Goal: Task Accomplishment & Management: Manage account settings

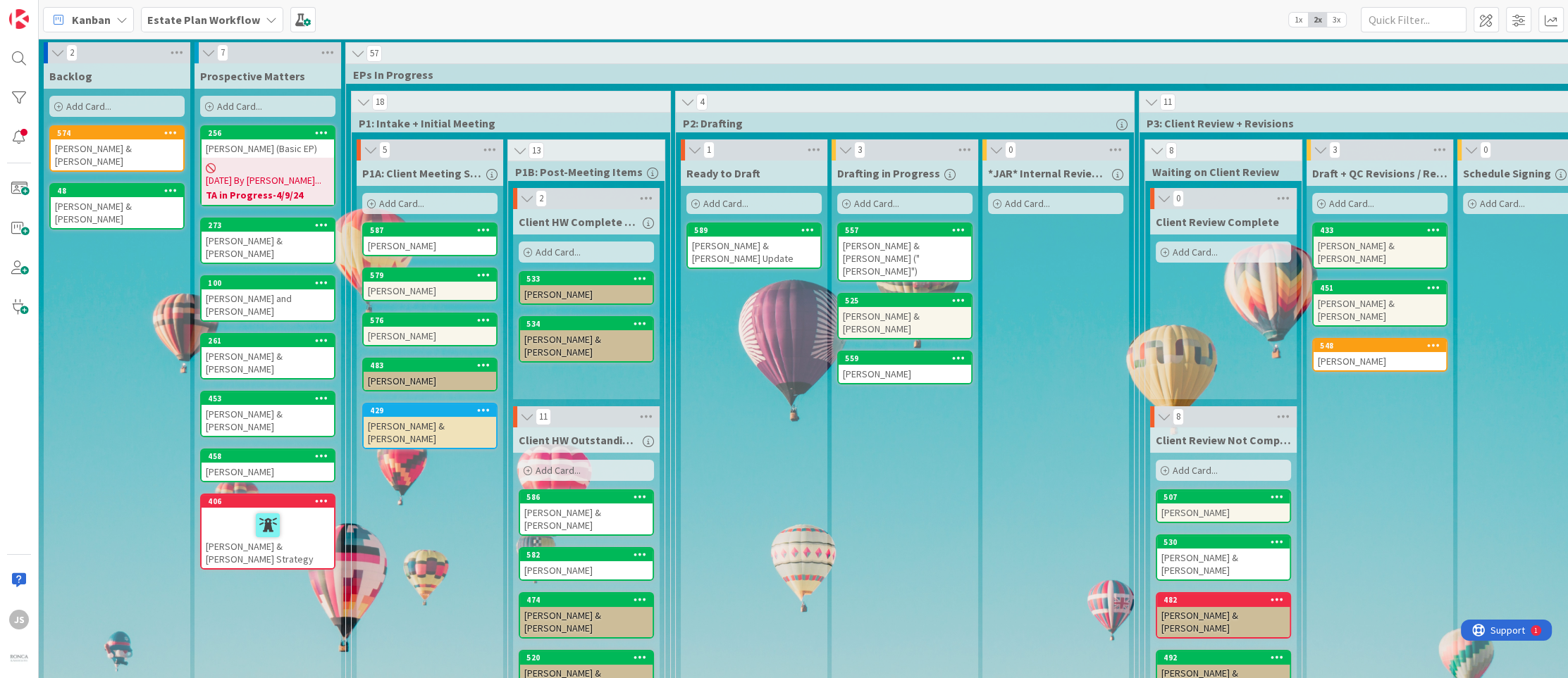
click at [220, 14] on b "Estate Plan Workflow" at bounding box center [203, 19] width 113 height 14
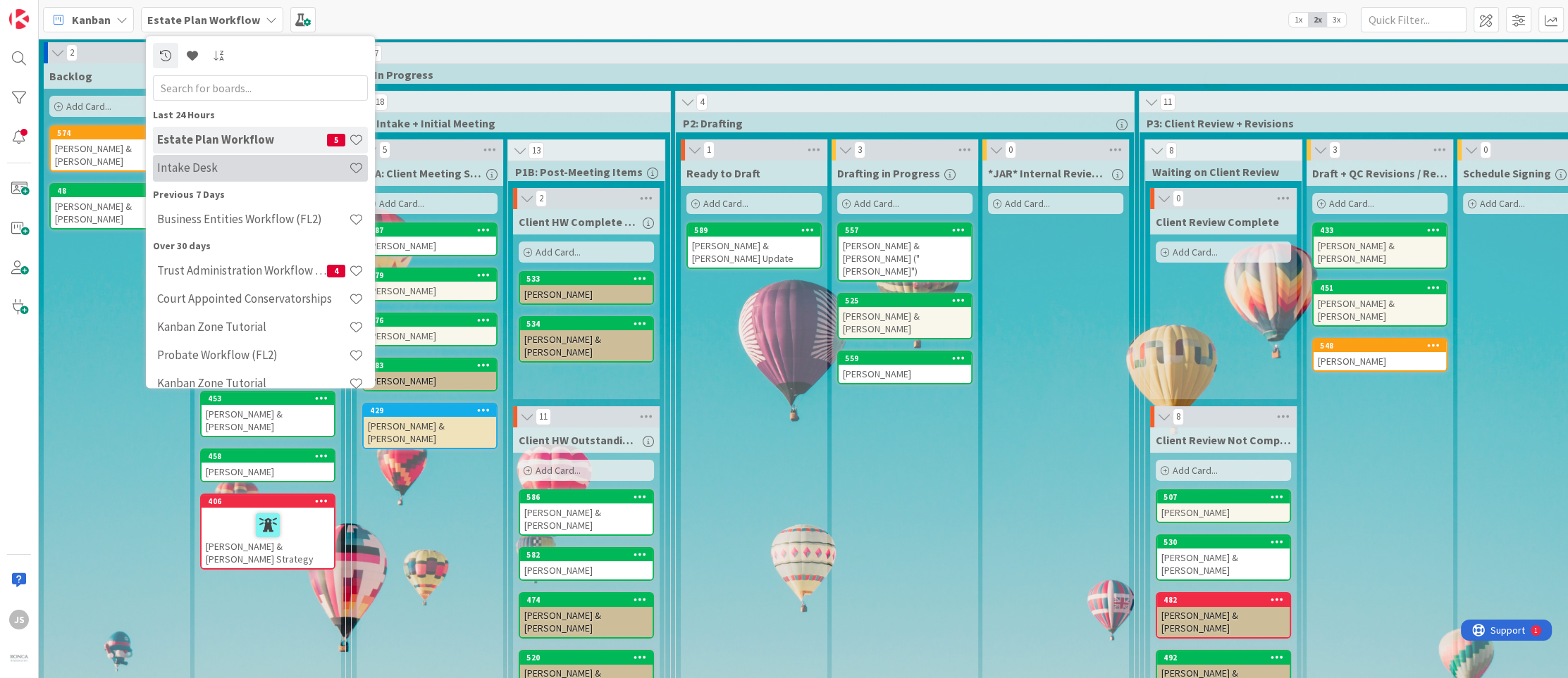
click at [191, 167] on h4 "Intake Desk" at bounding box center [252, 168] width 192 height 14
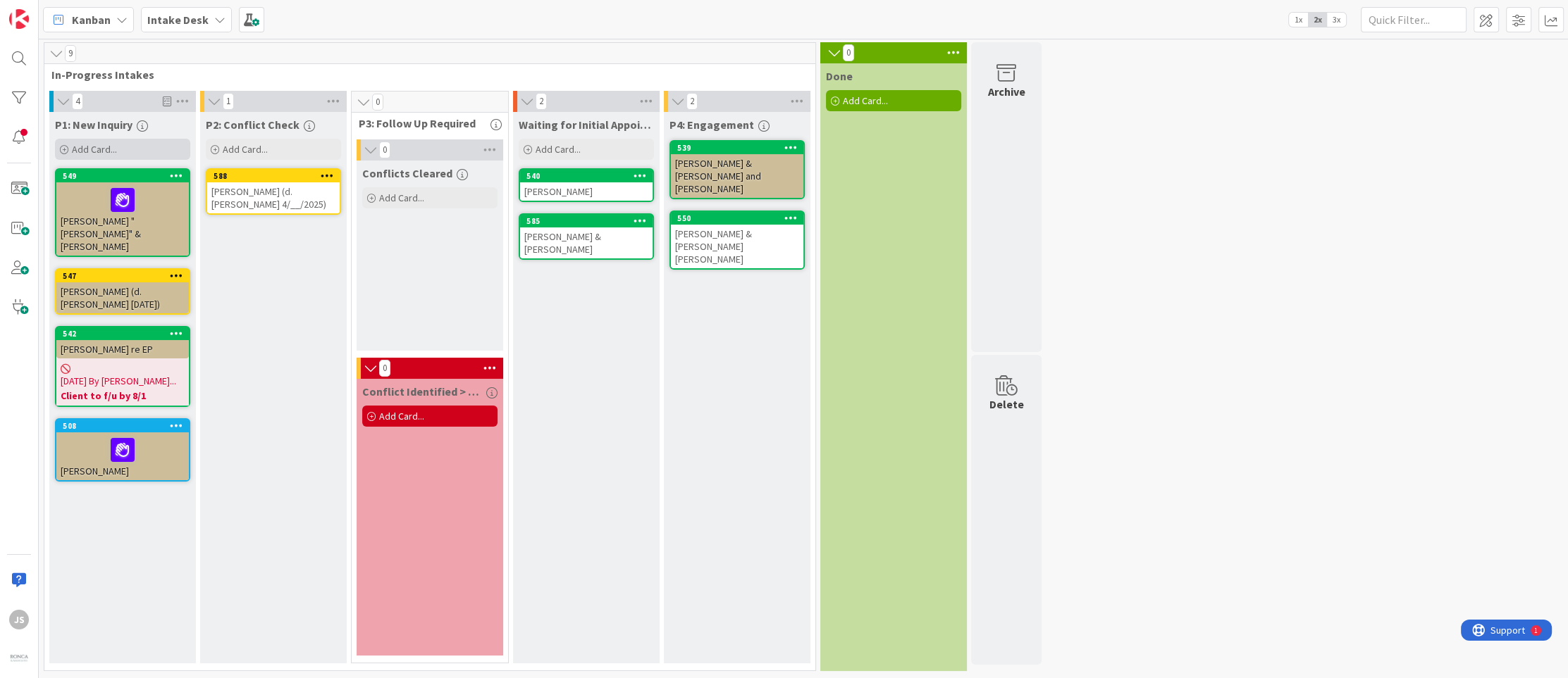
click at [95, 147] on span "Add Card..." at bounding box center [94, 150] width 45 height 13
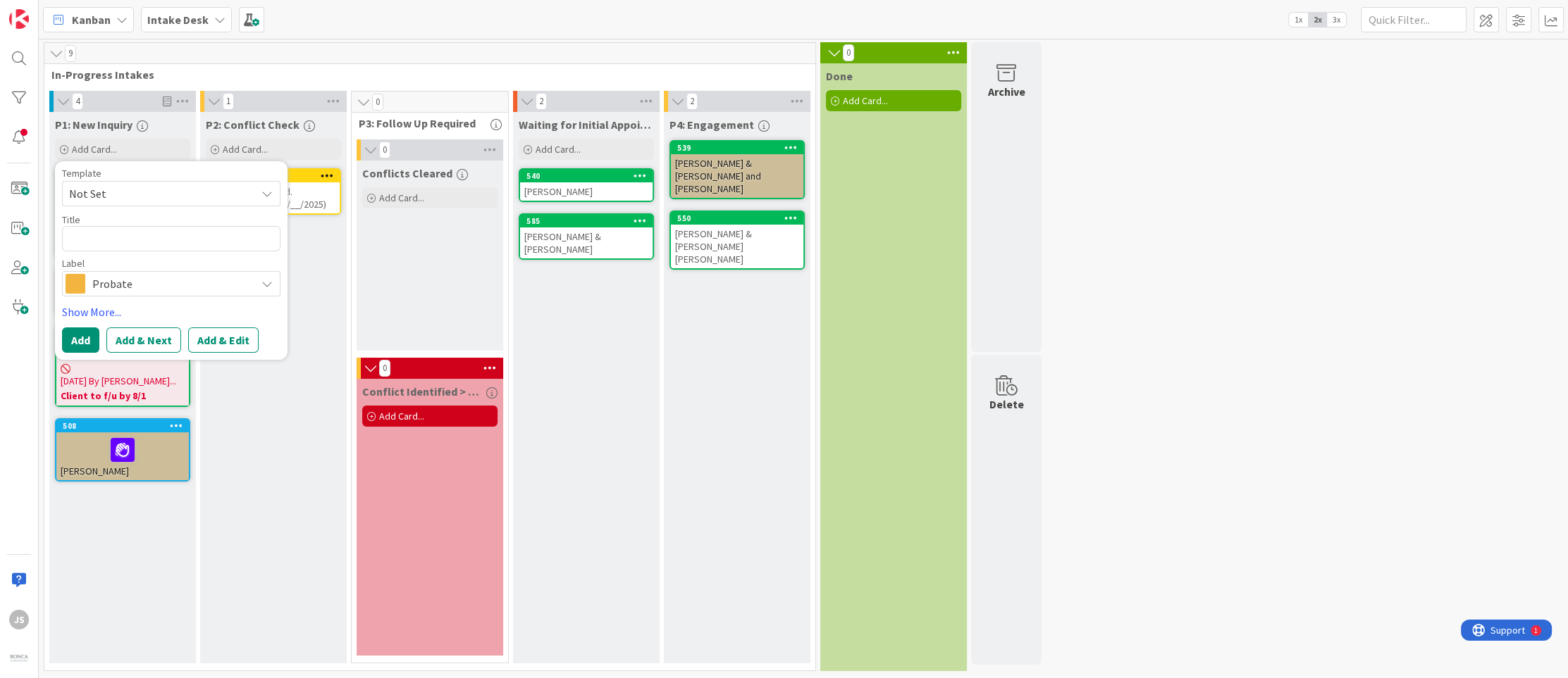
type textarea "x"
type textarea "L"
type textarea "x"
type textarea "La"
type textarea "x"
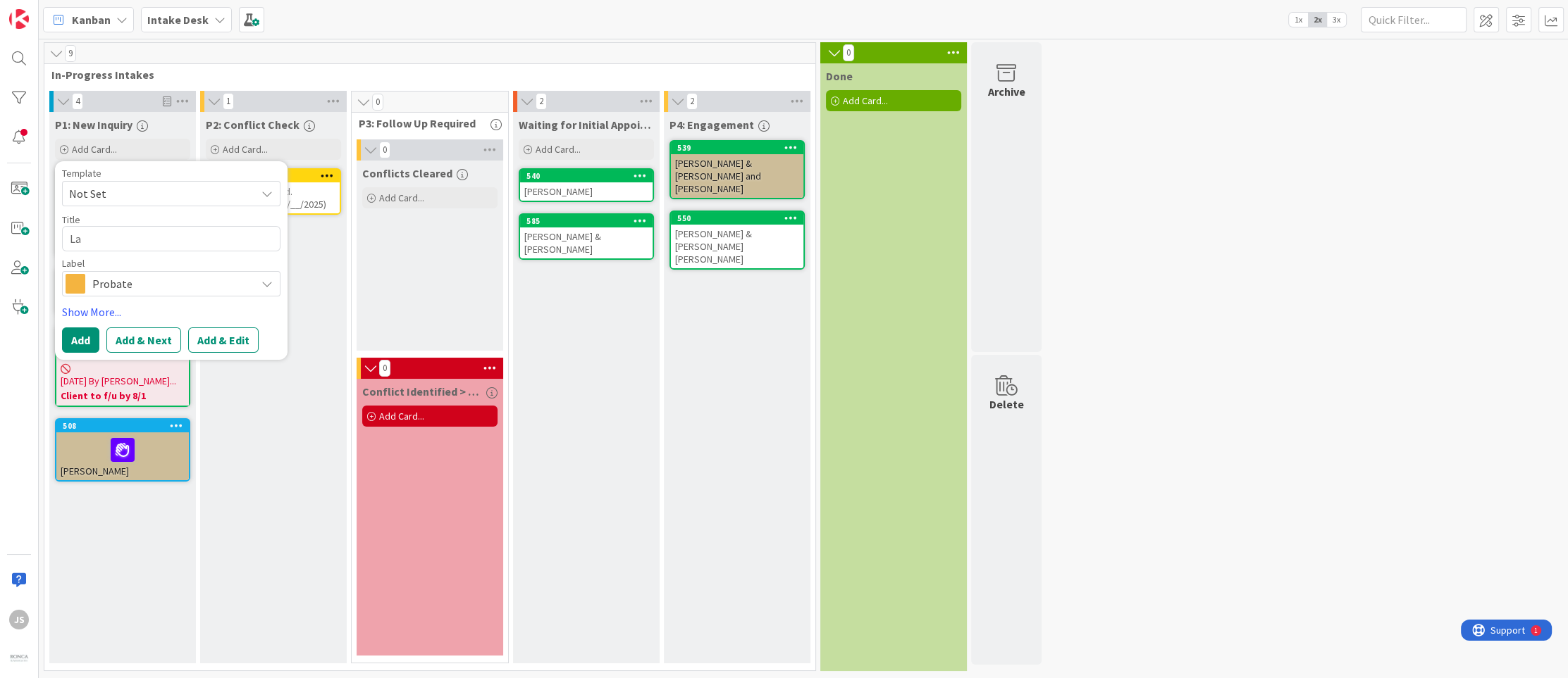
type textarea "Law"
type textarea "x"
type textarea "Laws"
type textarea "x"
type textarea "Lawso"
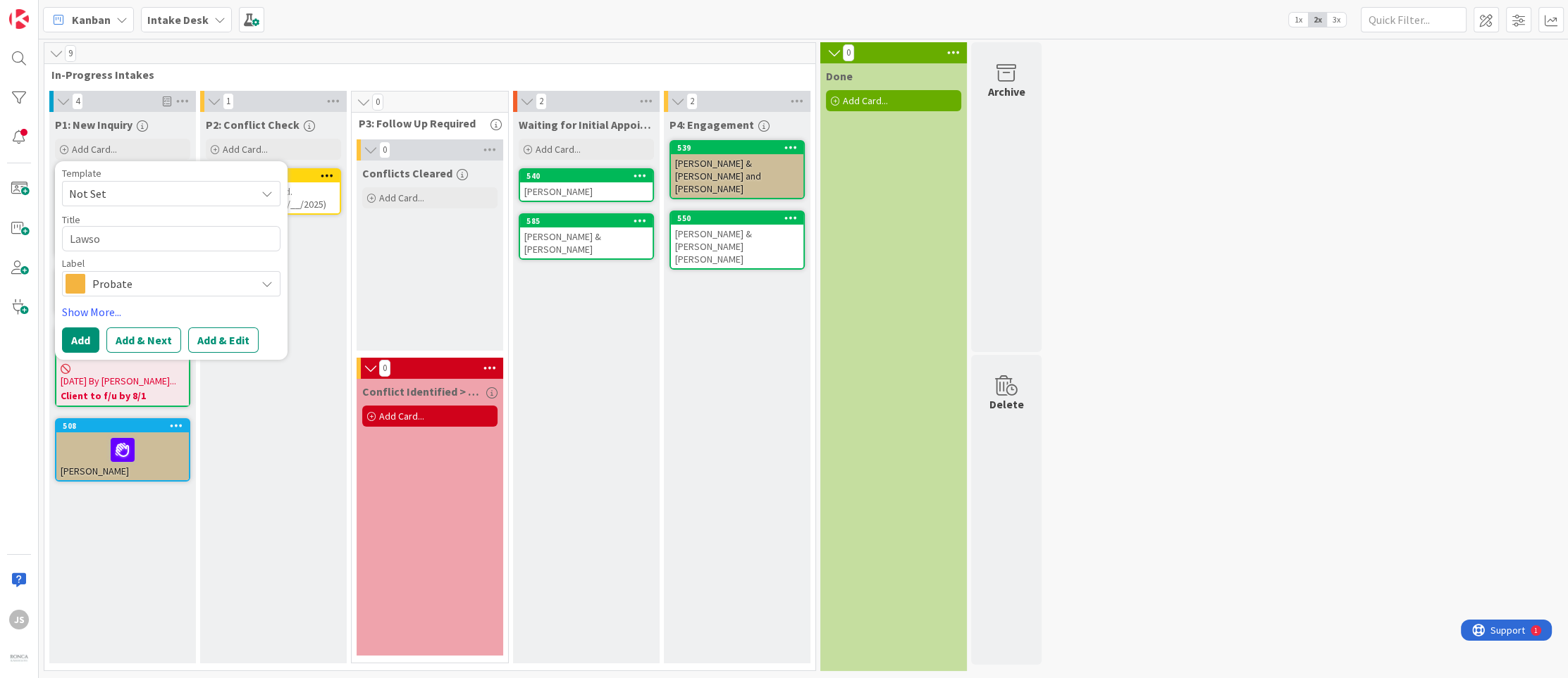
type textarea "x"
type textarea "[PERSON_NAME]"
type textarea "x"
type textarea "[PERSON_NAME]"
type textarea "x"
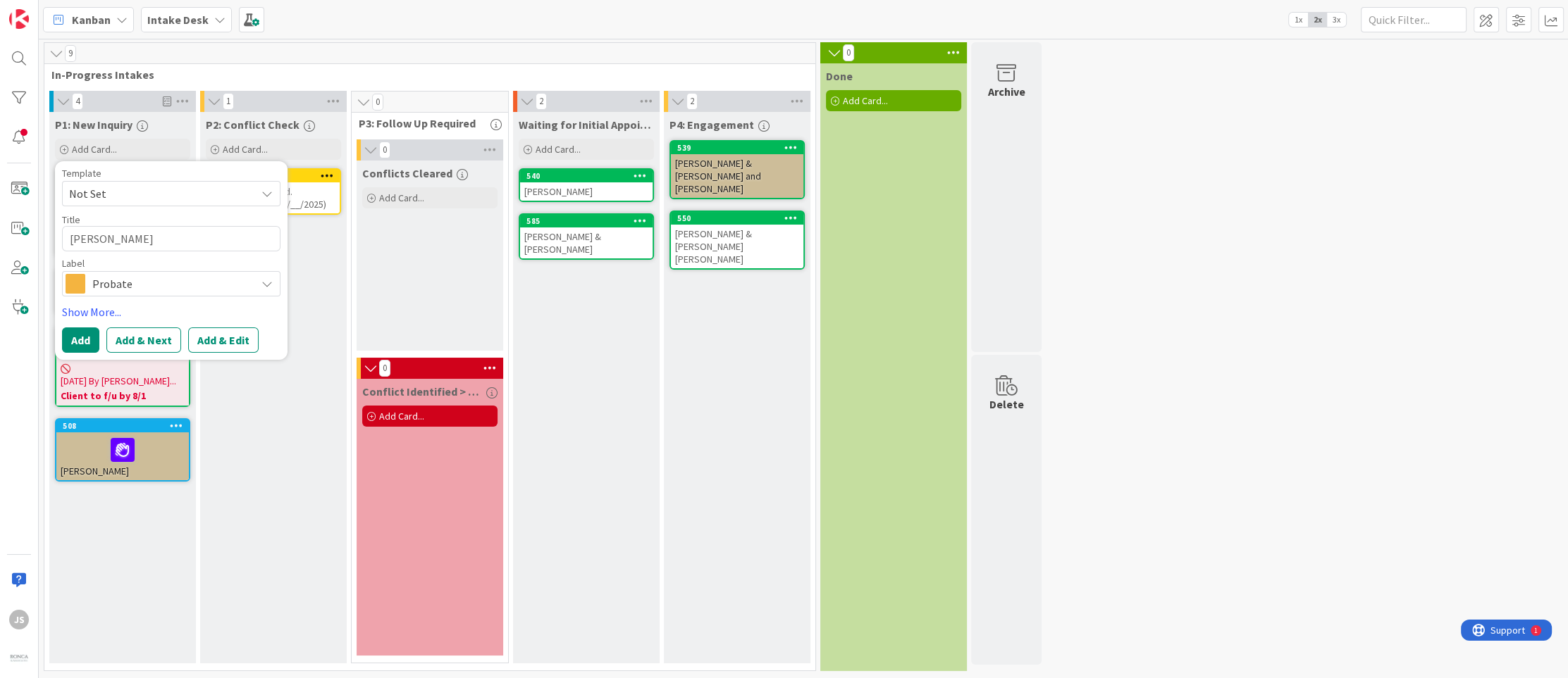
type textarea "[PERSON_NAME] &"
type textarea "x"
type textarea "[PERSON_NAME] &"
type textarea "x"
type textarea "[PERSON_NAME] & H"
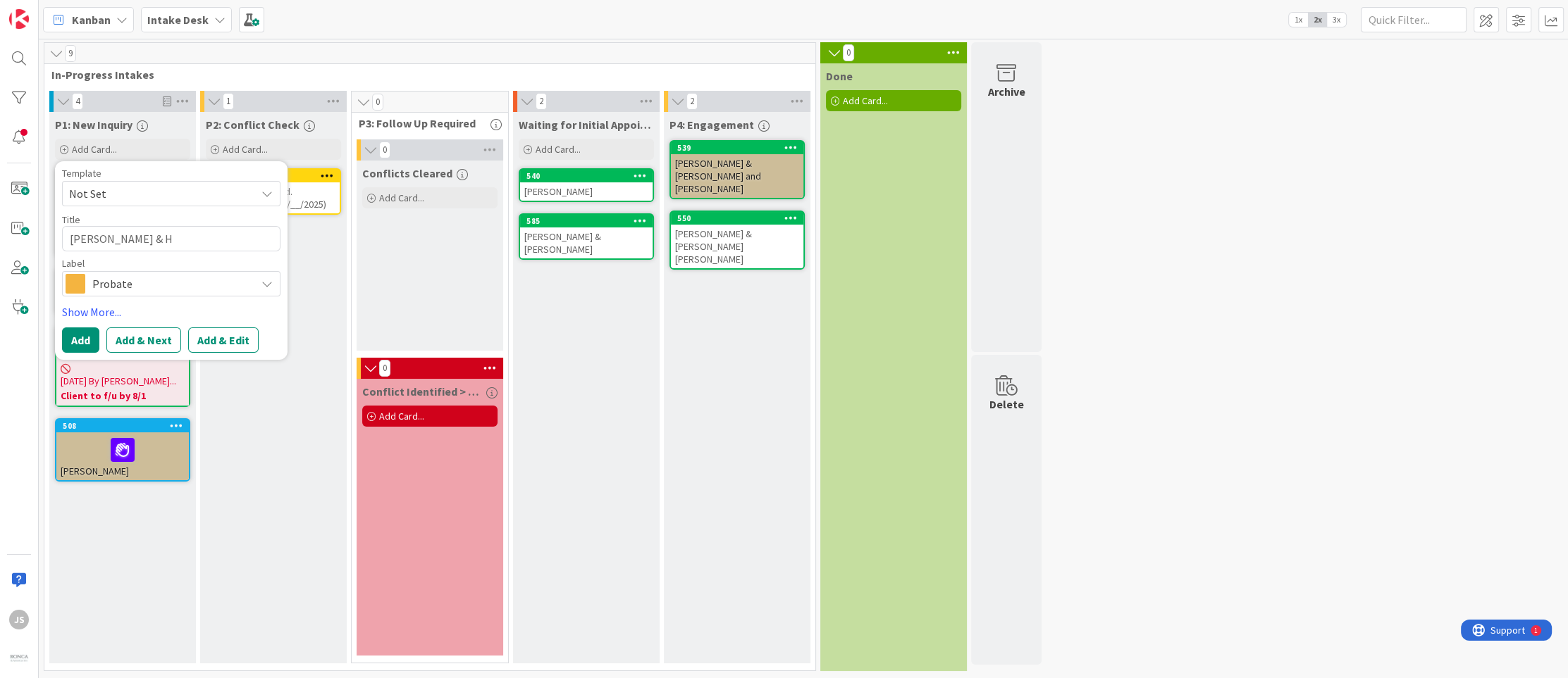
type textarea "x"
type textarea "[PERSON_NAME] & He"
type textarea "x"
type textarea "[PERSON_NAME] & Her"
type textarea "x"
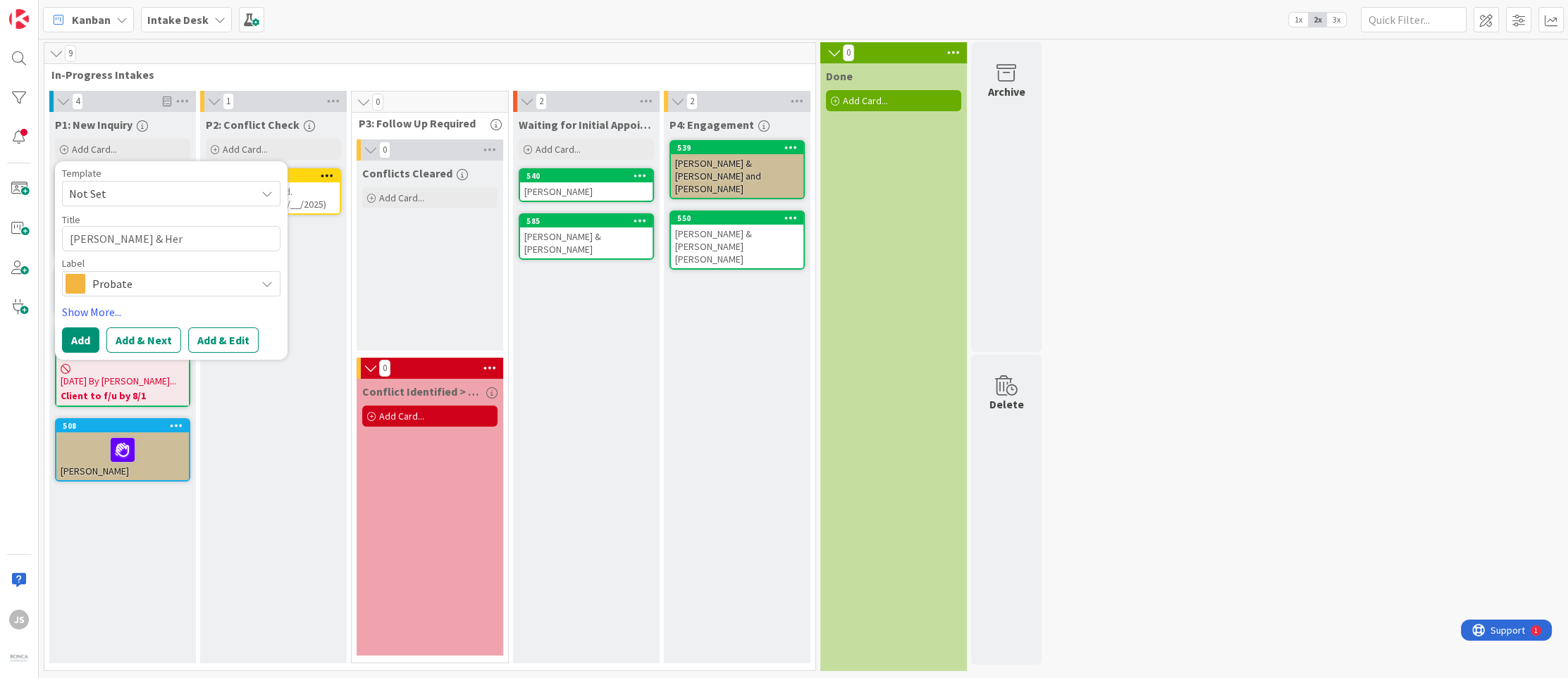
type textarea "[PERSON_NAME] & [PERSON_NAME]"
type textarea "x"
type textarea "[PERSON_NAME] & Herna"
type textarea "x"
type textarea "[PERSON_NAME] & [PERSON_NAME]"
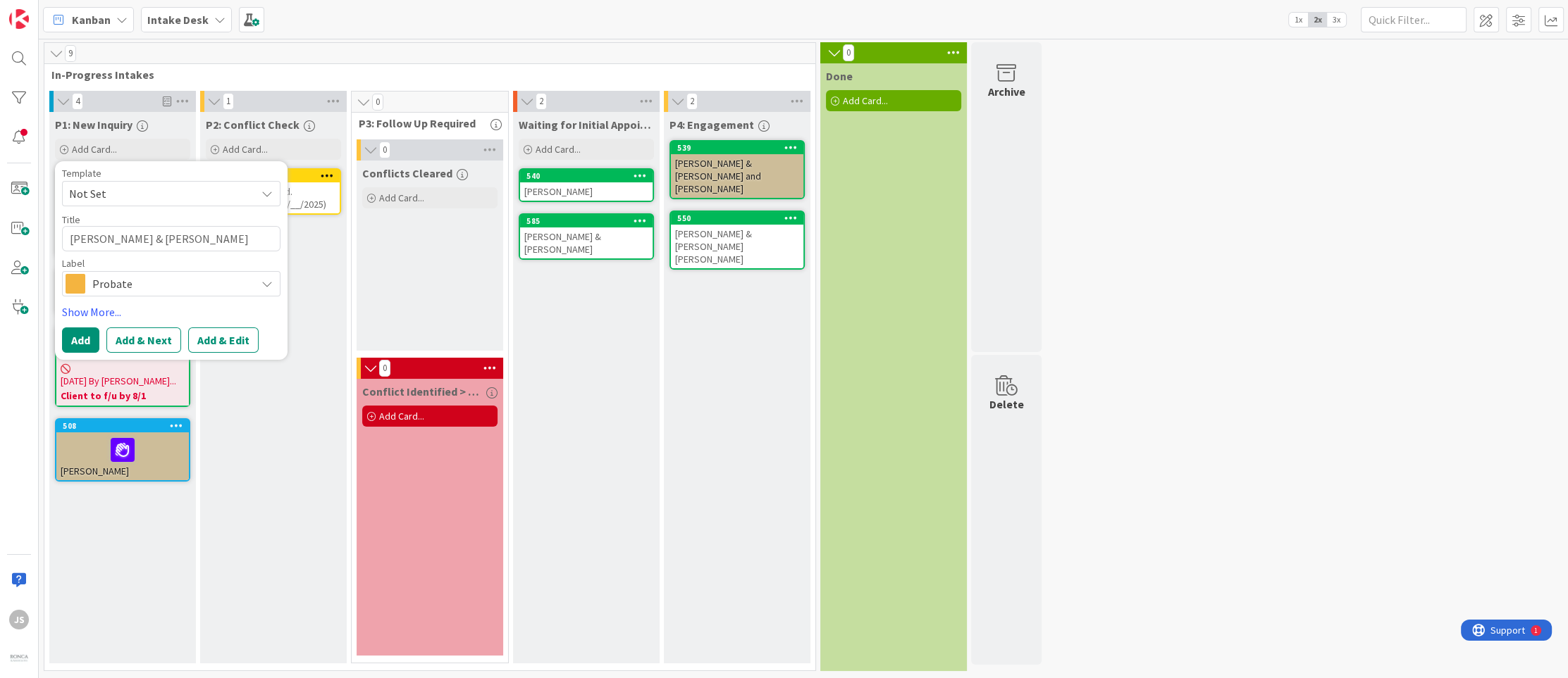
type textarea "x"
type textarea "[PERSON_NAME] & [PERSON_NAME]"
type textarea "x"
type textarea "[PERSON_NAME] & [PERSON_NAME]"
type textarea "x"
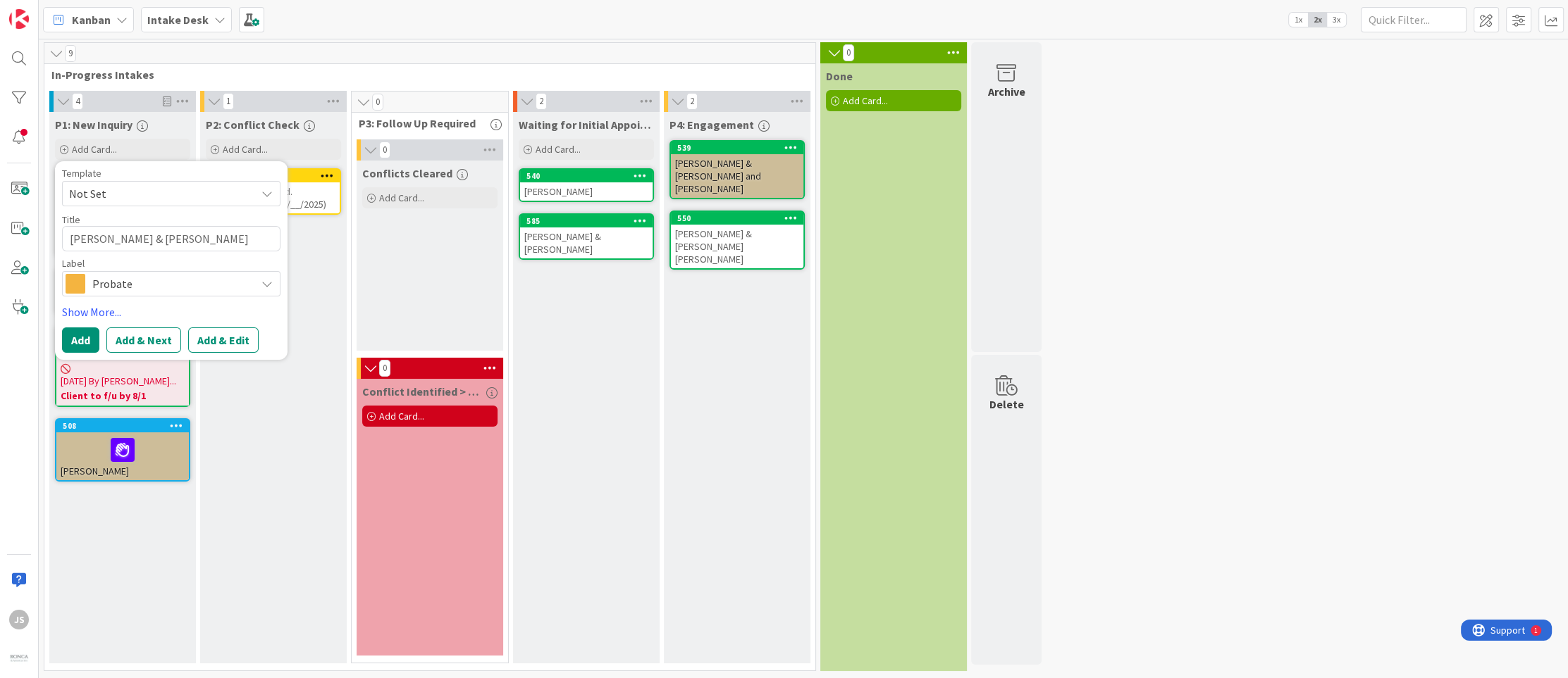
type textarea "[PERSON_NAME] & [PERSON_NAME]"
click at [261, 285] on div "Probate" at bounding box center [172, 284] width 218 height 26
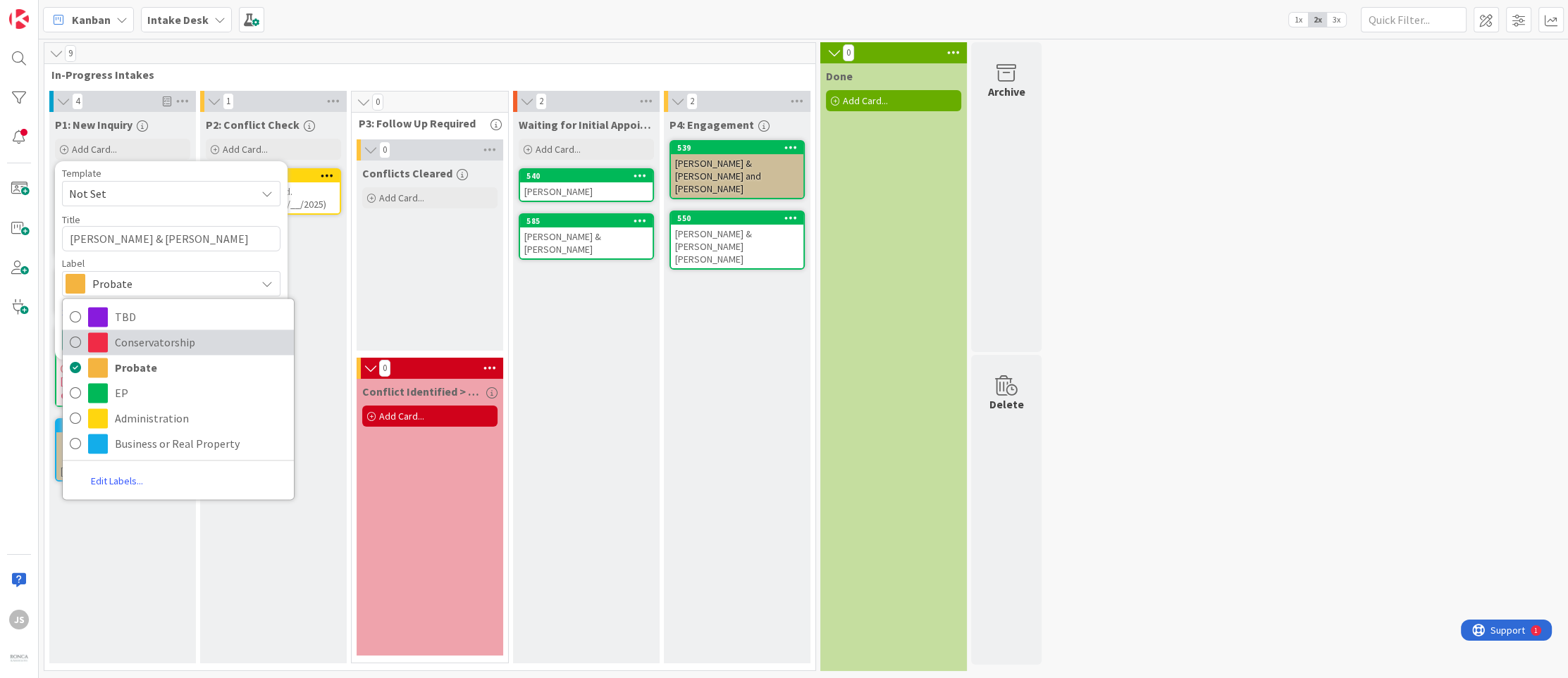
click at [76, 343] on icon at bounding box center [75, 342] width 11 height 21
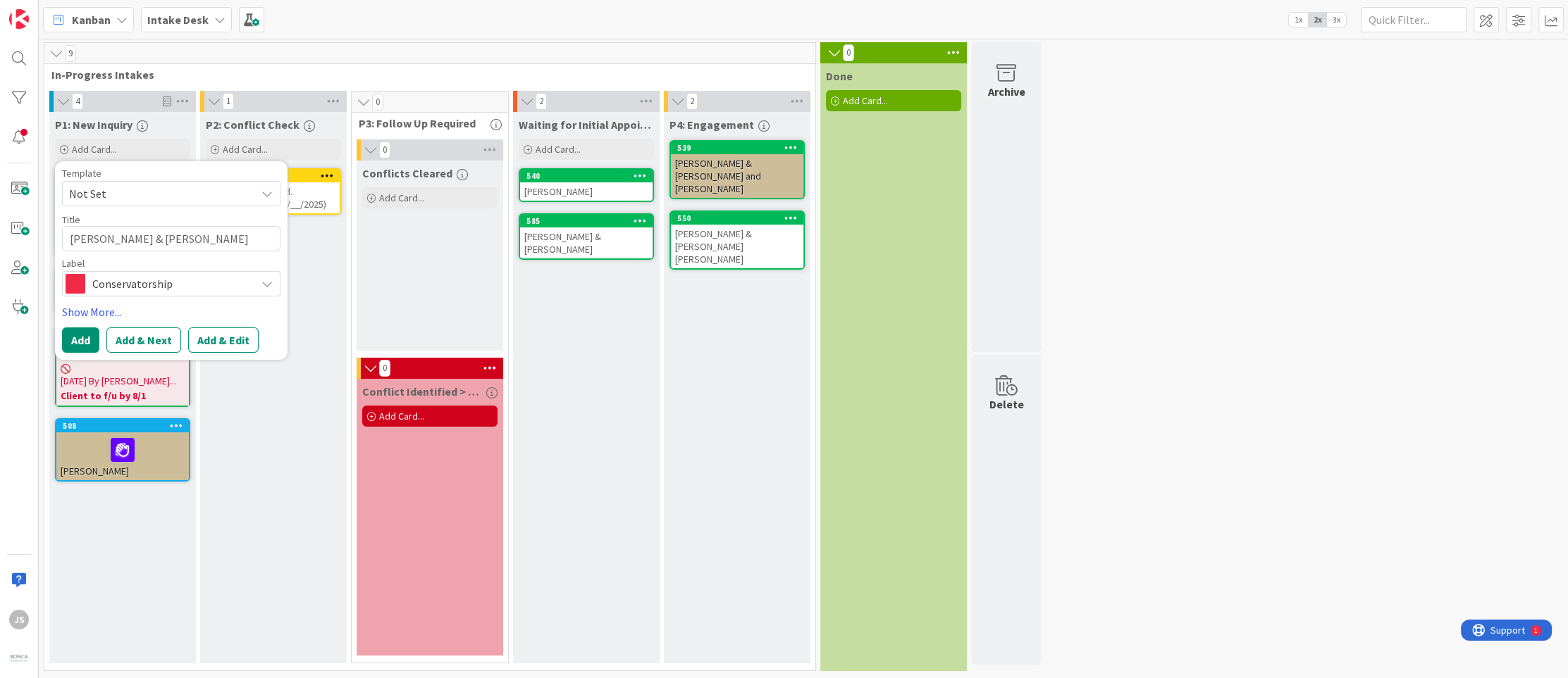
click at [270, 190] on icon at bounding box center [267, 194] width 11 height 11
click at [92, 227] on span "Not Set" at bounding box center [174, 228] width 203 height 18
click at [86, 335] on button "Add" at bounding box center [81, 340] width 38 height 26
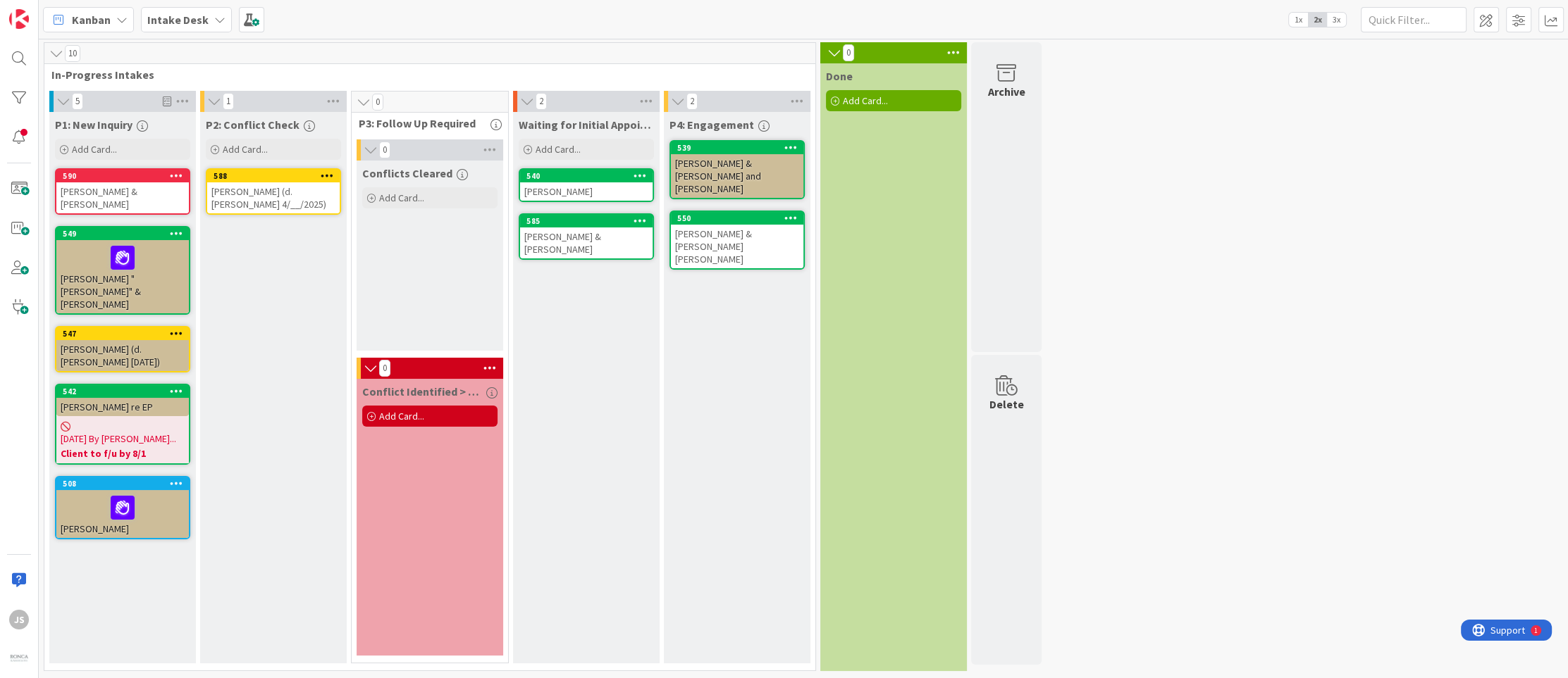
click at [84, 192] on div "[PERSON_NAME] & [PERSON_NAME]" at bounding box center [122, 198] width 132 height 31
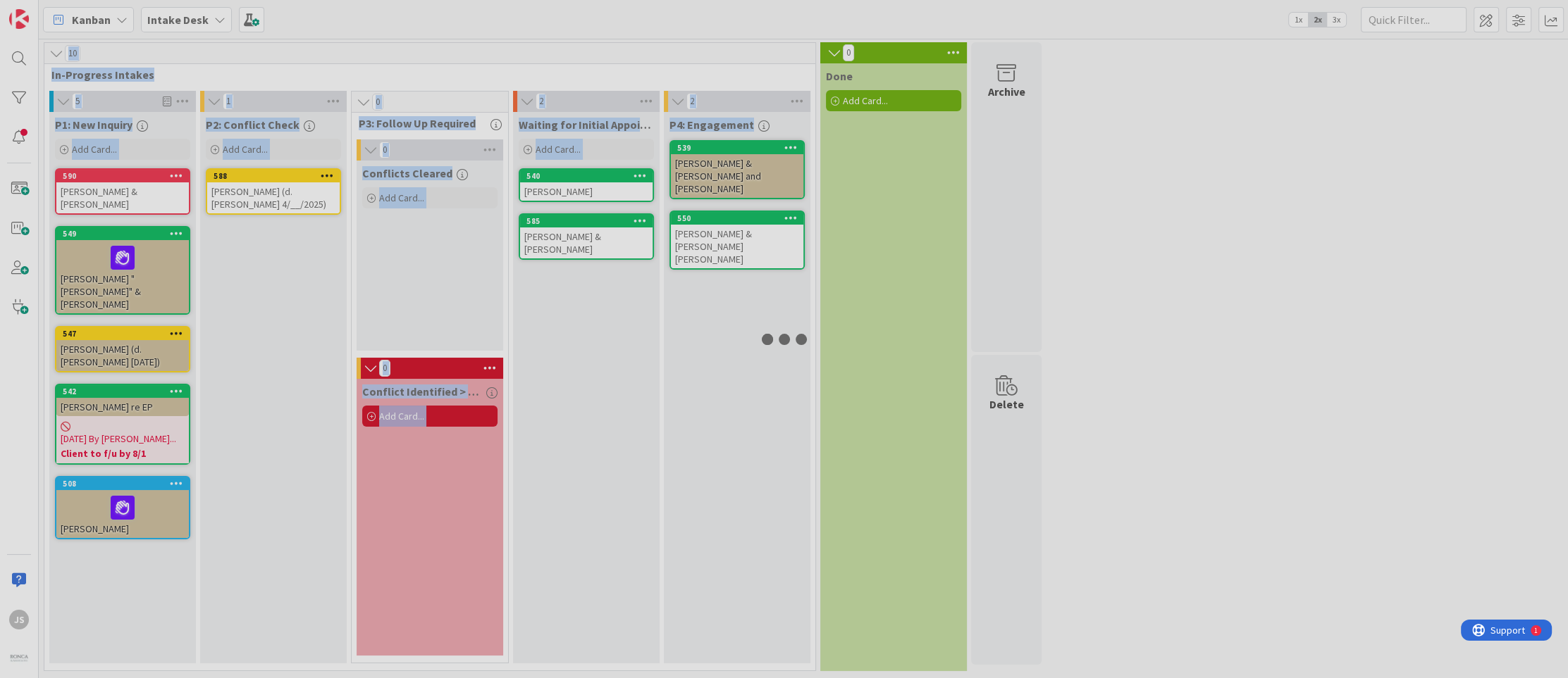
click at [84, 192] on div at bounding box center [784, 339] width 1568 height 678
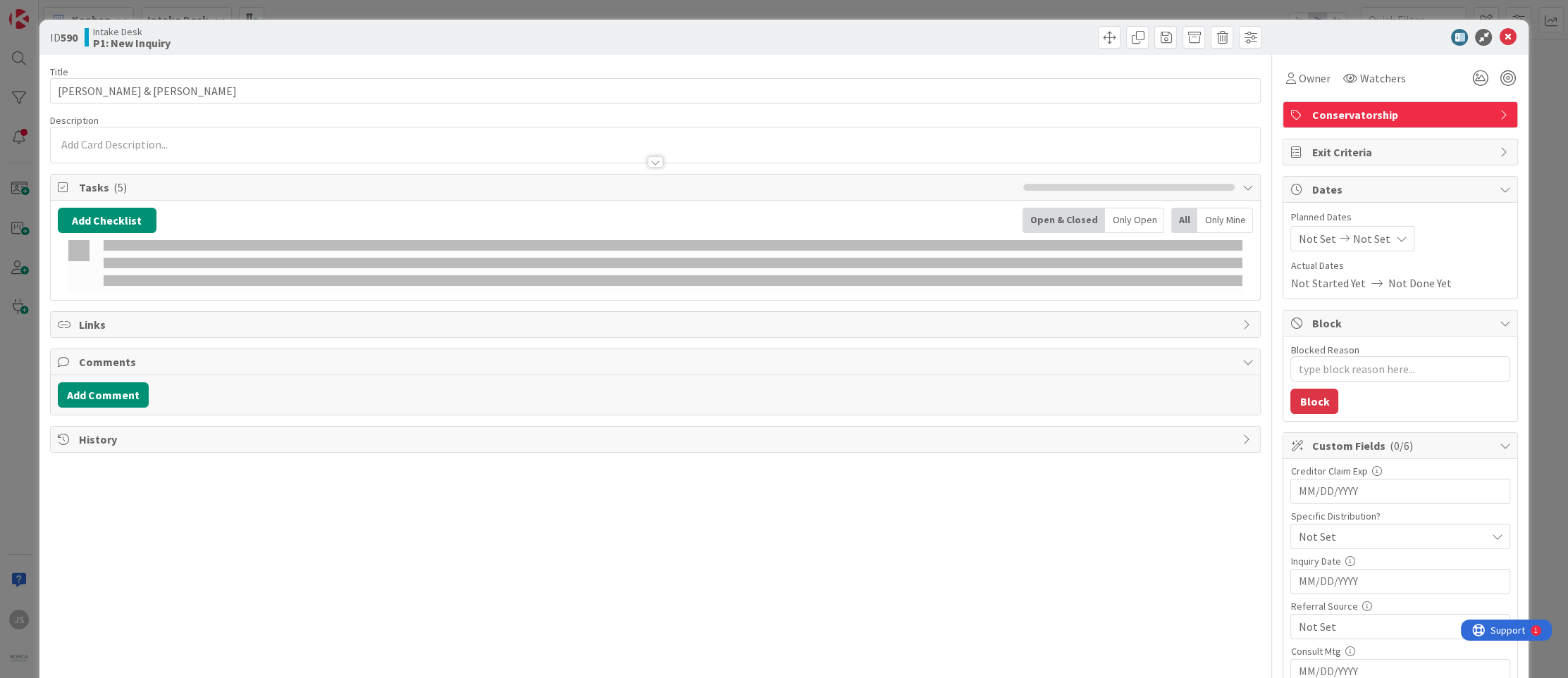
type textarea "x"
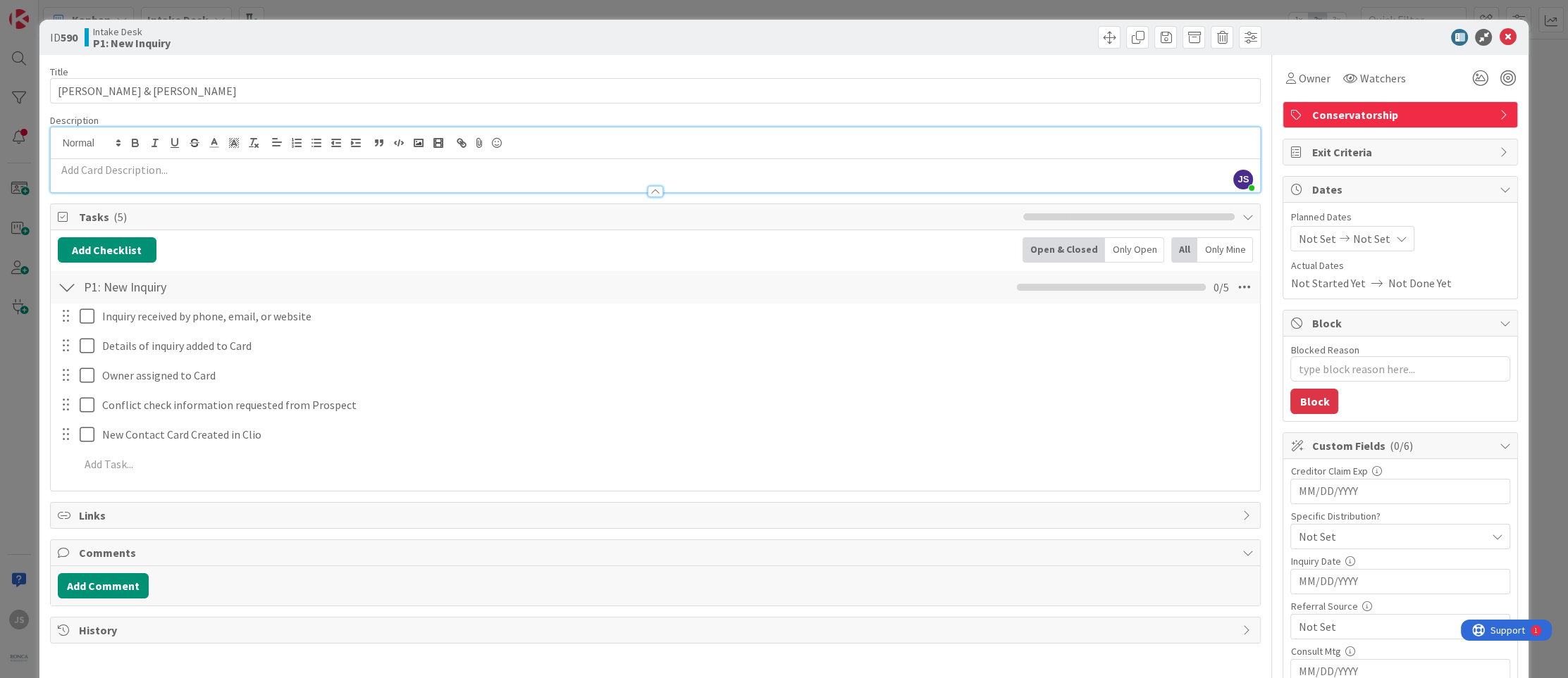
click at [107, 160] on div at bounding box center [655, 176] width 1210 height 33
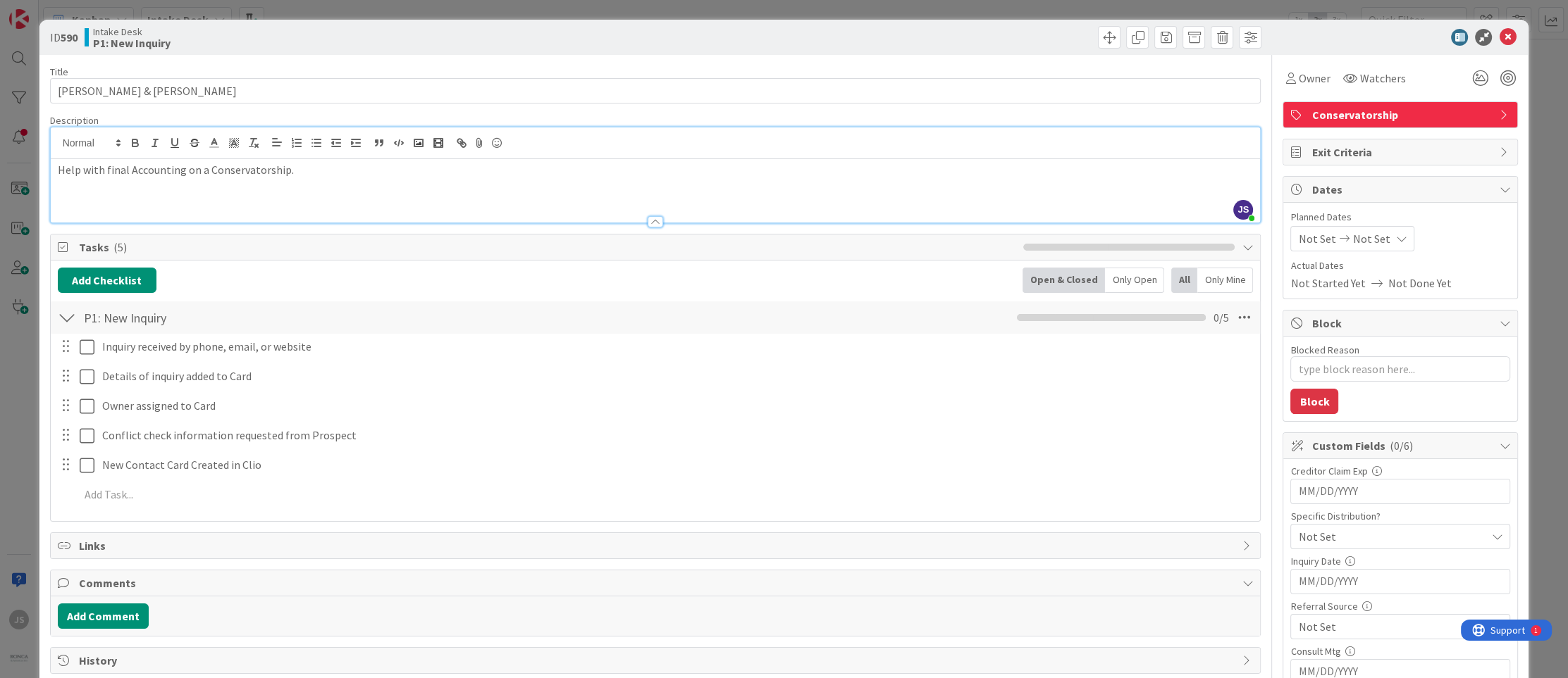
click at [297, 171] on p "Help with final Accounting on a Conservatorship." at bounding box center [655, 171] width 1196 height 17
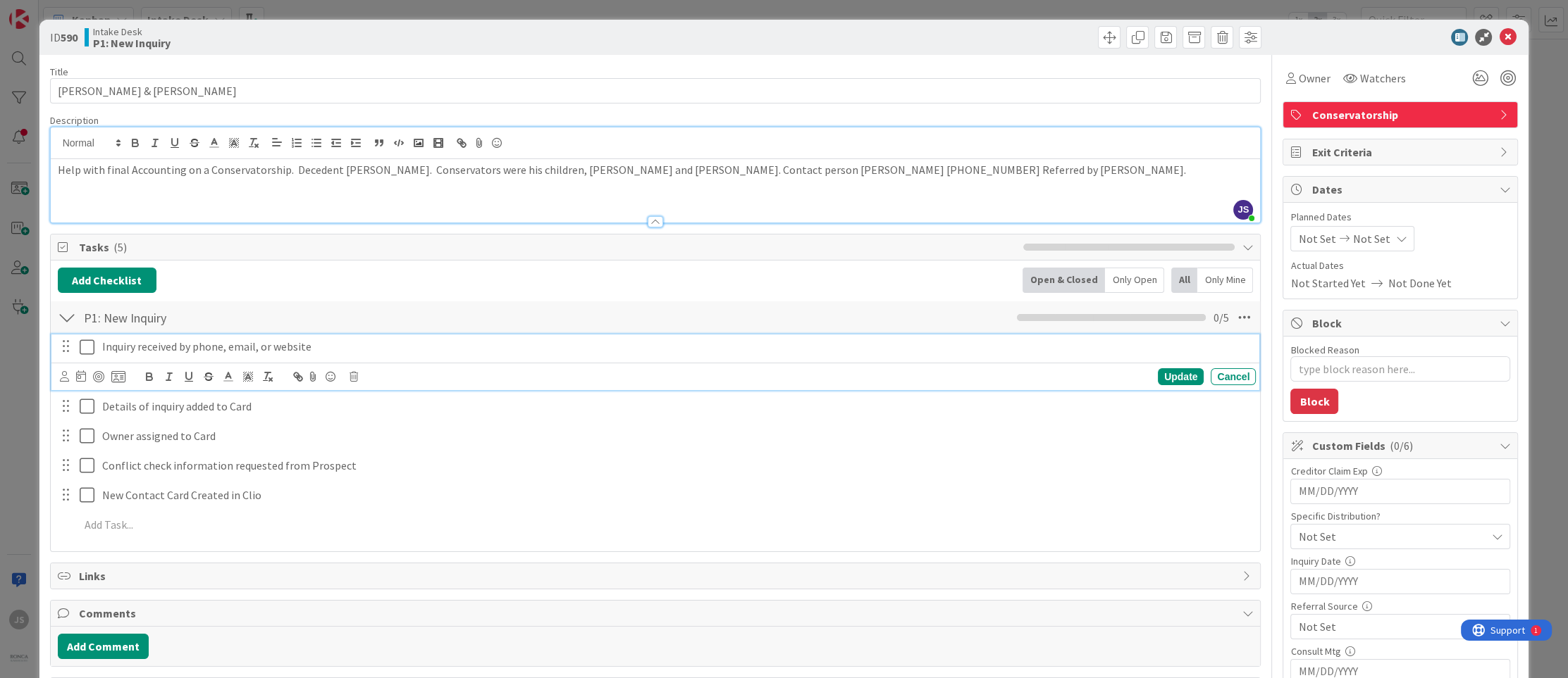
click at [86, 344] on icon at bounding box center [87, 347] width 15 height 17
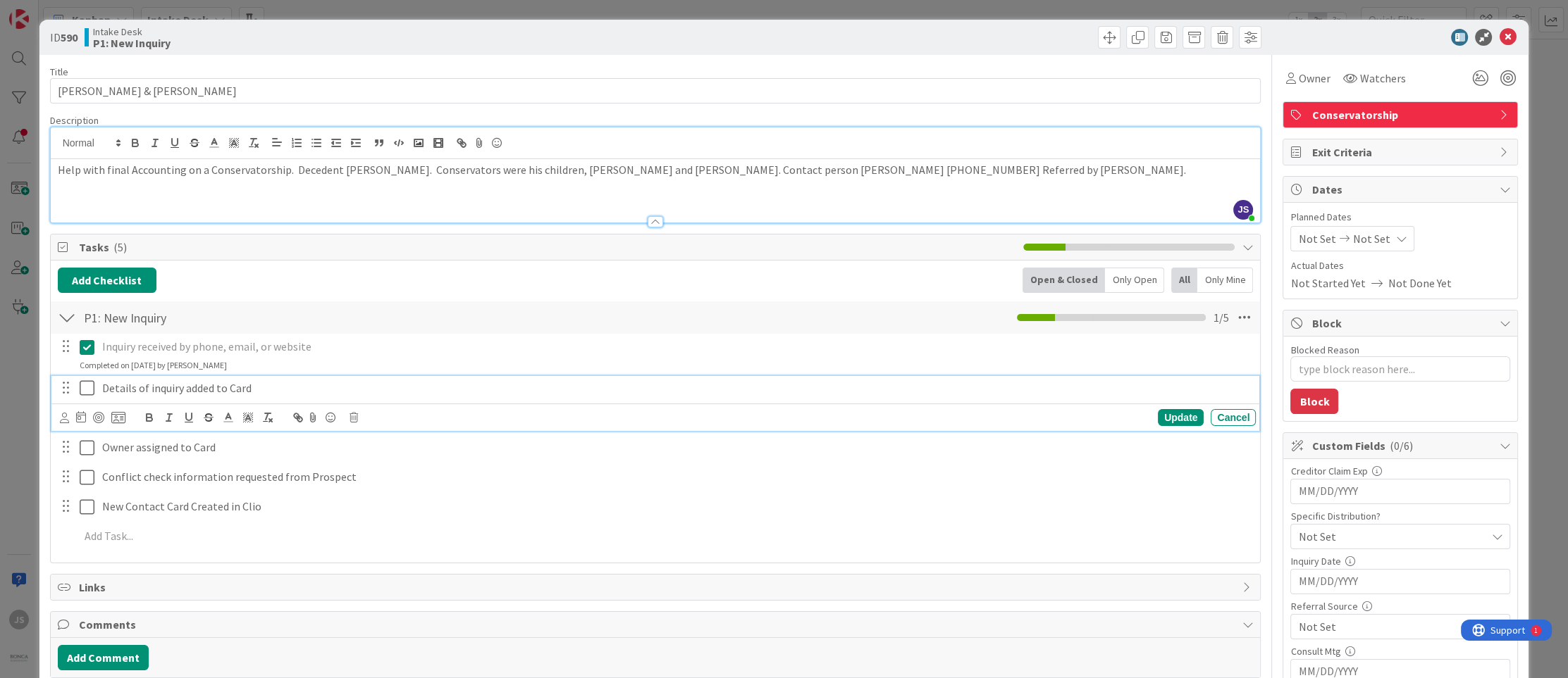
click at [86, 387] on icon at bounding box center [87, 388] width 15 height 17
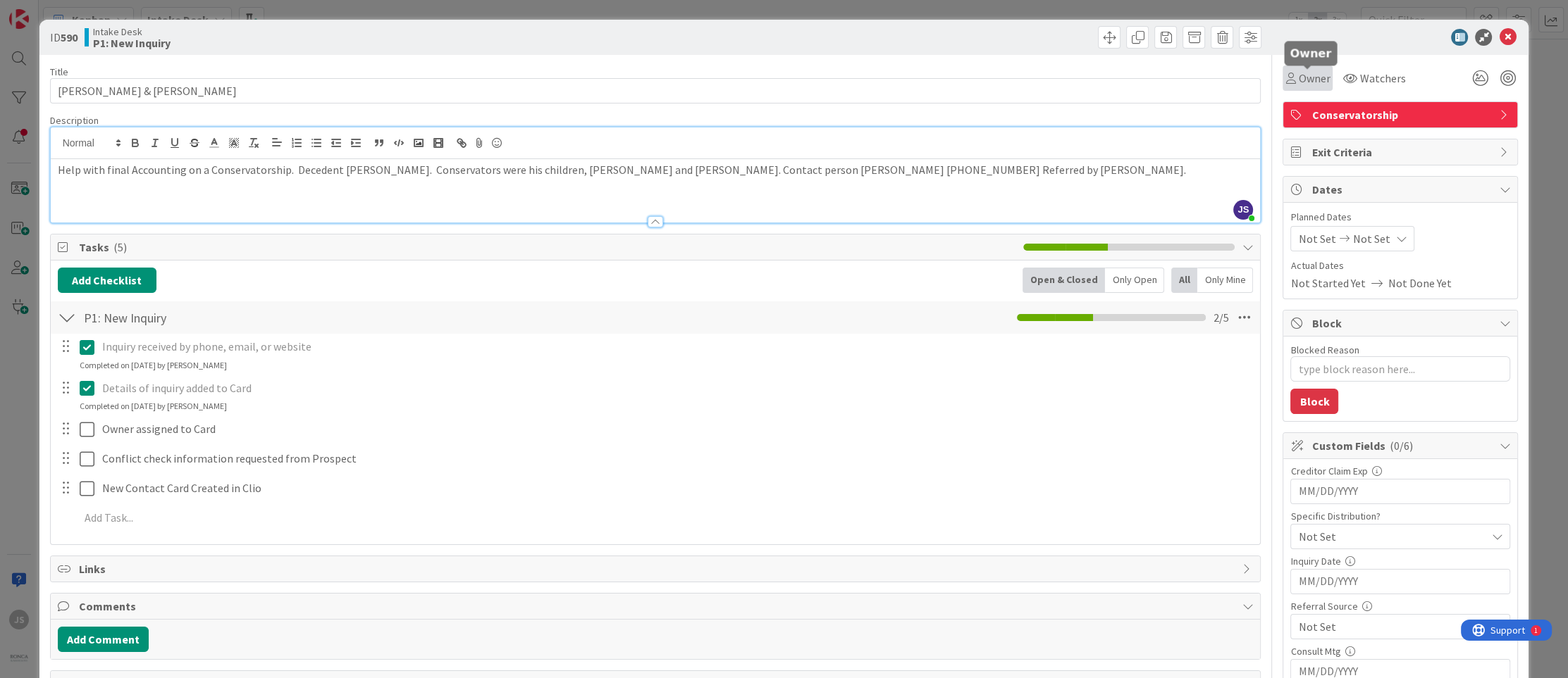
click at [1321, 77] on span "Owner" at bounding box center [1314, 78] width 32 height 17
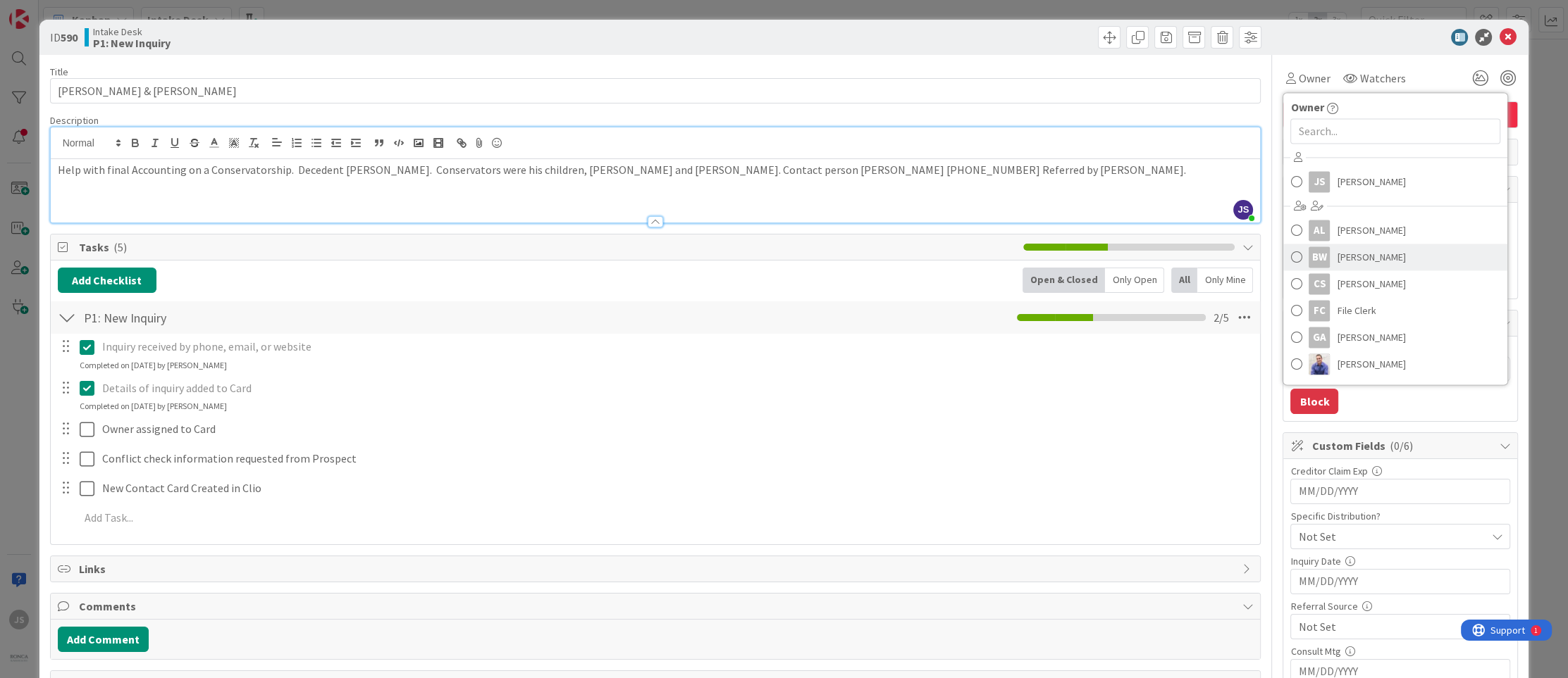
click at [1345, 258] on span "[PERSON_NAME]" at bounding box center [1372, 257] width 68 height 21
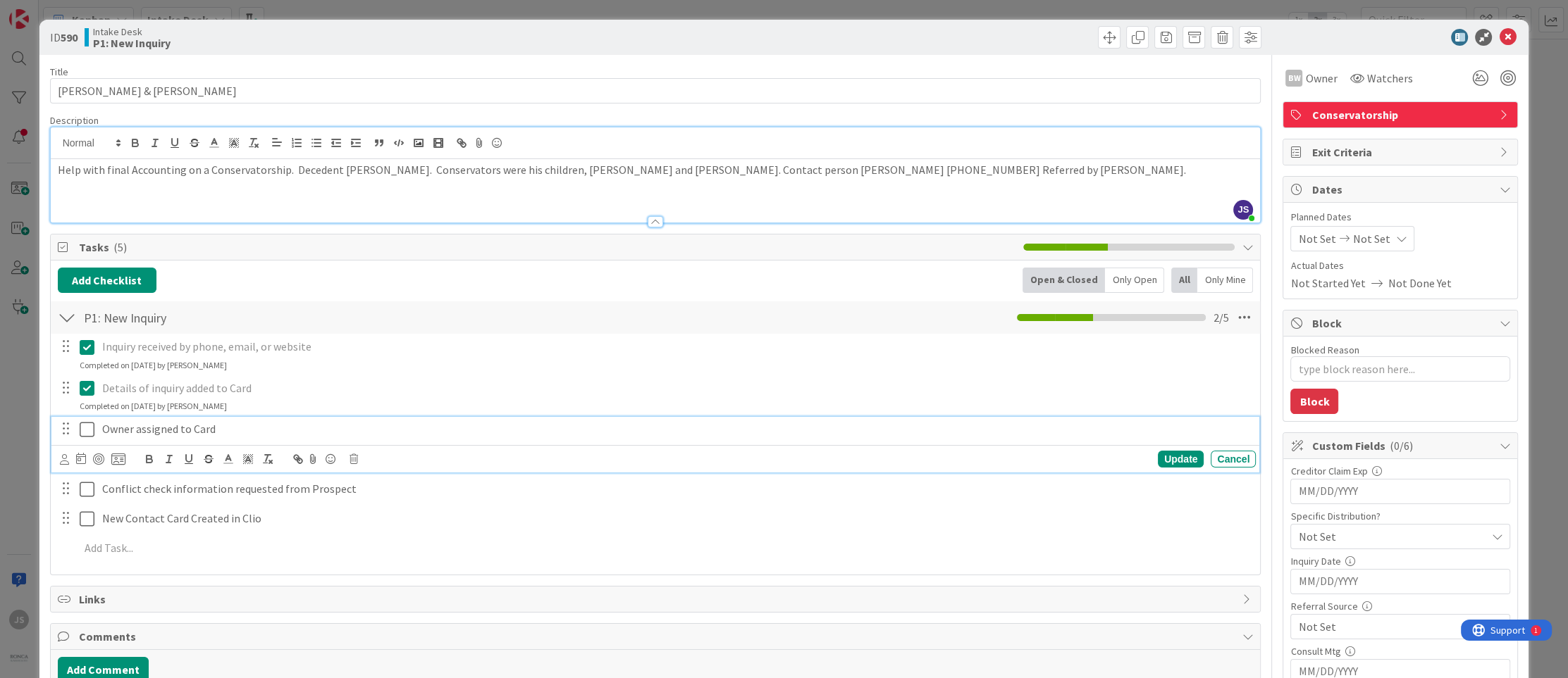
click at [84, 429] on icon at bounding box center [87, 429] width 15 height 17
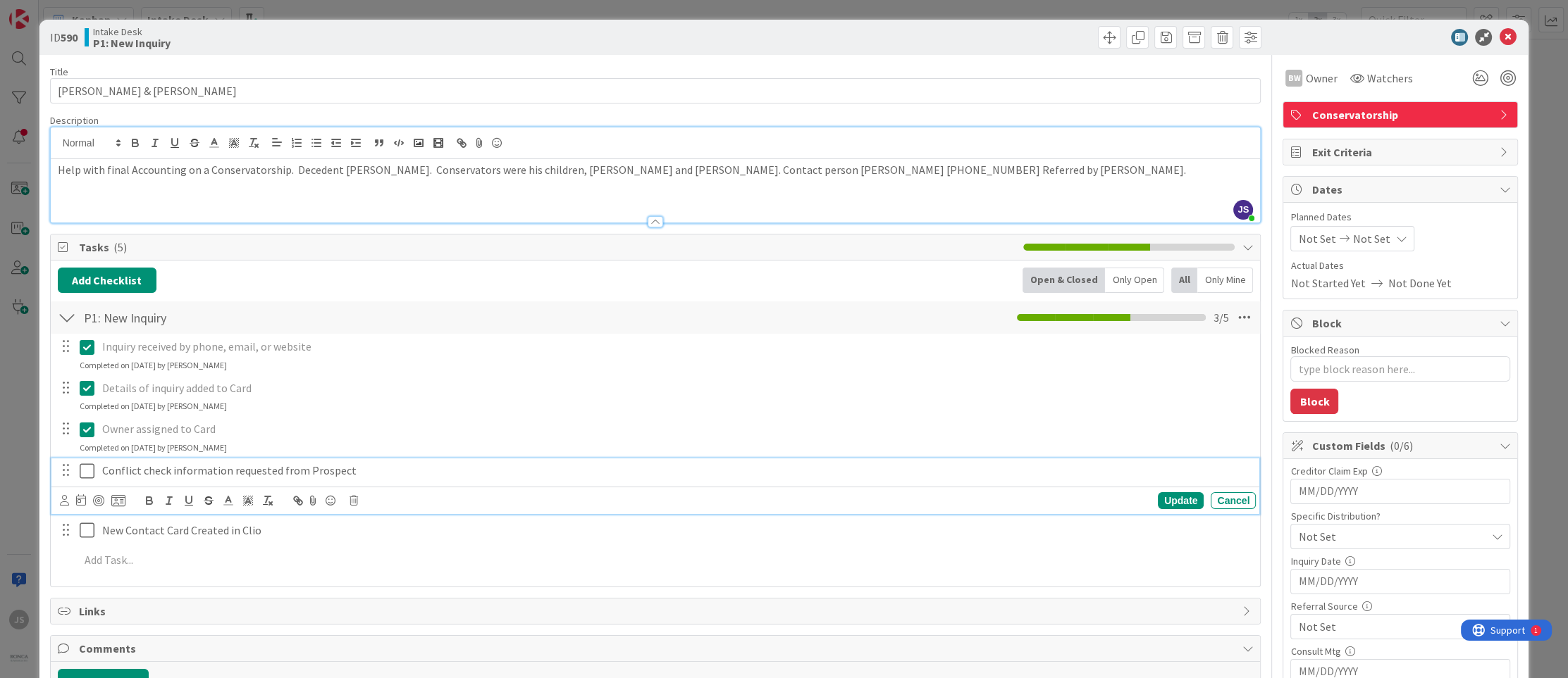
click at [84, 474] on icon at bounding box center [87, 471] width 15 height 17
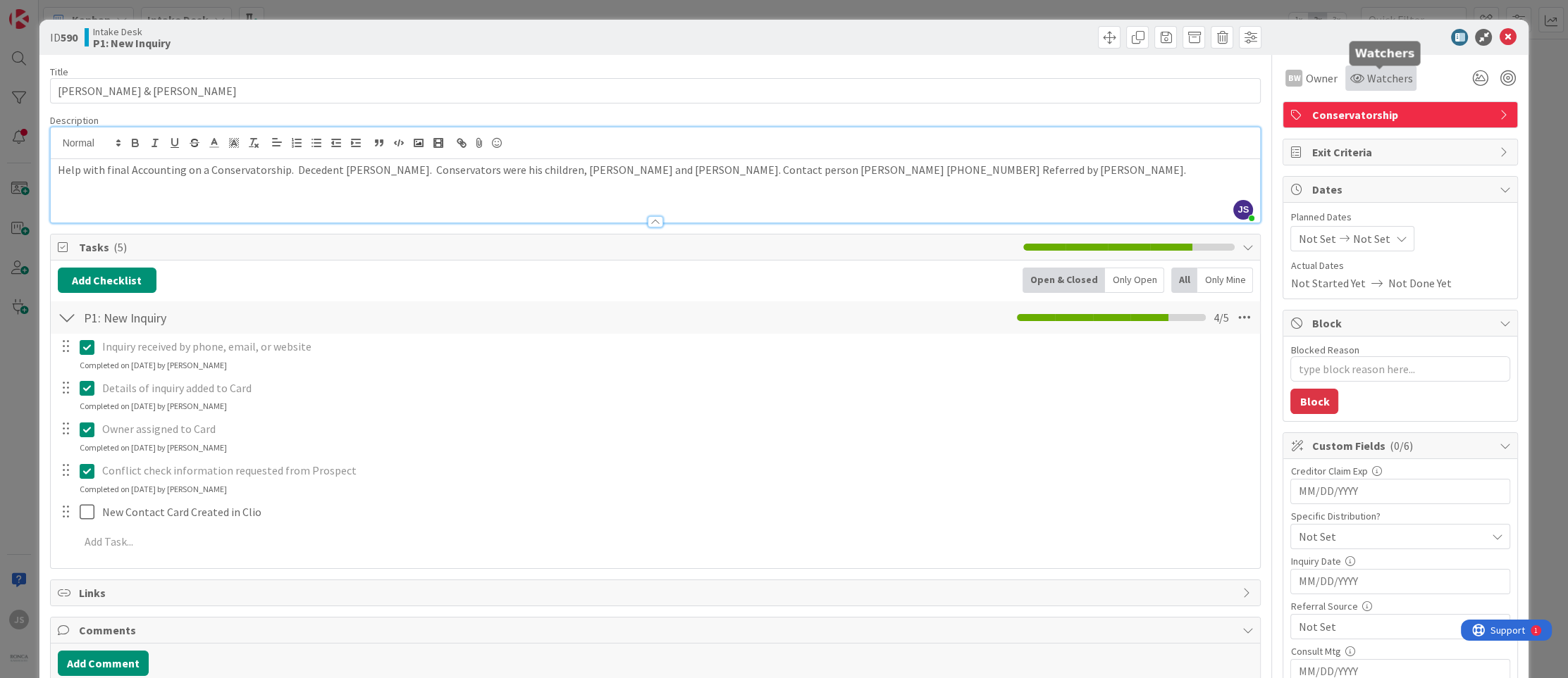
click at [1394, 74] on span "Watchers" at bounding box center [1390, 78] width 46 height 17
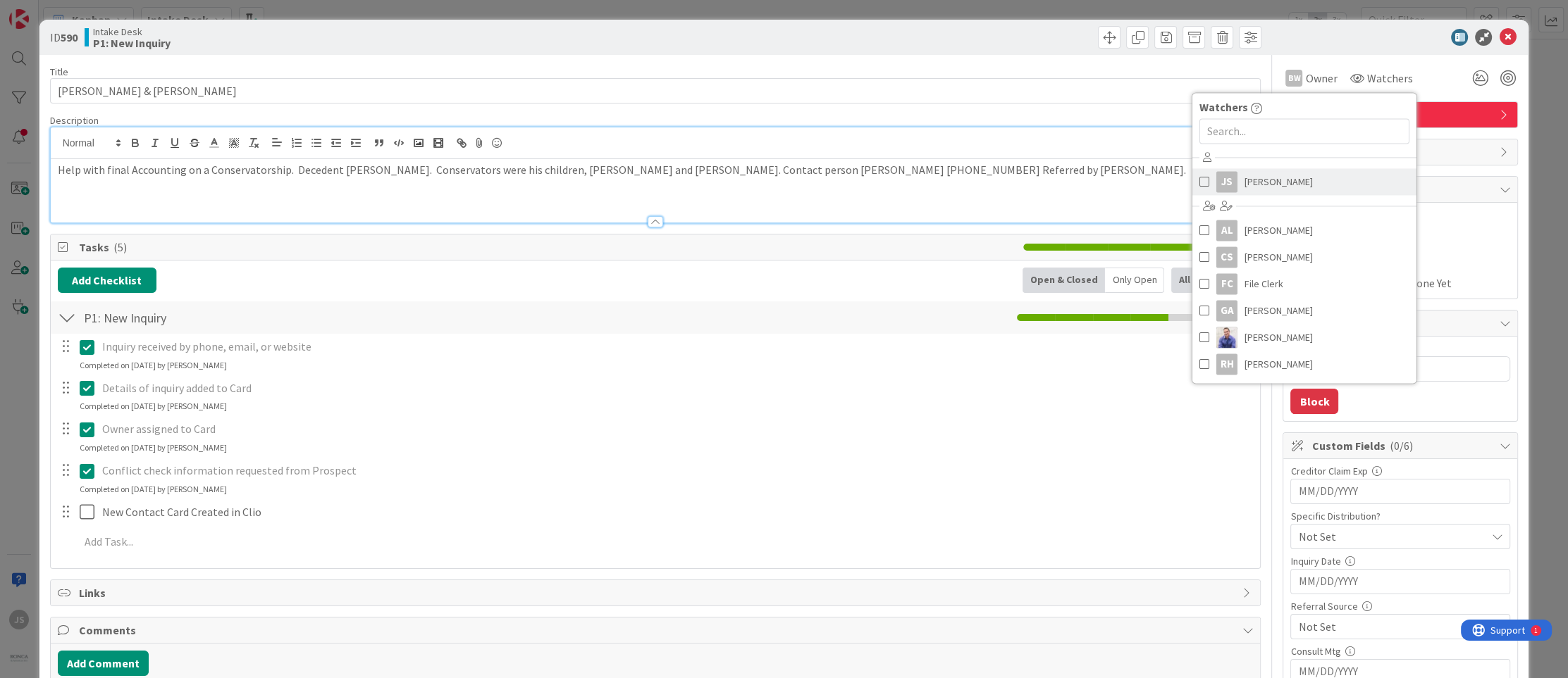
click at [1219, 182] on div "JS" at bounding box center [1226, 182] width 21 height 21
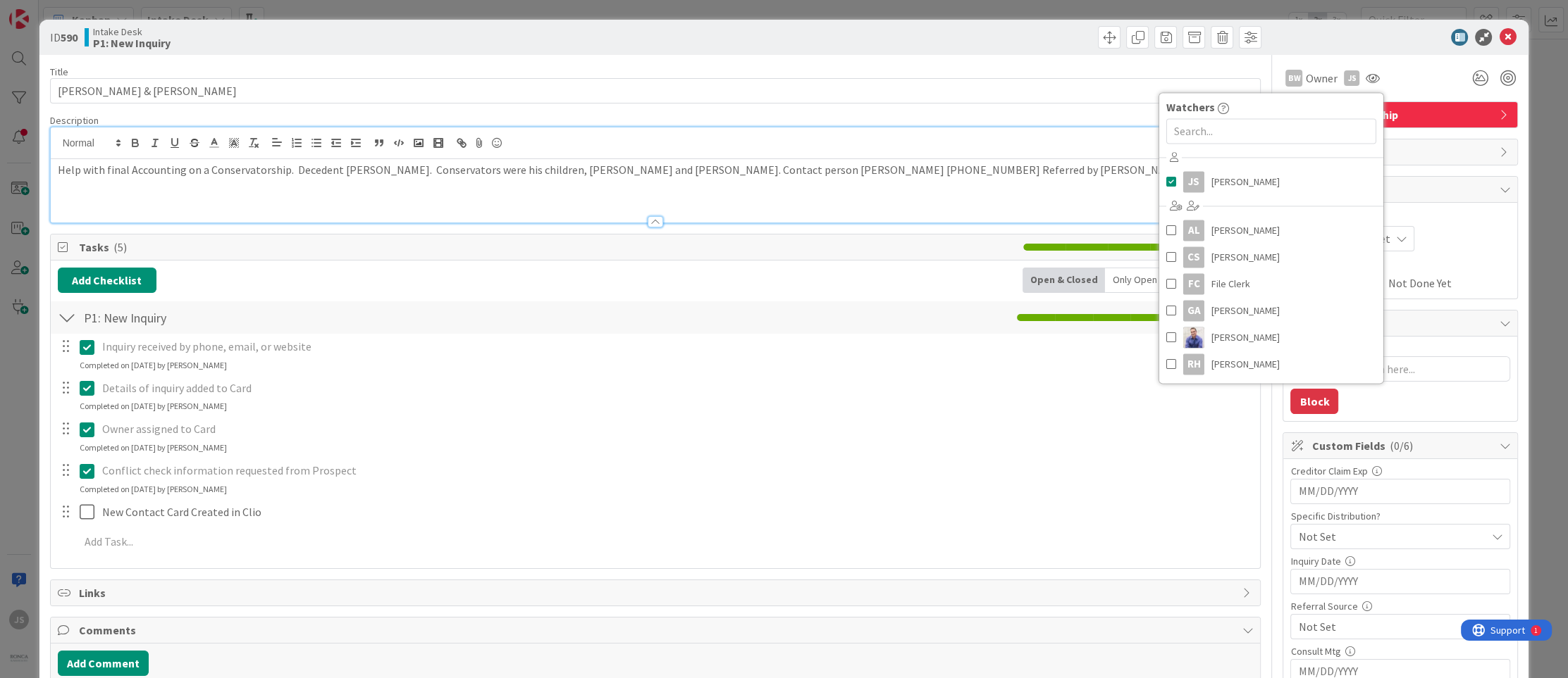
click at [1066, 424] on p "Owner assigned to Card" at bounding box center [676, 429] width 1148 height 17
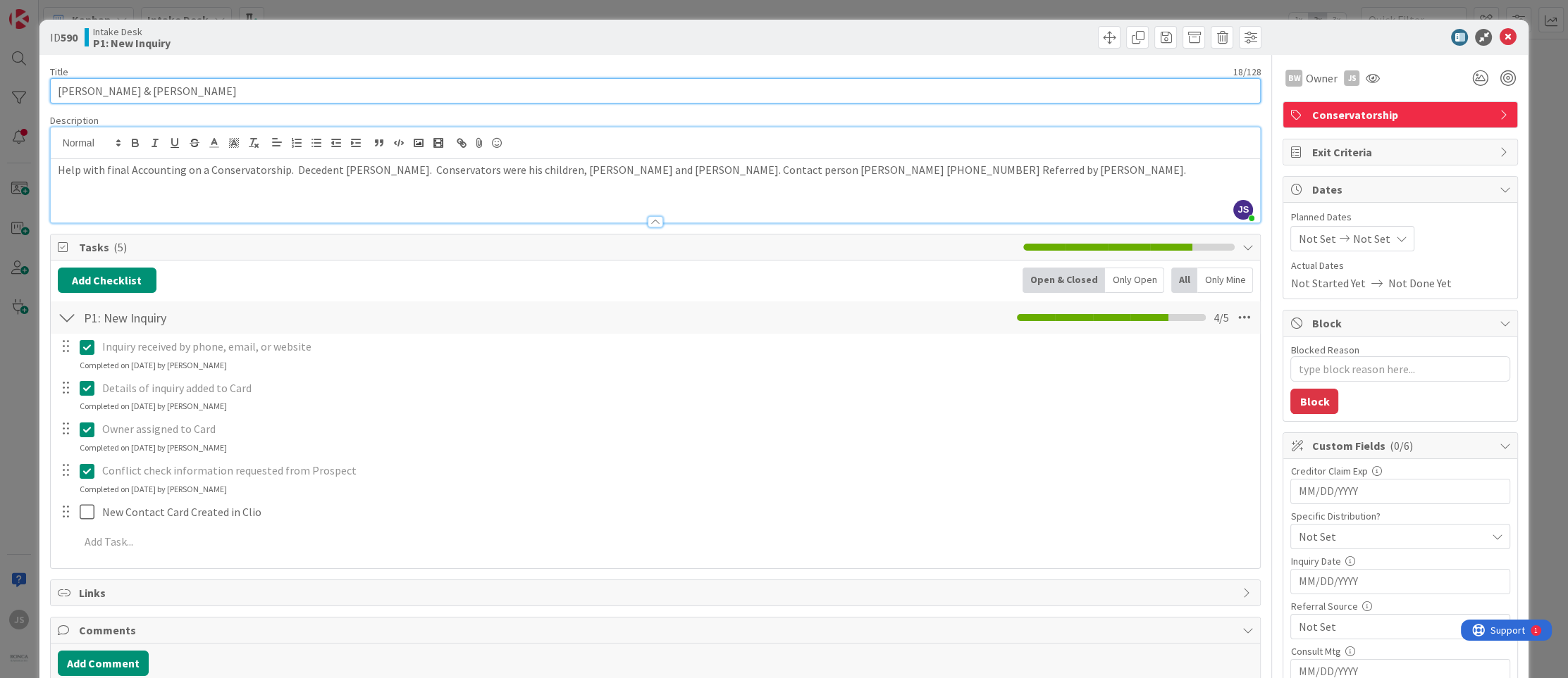
click at [165, 92] on input "[PERSON_NAME] & [PERSON_NAME]" at bounding box center [656, 91] width 1212 height 26
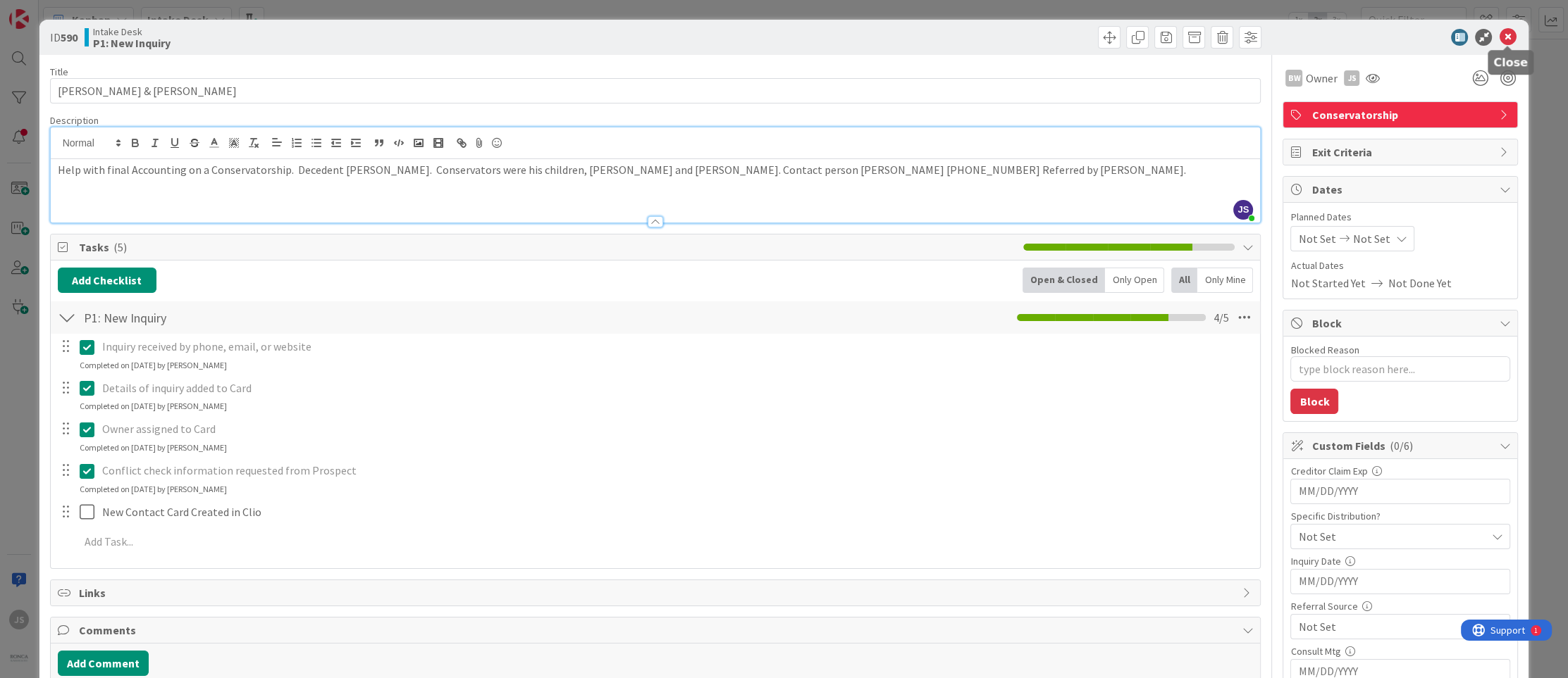
click at [1508, 38] on icon at bounding box center [1507, 37] width 17 height 17
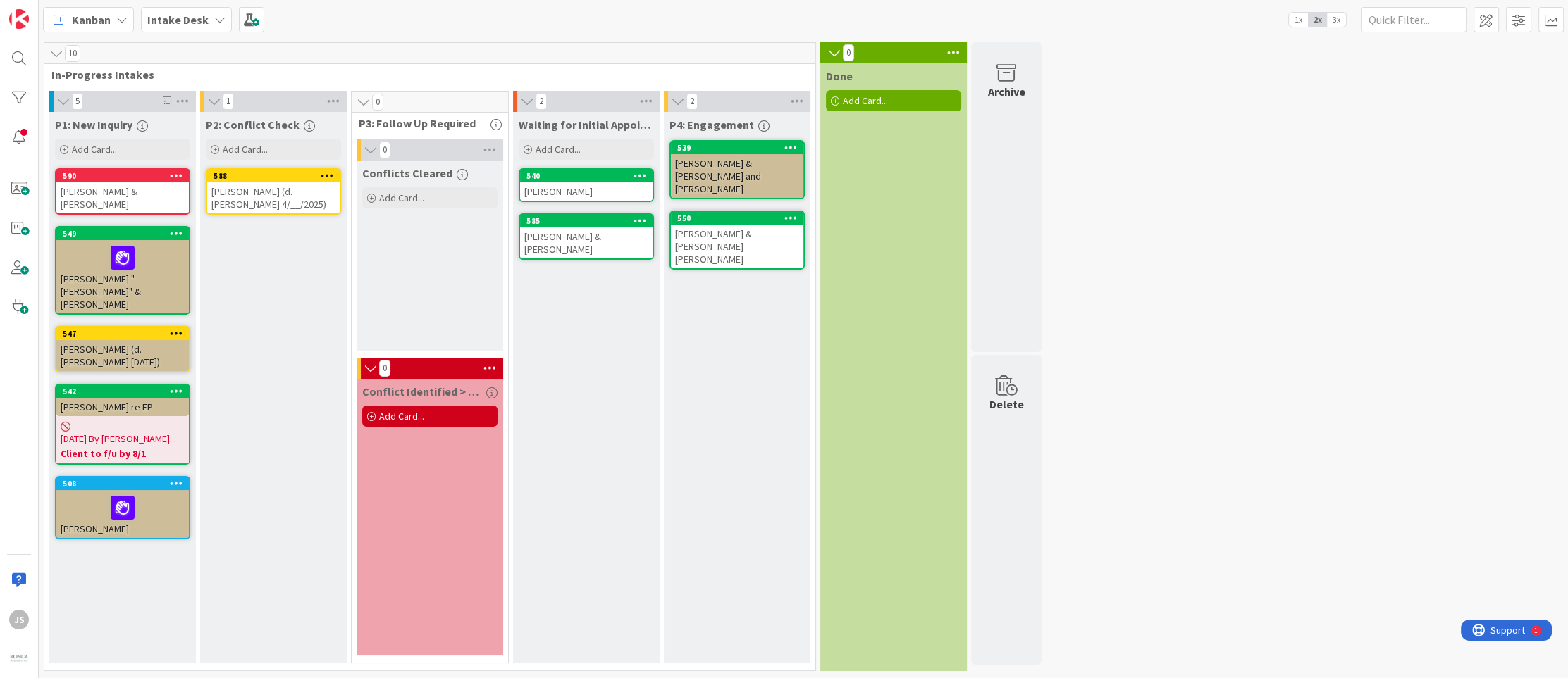
click at [1336, 18] on span "3x" at bounding box center [1337, 19] width 19 height 14
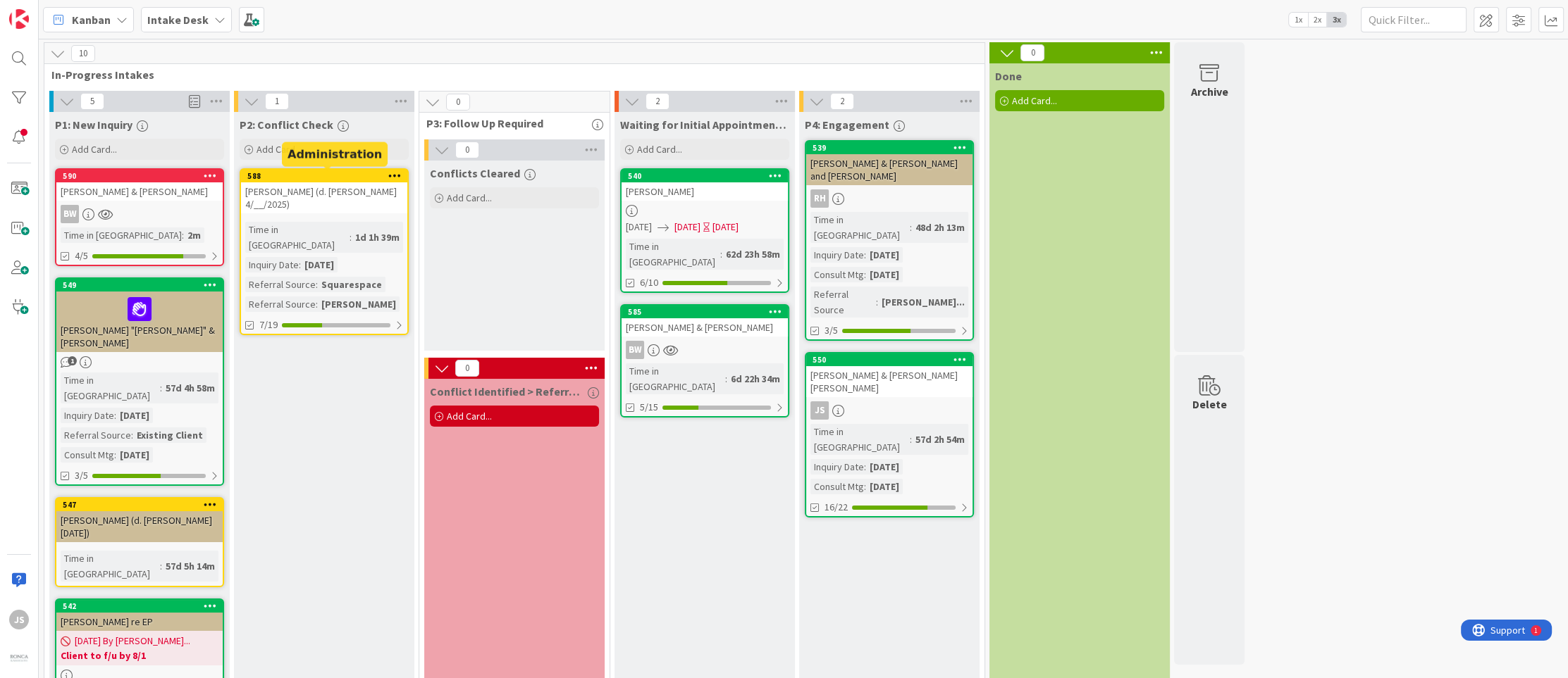
click at [303, 177] on div "588" at bounding box center [327, 176] width 160 height 10
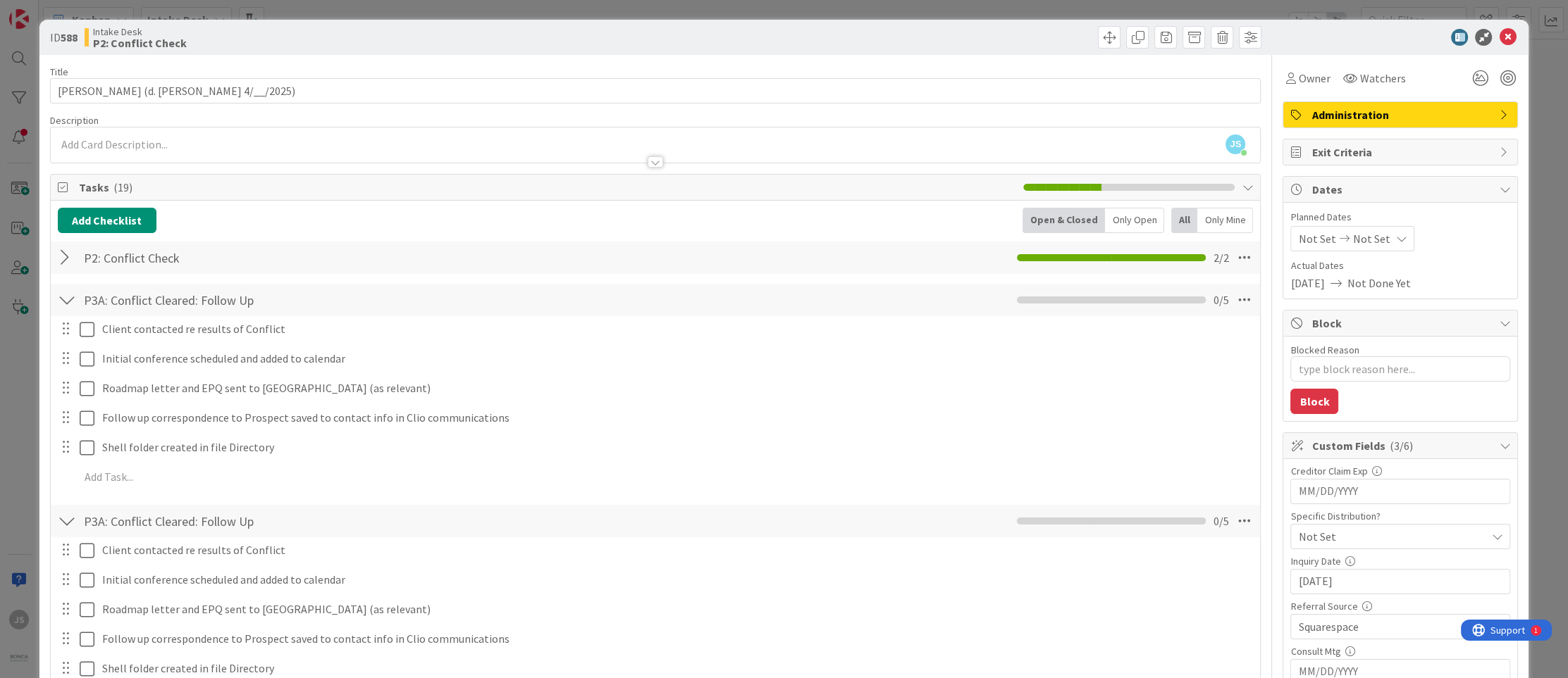
click at [1525, 28] on div "ID 588 Intake Desk P2: Conflict Check" at bounding box center [784, 37] width 1490 height 35
click at [1513, 34] on icon at bounding box center [1507, 37] width 17 height 17
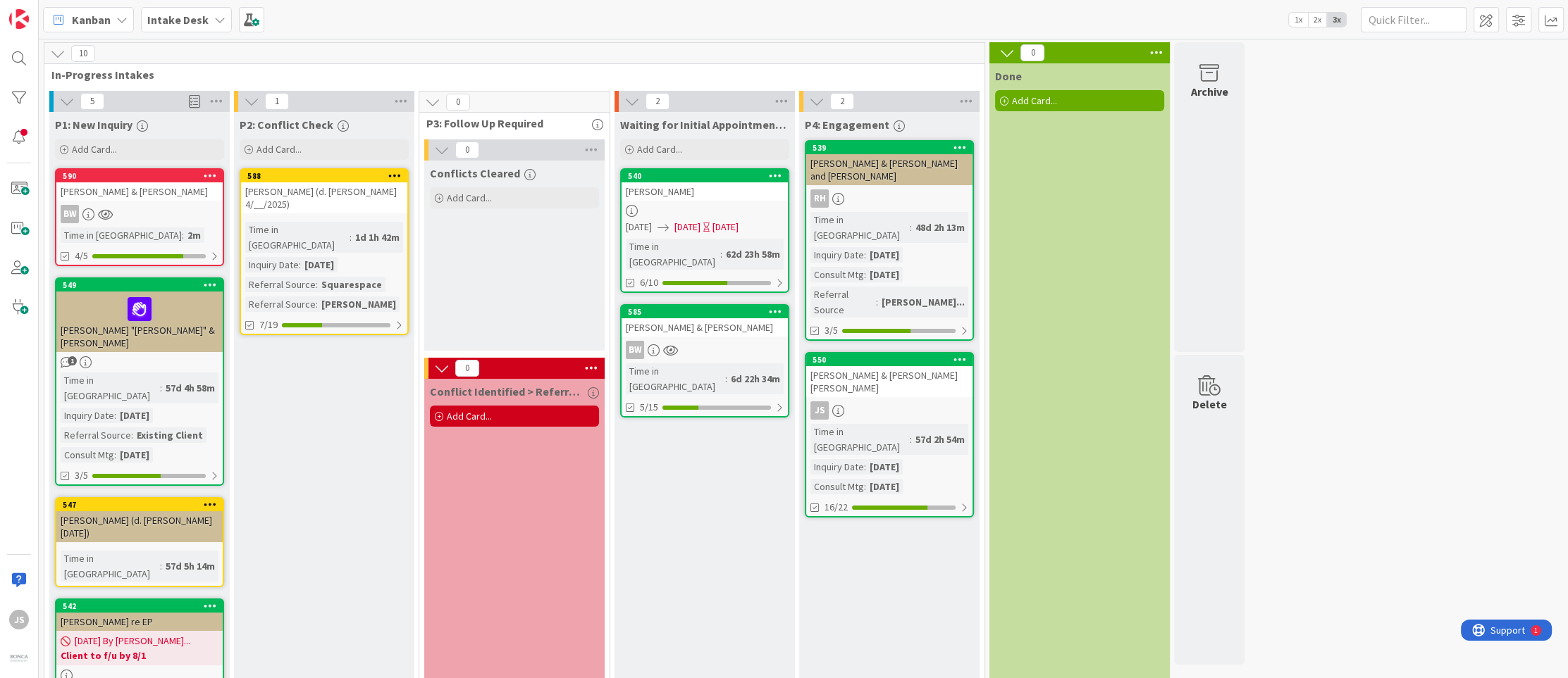
click at [115, 231] on div "Time in [GEOGRAPHIC_DATA]" at bounding box center [121, 235] width 121 height 16
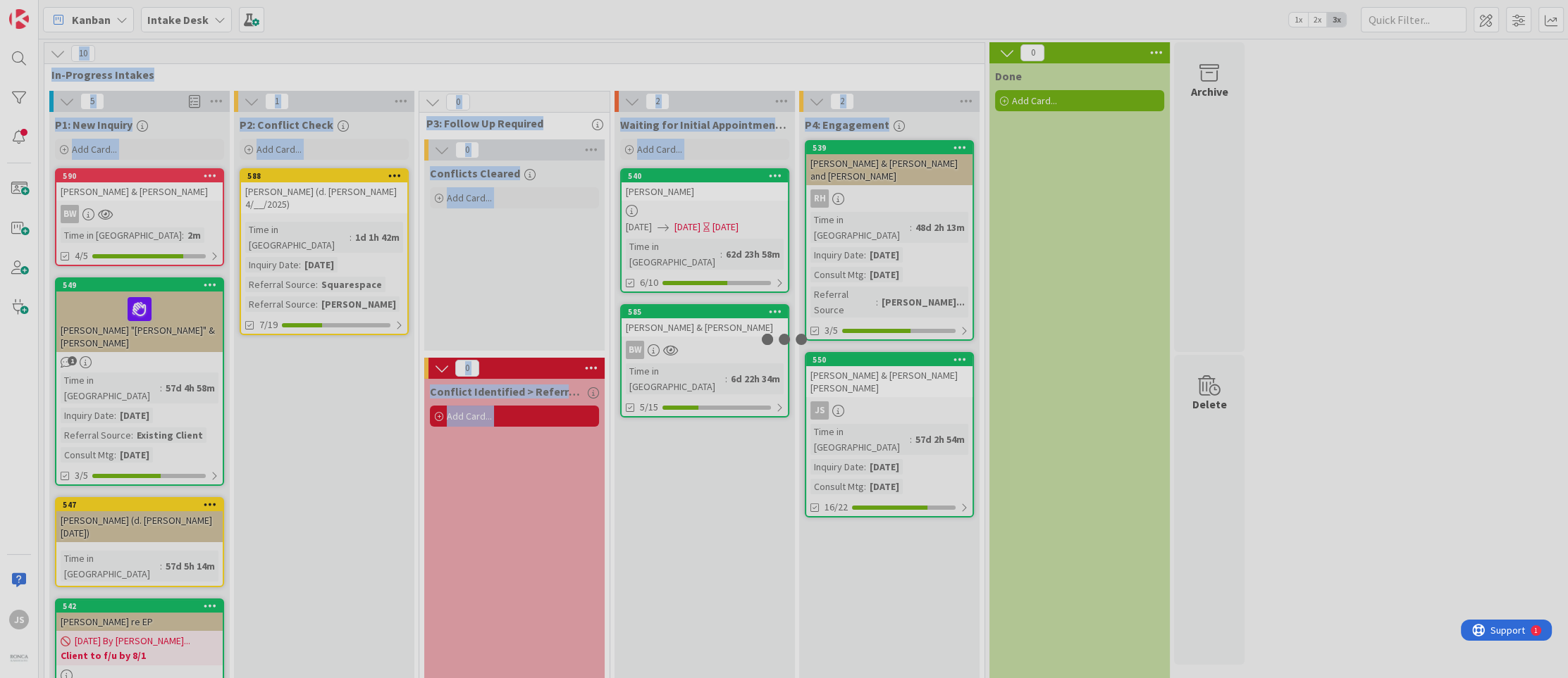
click at [115, 231] on div at bounding box center [784, 339] width 1568 height 678
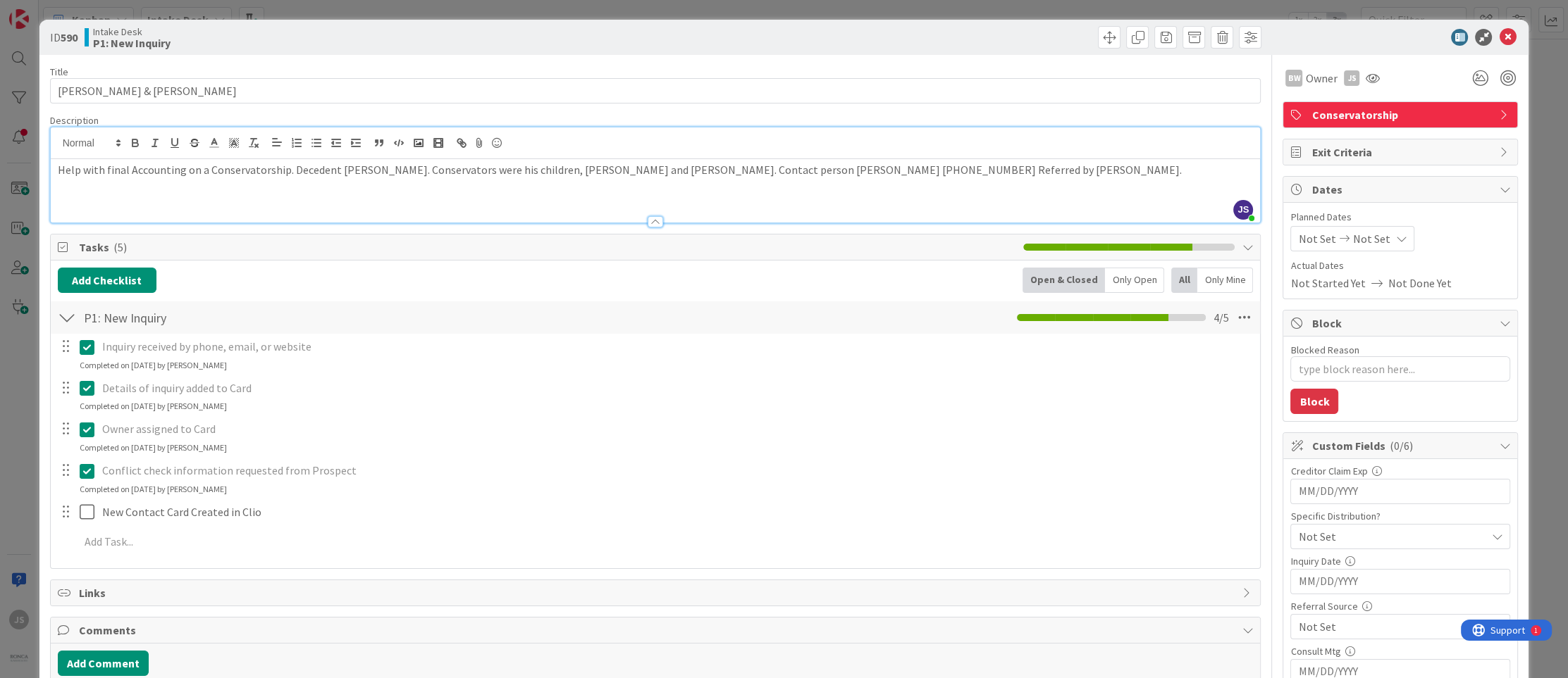
drag, startPoint x: 58, startPoint y: 143, endPoint x: 1331, endPoint y: 199, distance: 1274.2
click at [1261, 199] on div "Help with final Accounting on a Conservatorship. Decedent [PERSON_NAME]. Conser…" at bounding box center [655, 191] width 1210 height 63
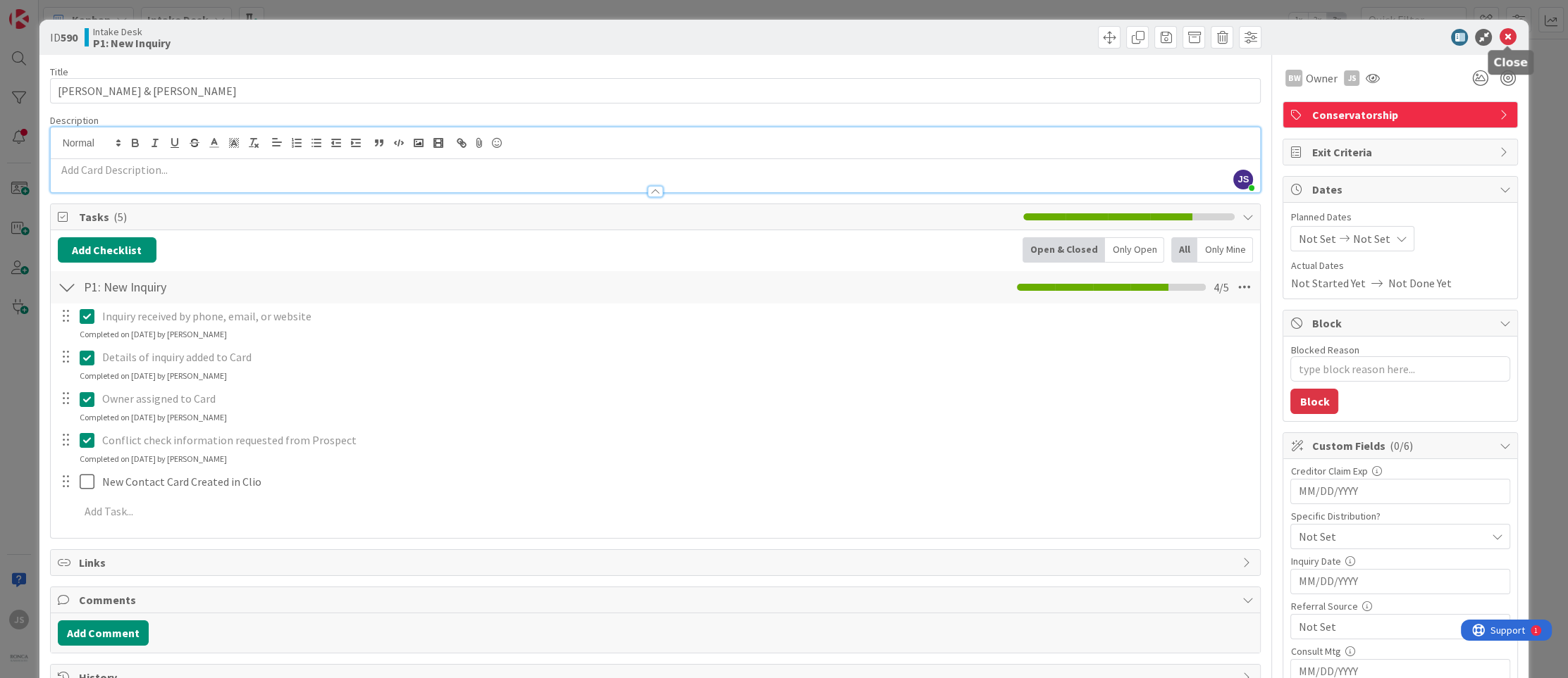
click at [1509, 35] on icon at bounding box center [1507, 37] width 17 height 17
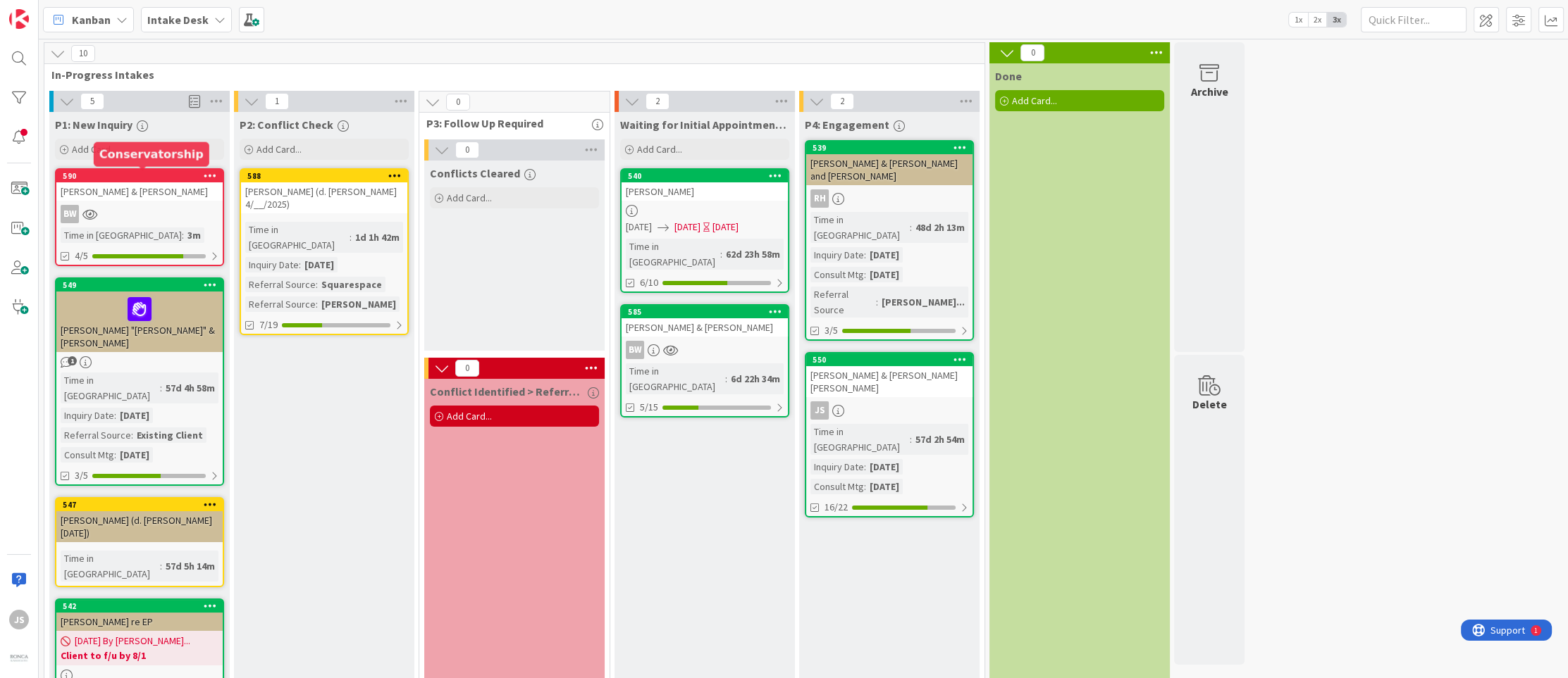
click at [212, 174] on icon at bounding box center [210, 175] width 14 height 10
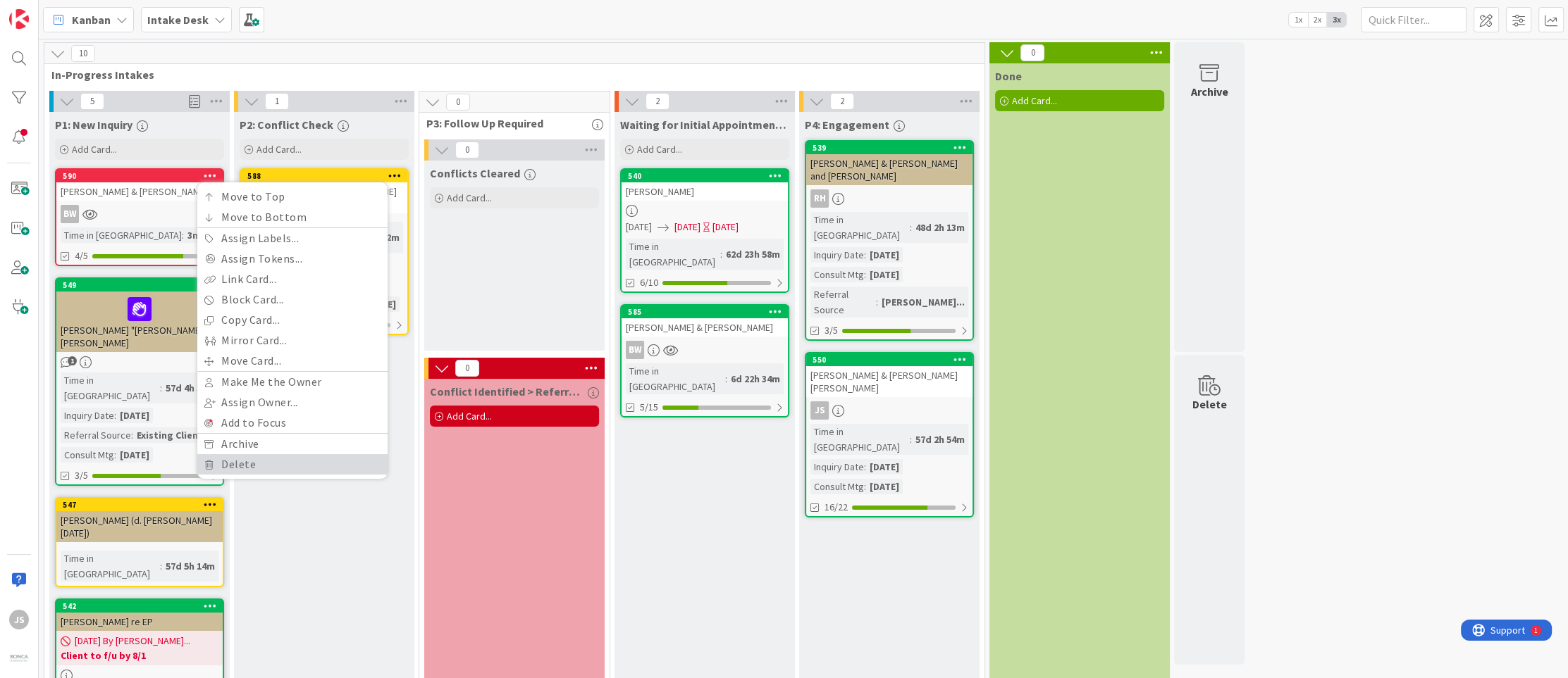
click at [219, 462] on link "Delete" at bounding box center [292, 464] width 190 height 20
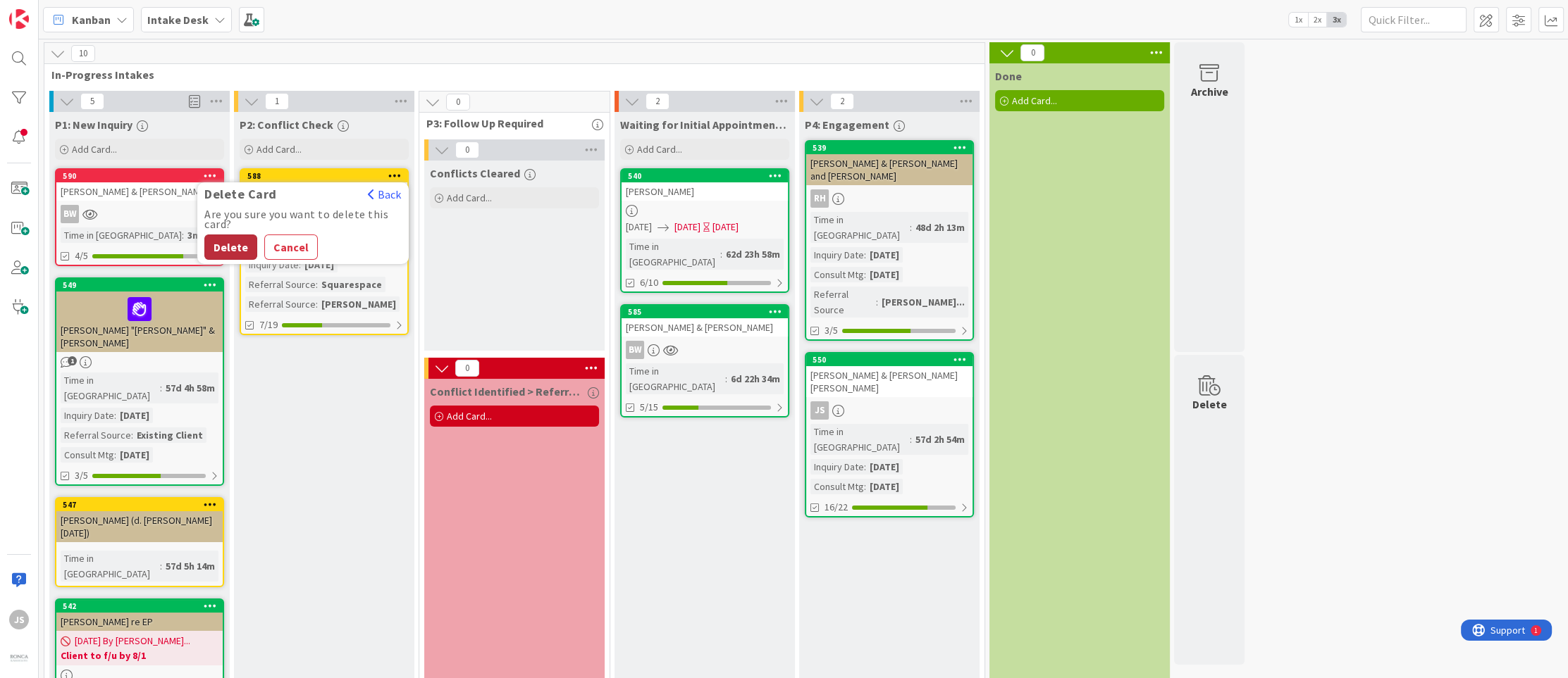
click at [235, 249] on button "Delete" at bounding box center [231, 248] width 53 height 26
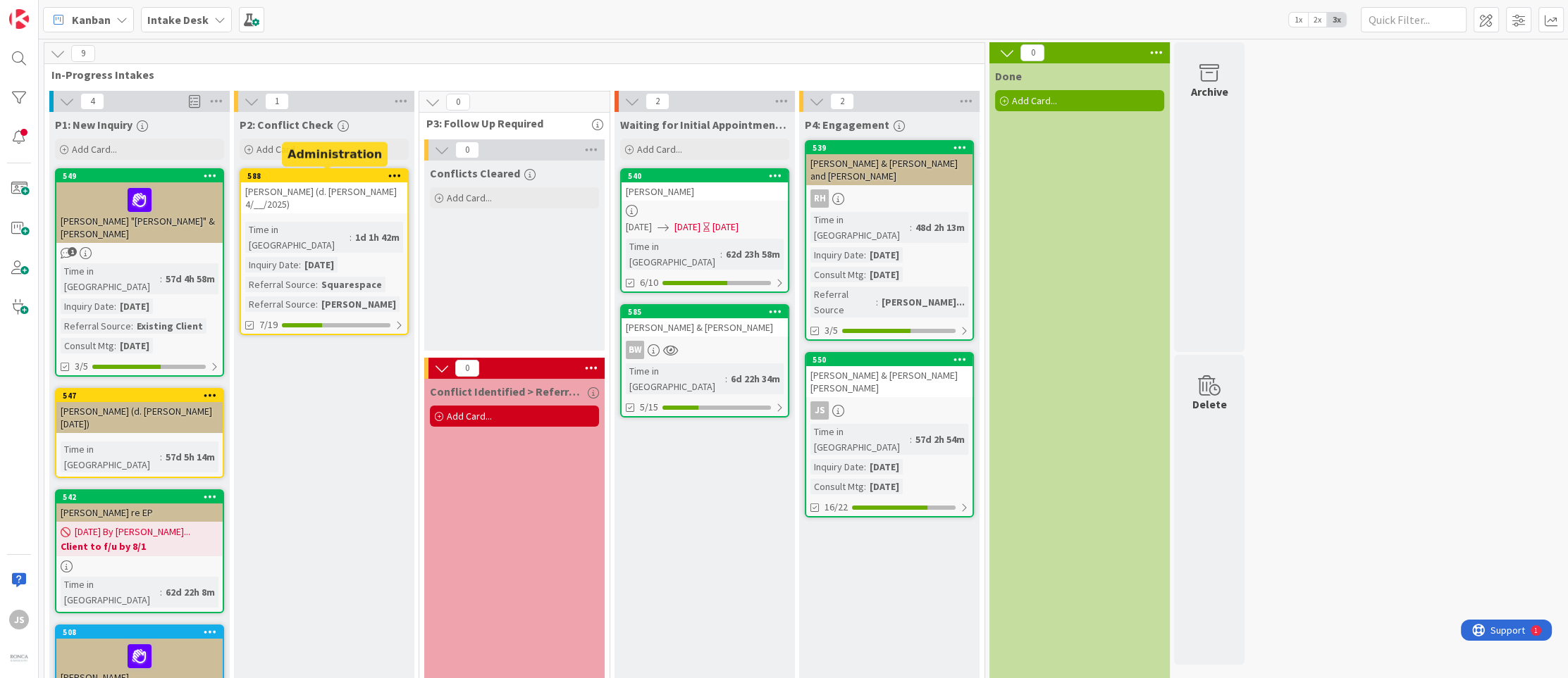
click at [297, 177] on div "588" at bounding box center [327, 176] width 160 height 10
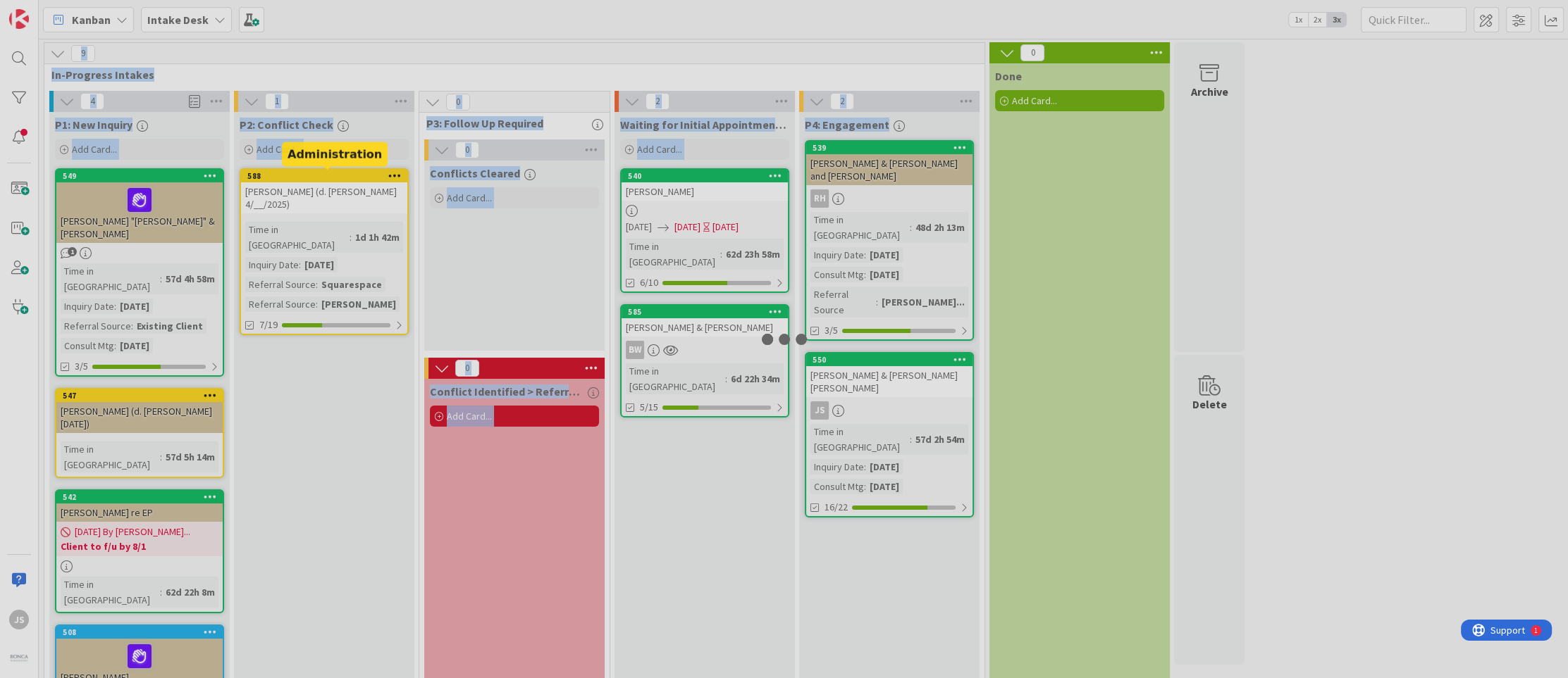
click at [297, 177] on div at bounding box center [784, 339] width 1568 height 678
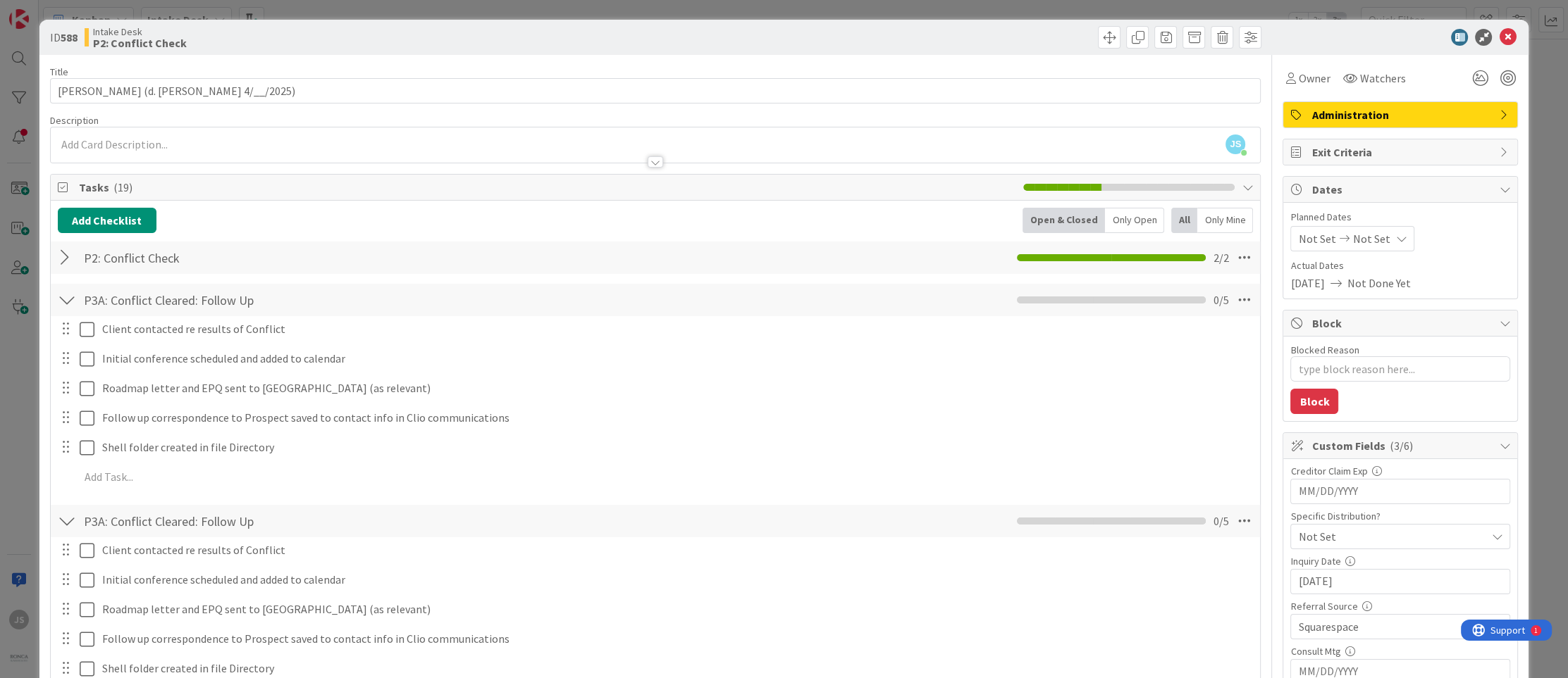
click at [127, 148] on div at bounding box center [655, 155] width 1210 height 15
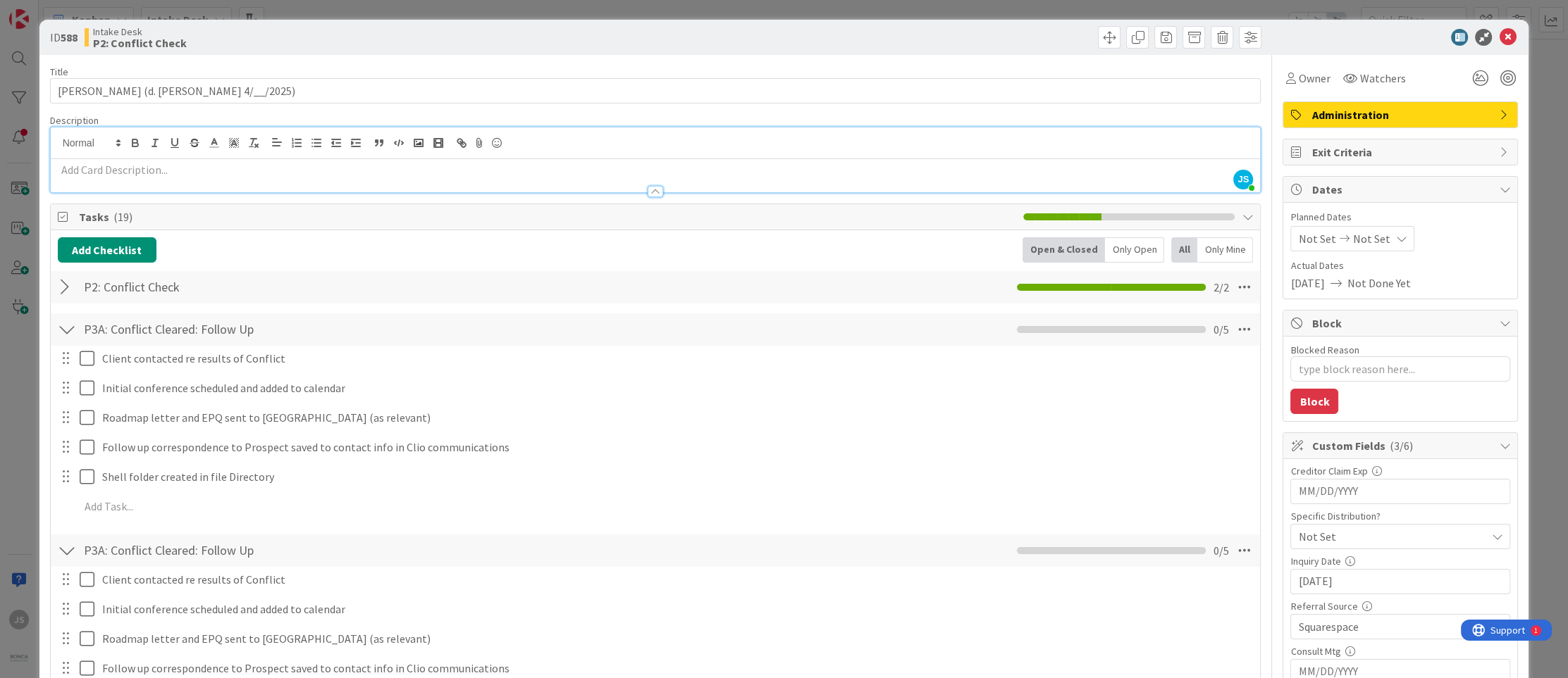
click at [62, 171] on p at bounding box center [655, 171] width 1196 height 17
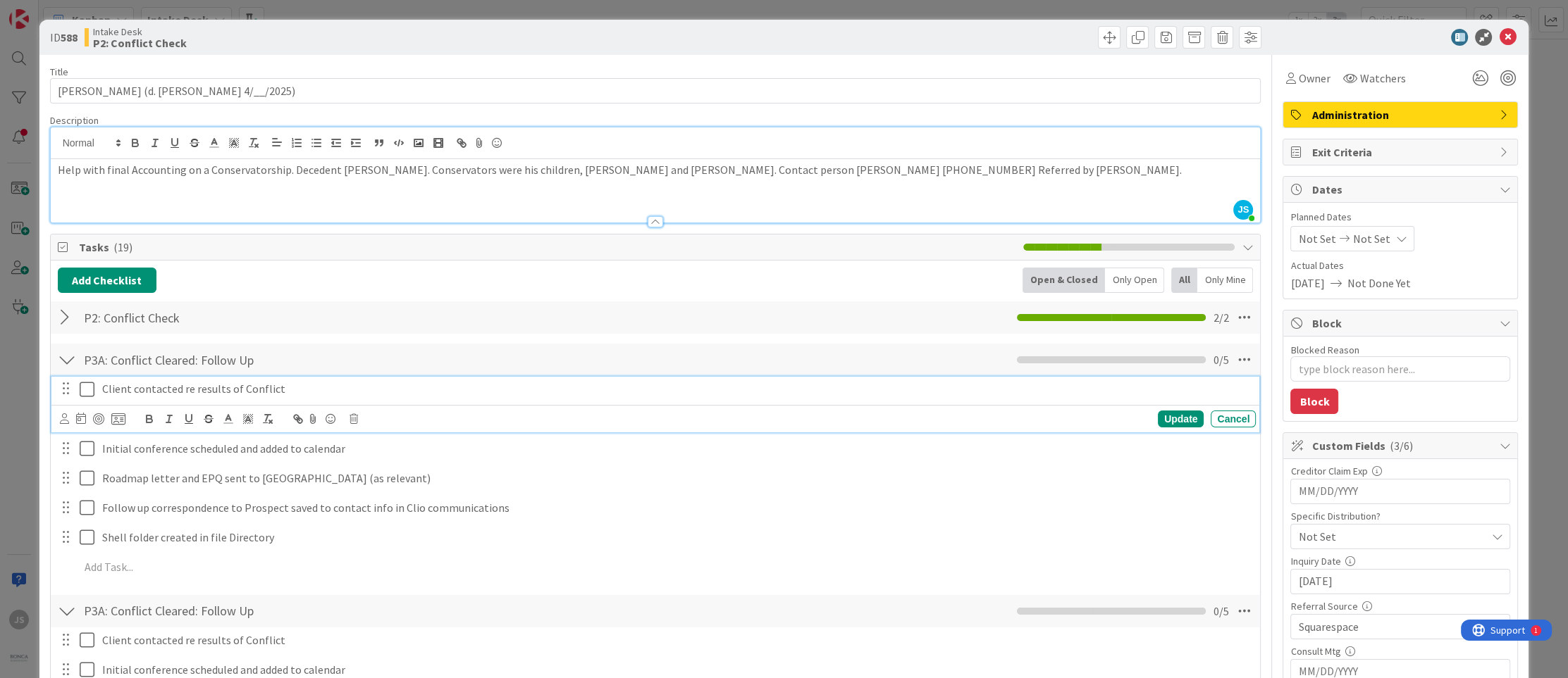
click at [90, 386] on icon at bounding box center [87, 389] width 15 height 17
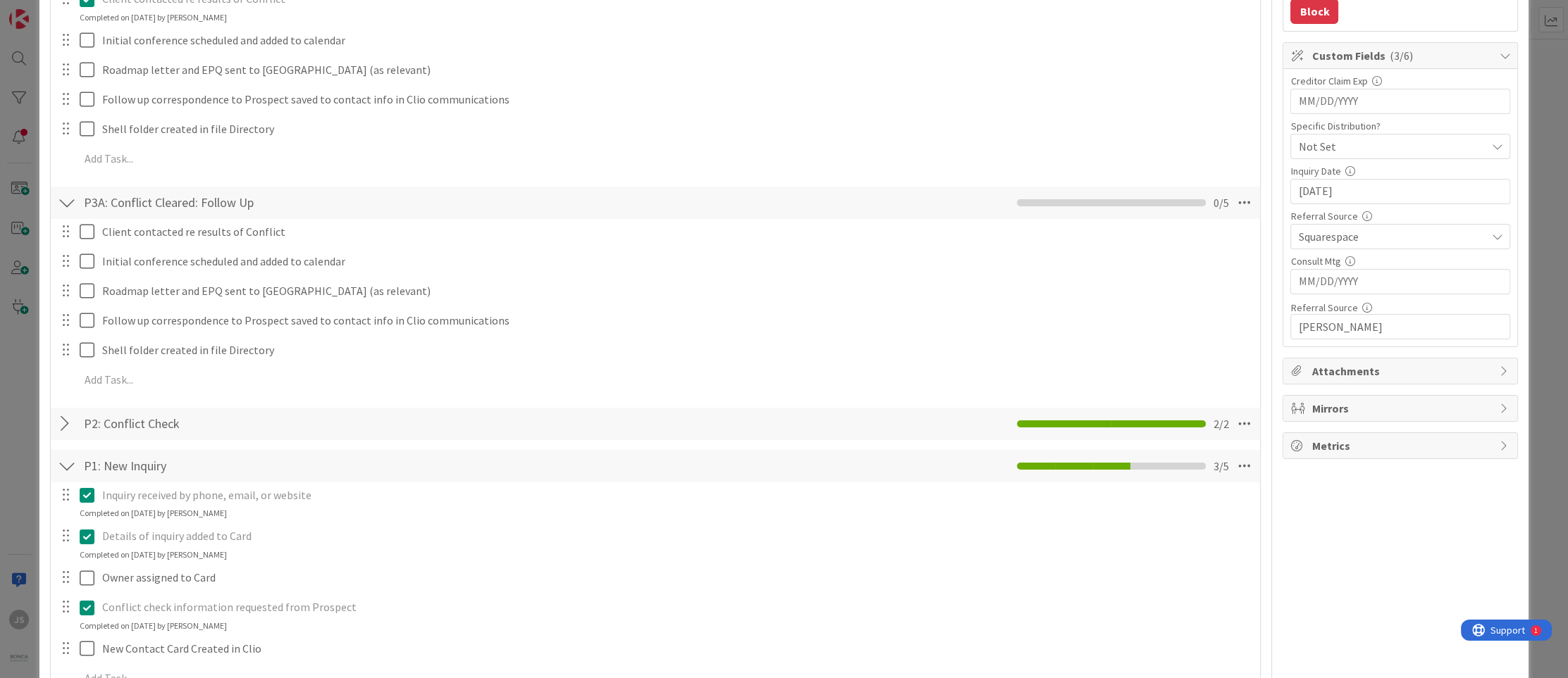
scroll to position [423, 0]
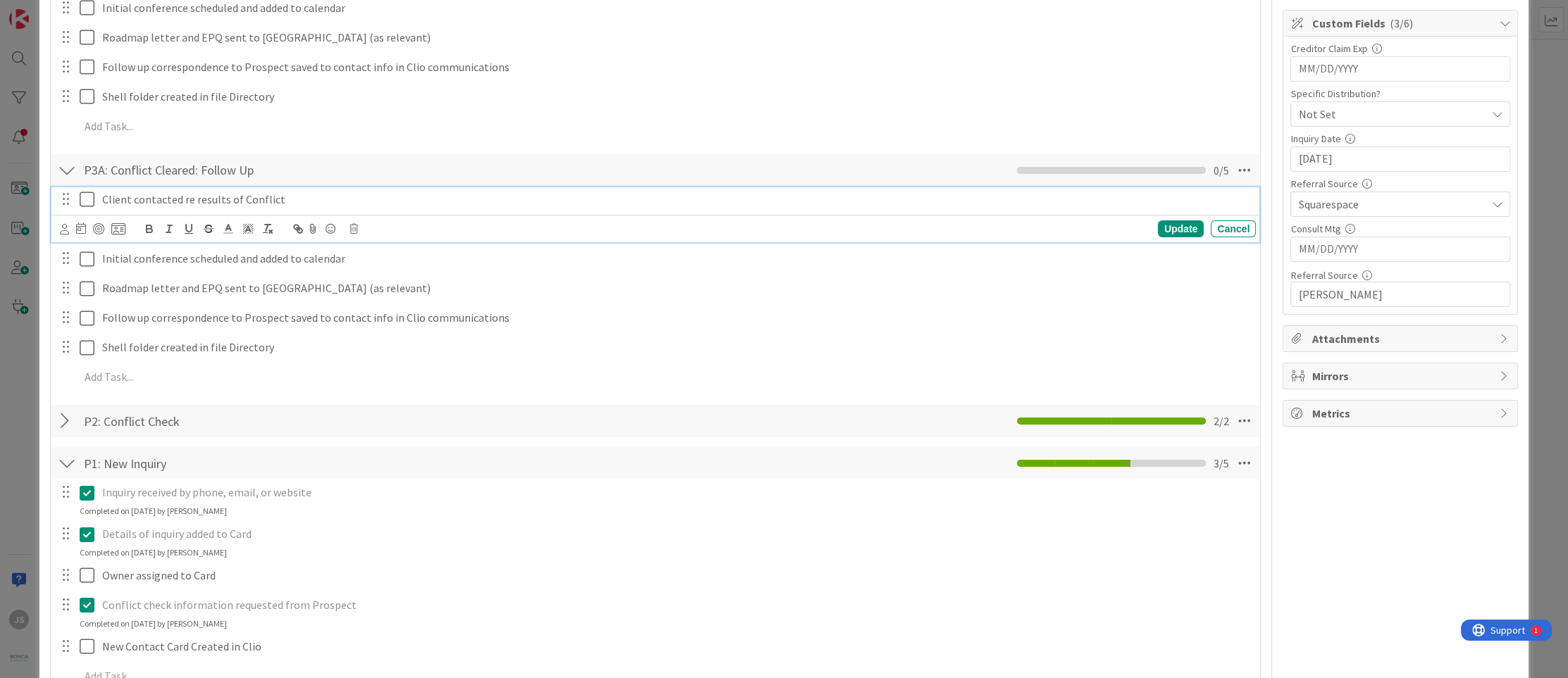
click at [86, 198] on icon at bounding box center [87, 199] width 15 height 17
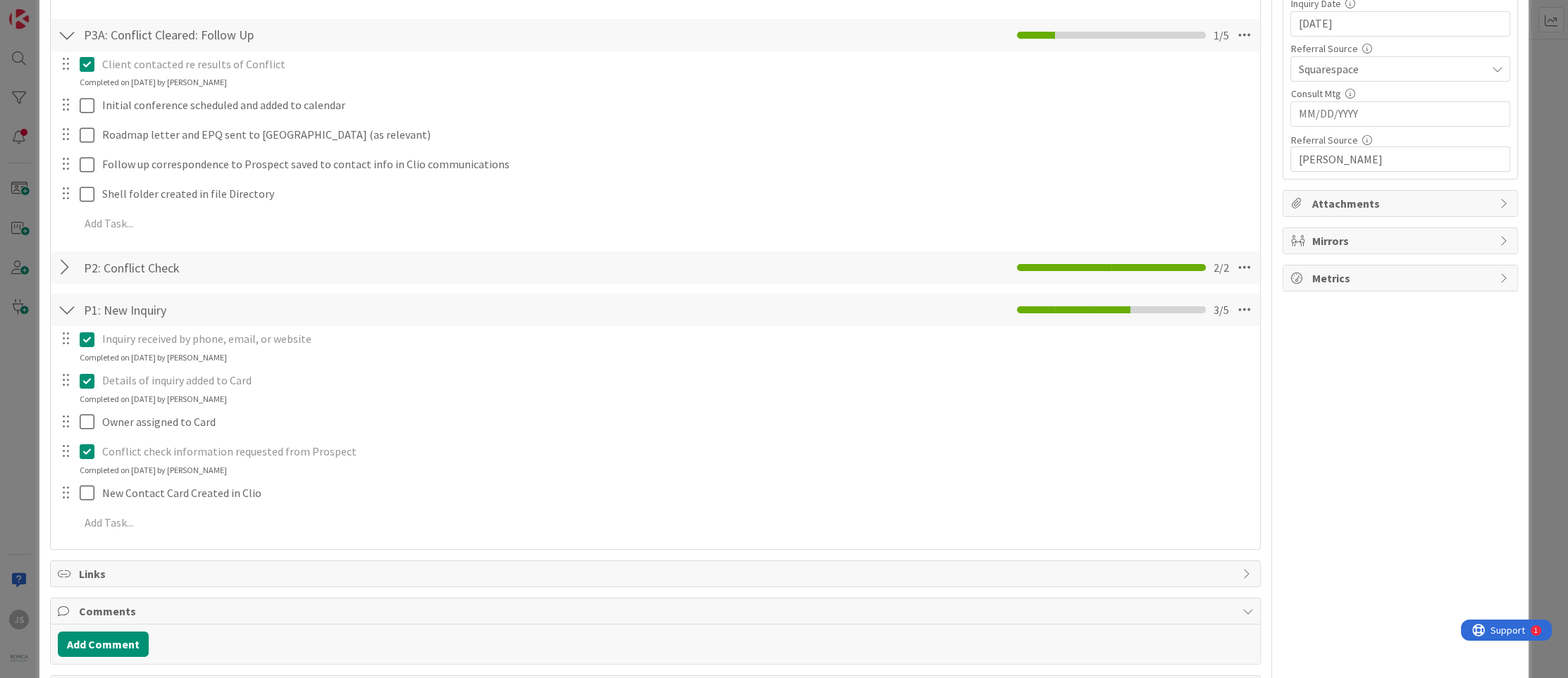
scroll to position [608, 0]
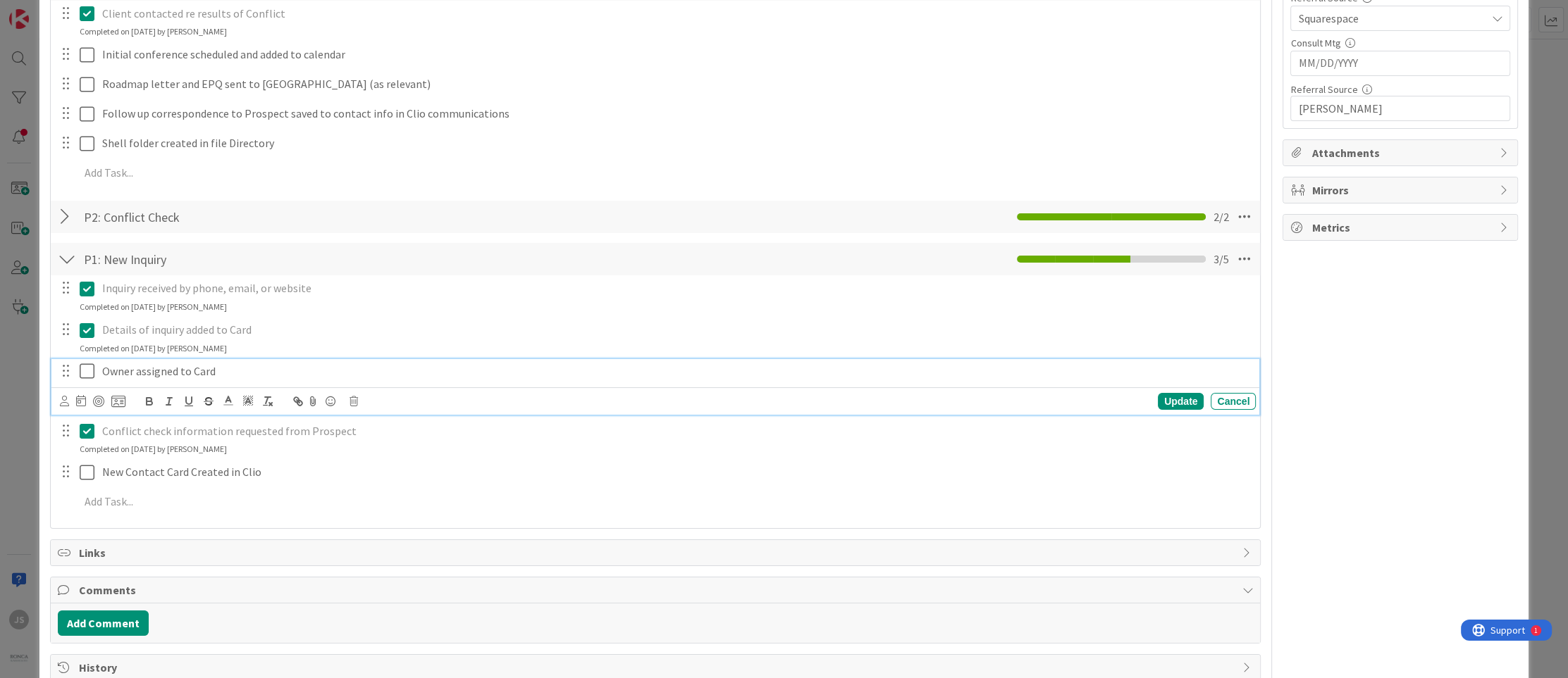
click at [89, 371] on icon at bounding box center [87, 371] width 15 height 17
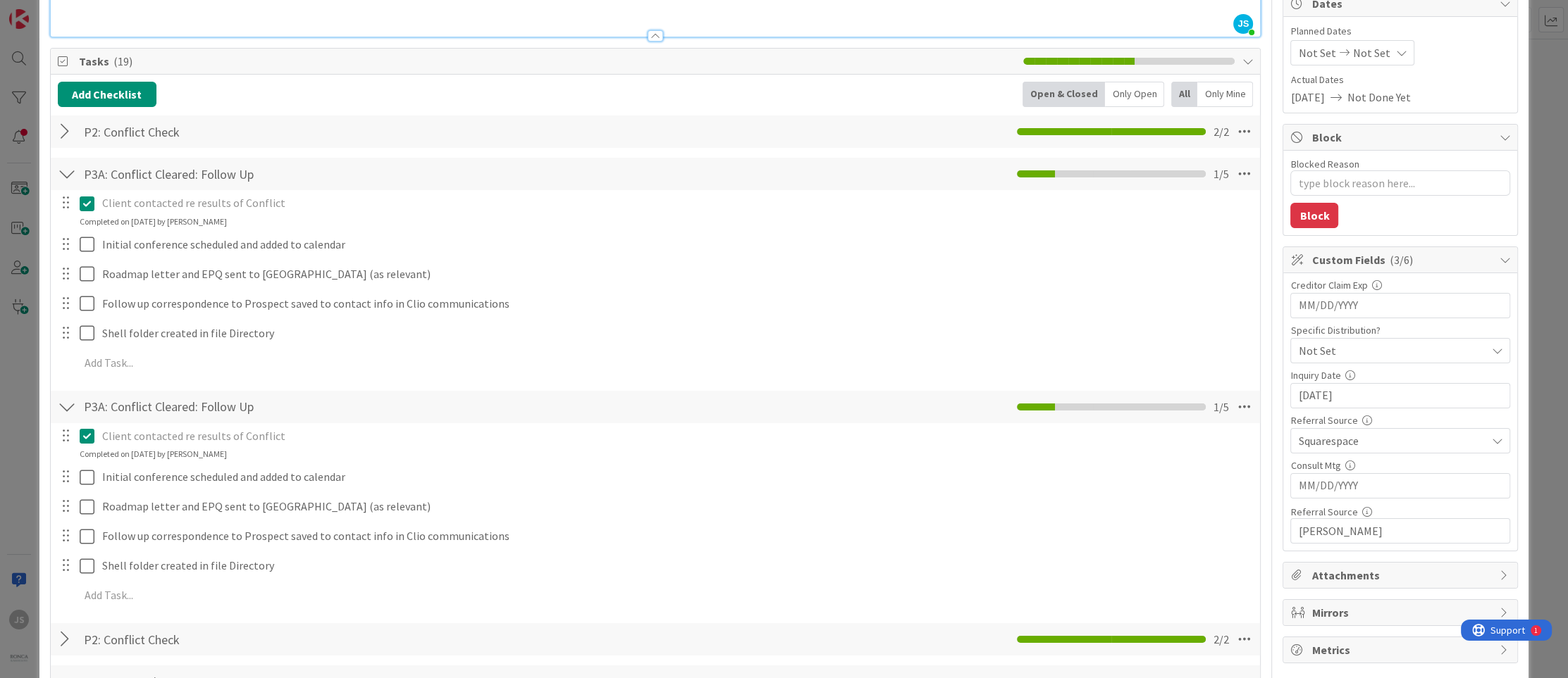
scroll to position [0, 0]
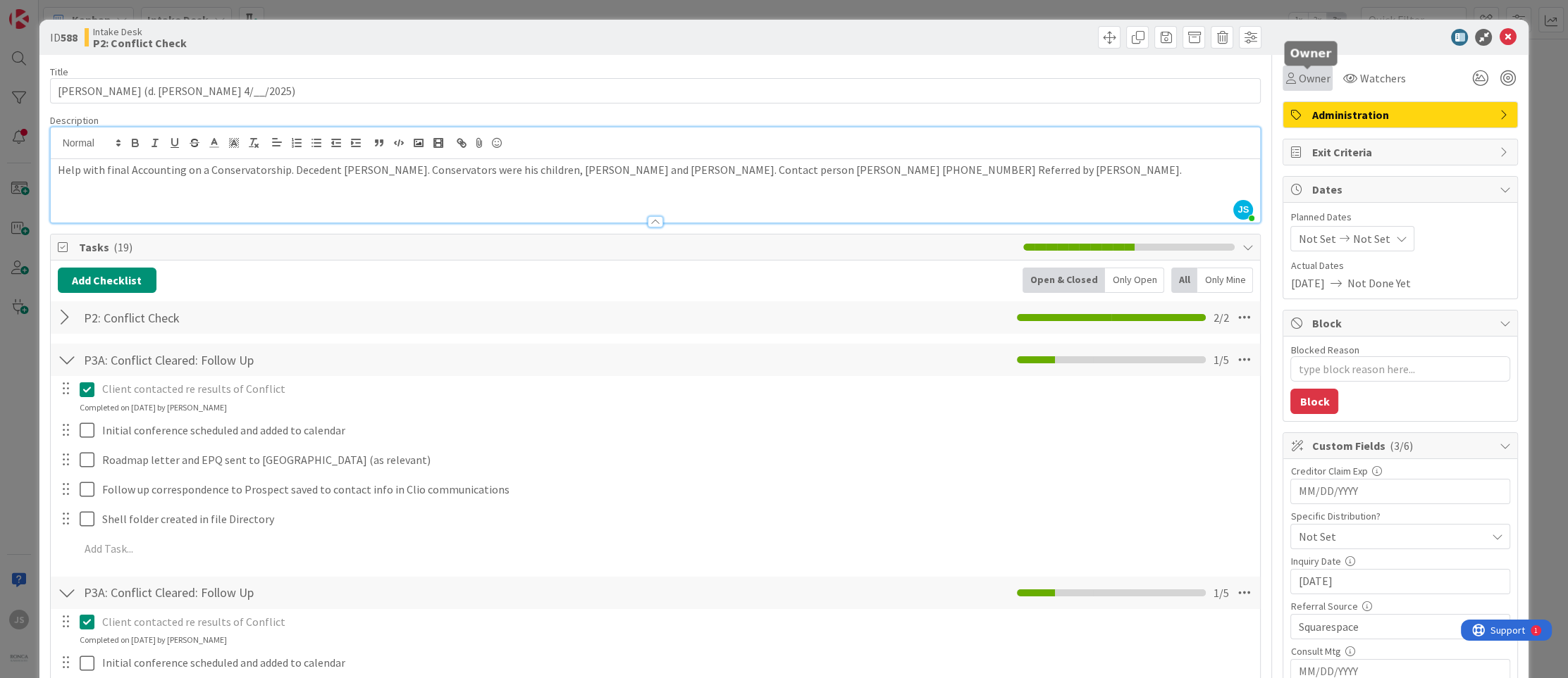
click at [1315, 80] on span "Owner" at bounding box center [1314, 78] width 32 height 17
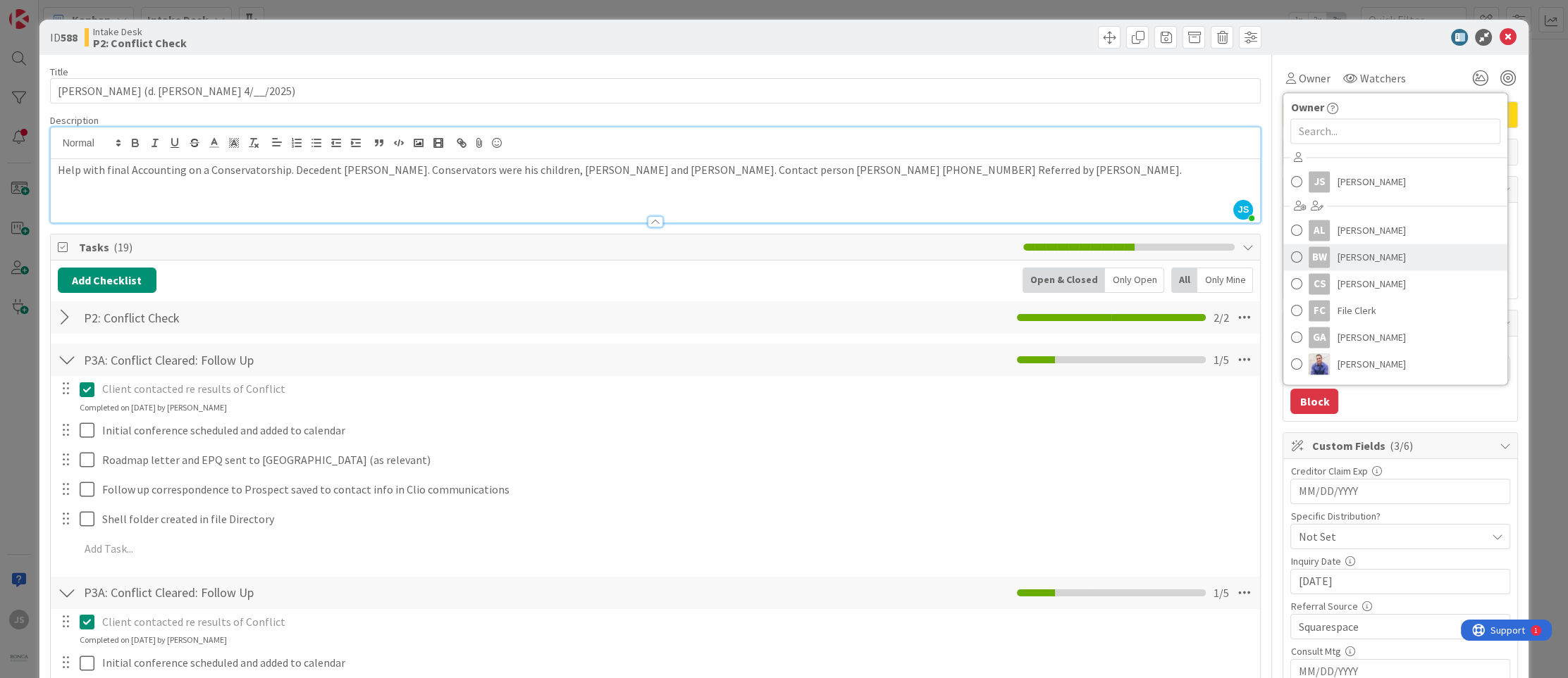
click at [1299, 258] on span at bounding box center [1296, 257] width 11 height 21
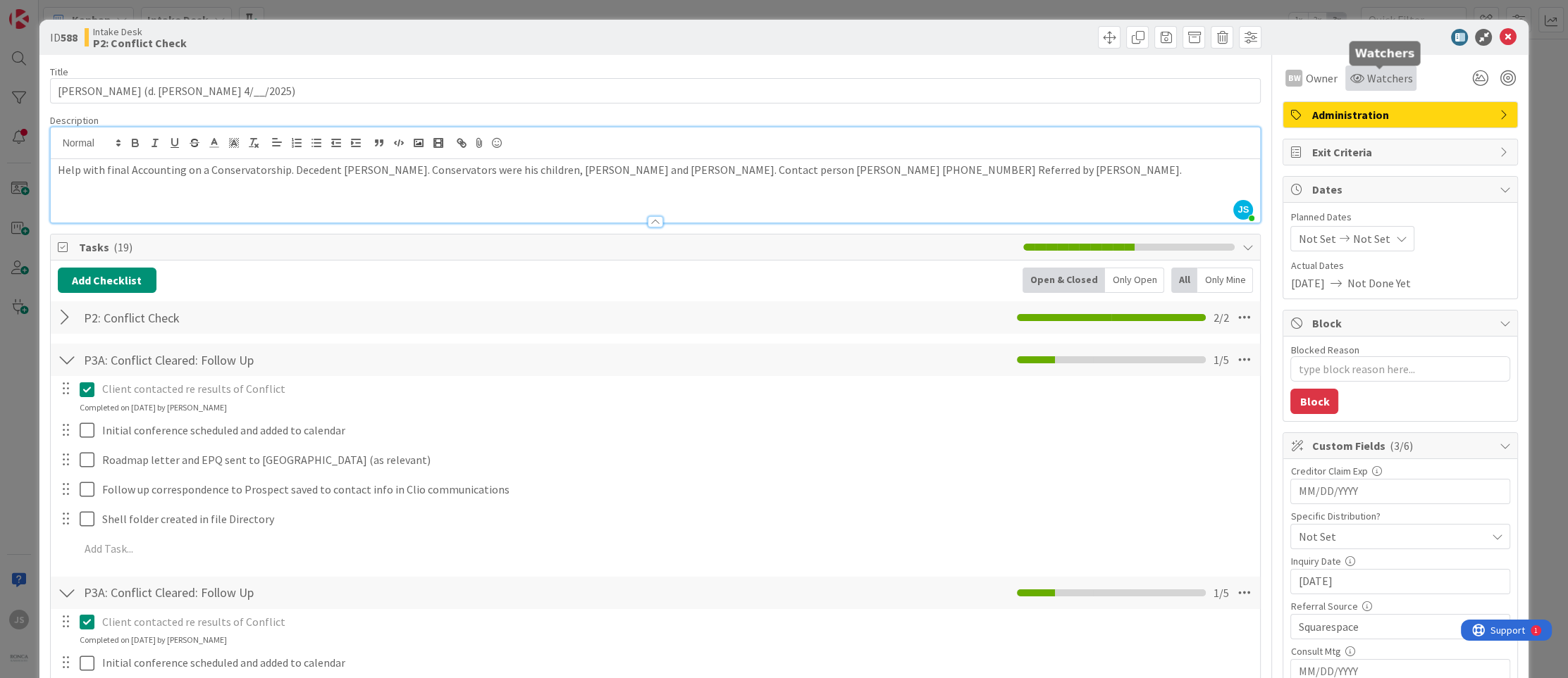
click at [1380, 77] on span "Watchers" at bounding box center [1390, 78] width 46 height 17
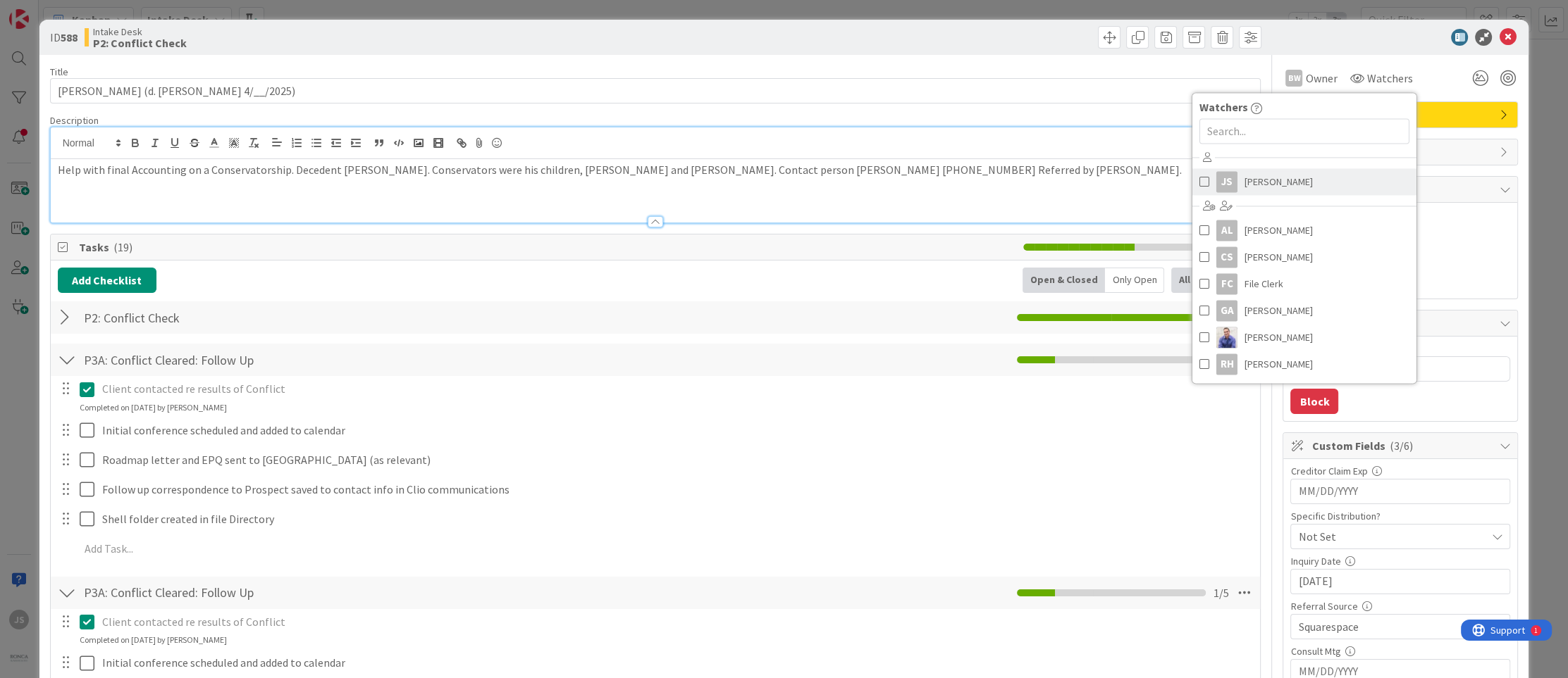
click at [1203, 181] on span at bounding box center [1204, 182] width 10 height 21
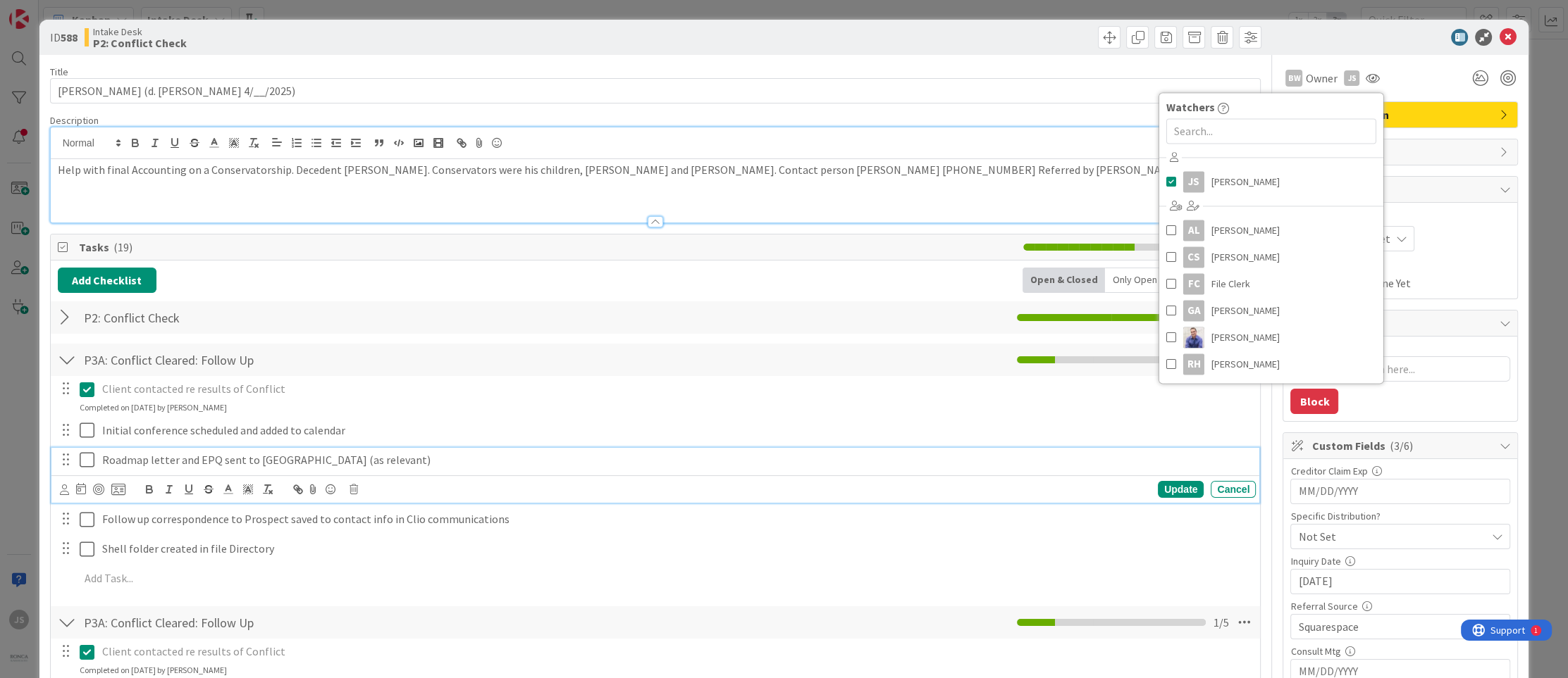
click at [909, 455] on p "Roadmap letter and EPQ sent to [GEOGRAPHIC_DATA] (as relevant)" at bounding box center [676, 461] width 1148 height 17
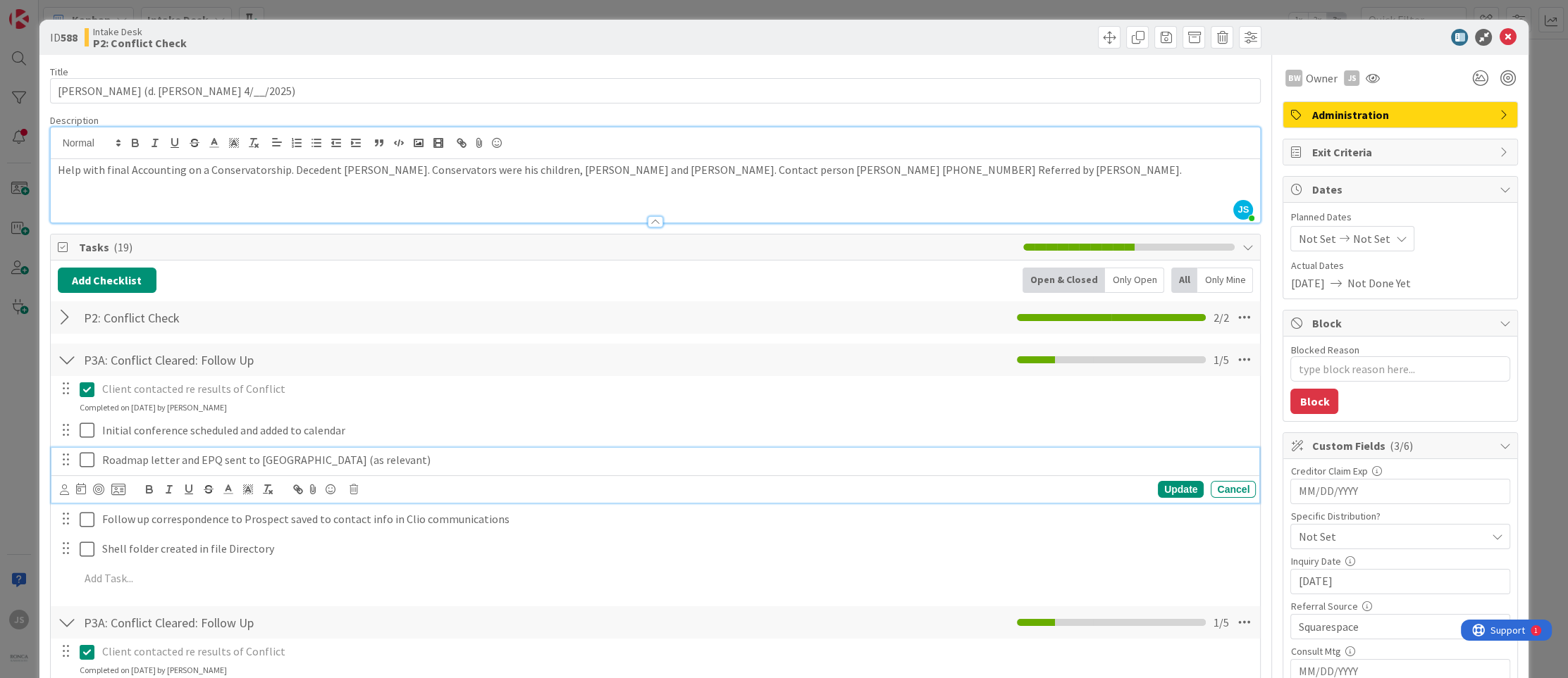
click at [1495, 113] on div "Administration" at bounding box center [1400, 115] width 234 height 26
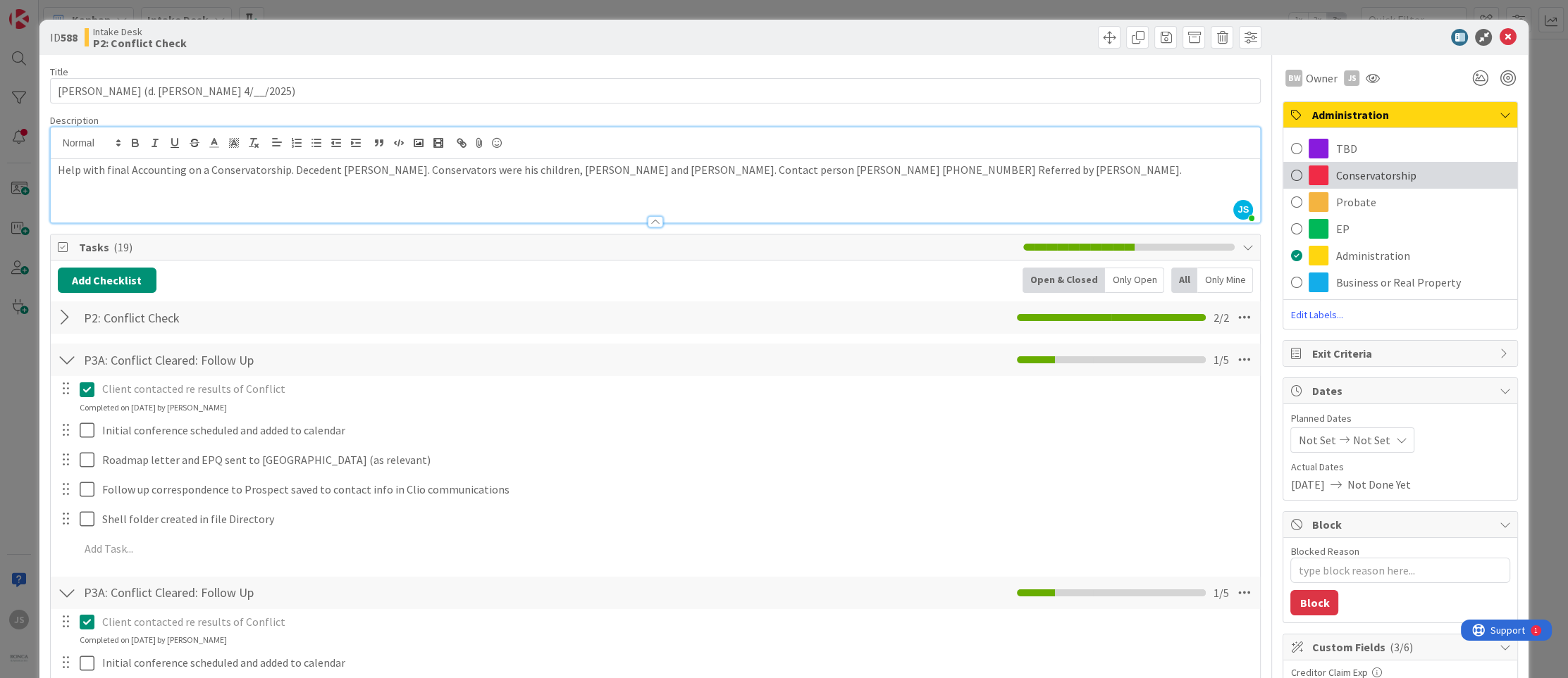
click at [1294, 174] on span at bounding box center [1296, 175] width 11 height 21
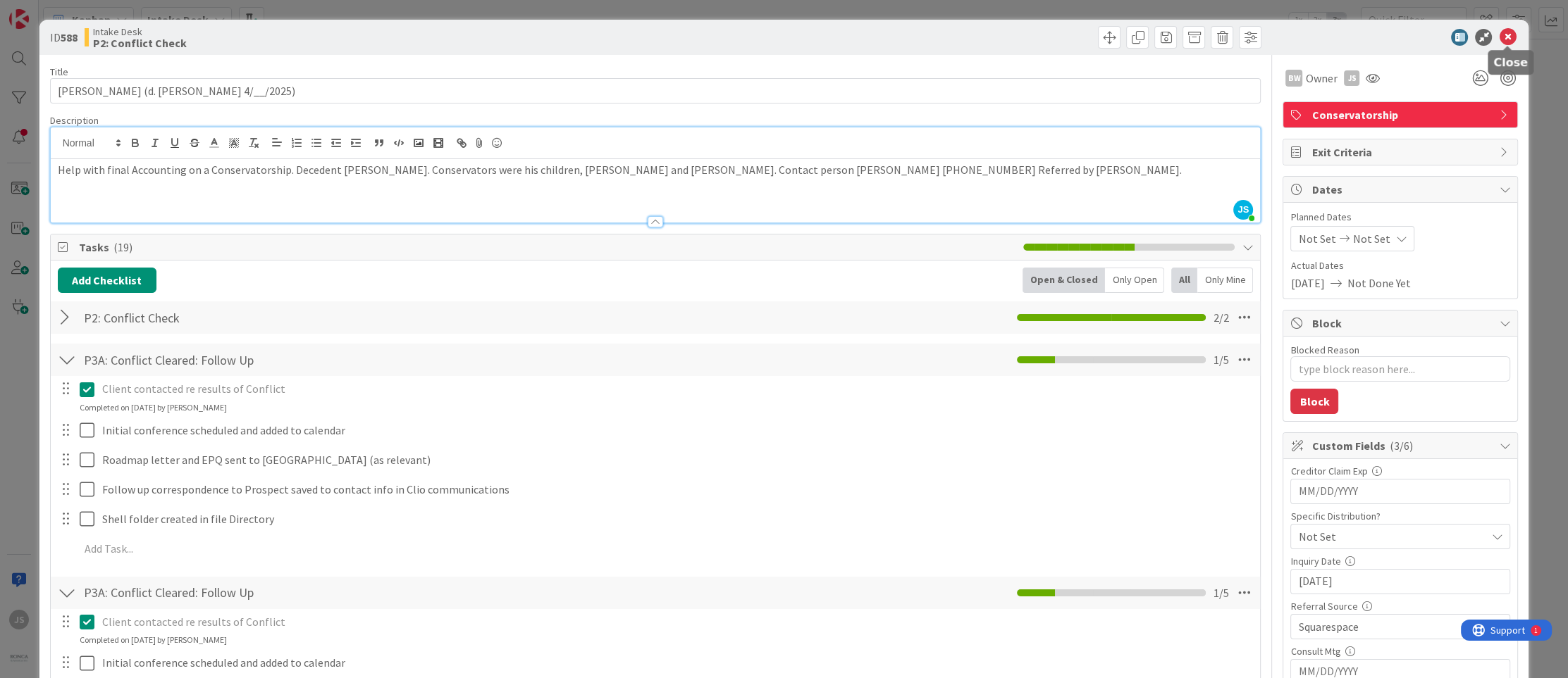
click at [1511, 32] on icon at bounding box center [1507, 37] width 17 height 17
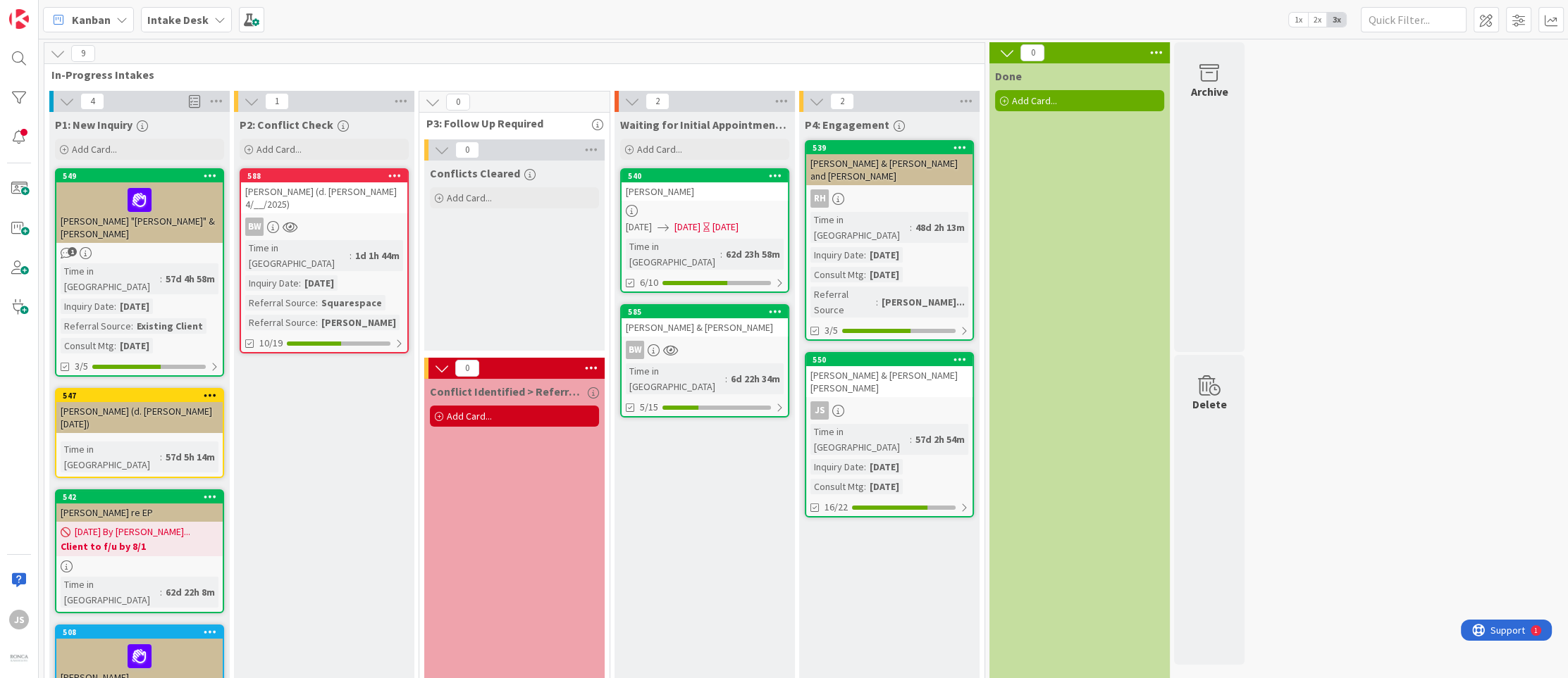
click at [694, 186] on div "[PERSON_NAME]" at bounding box center [704, 192] width 166 height 18
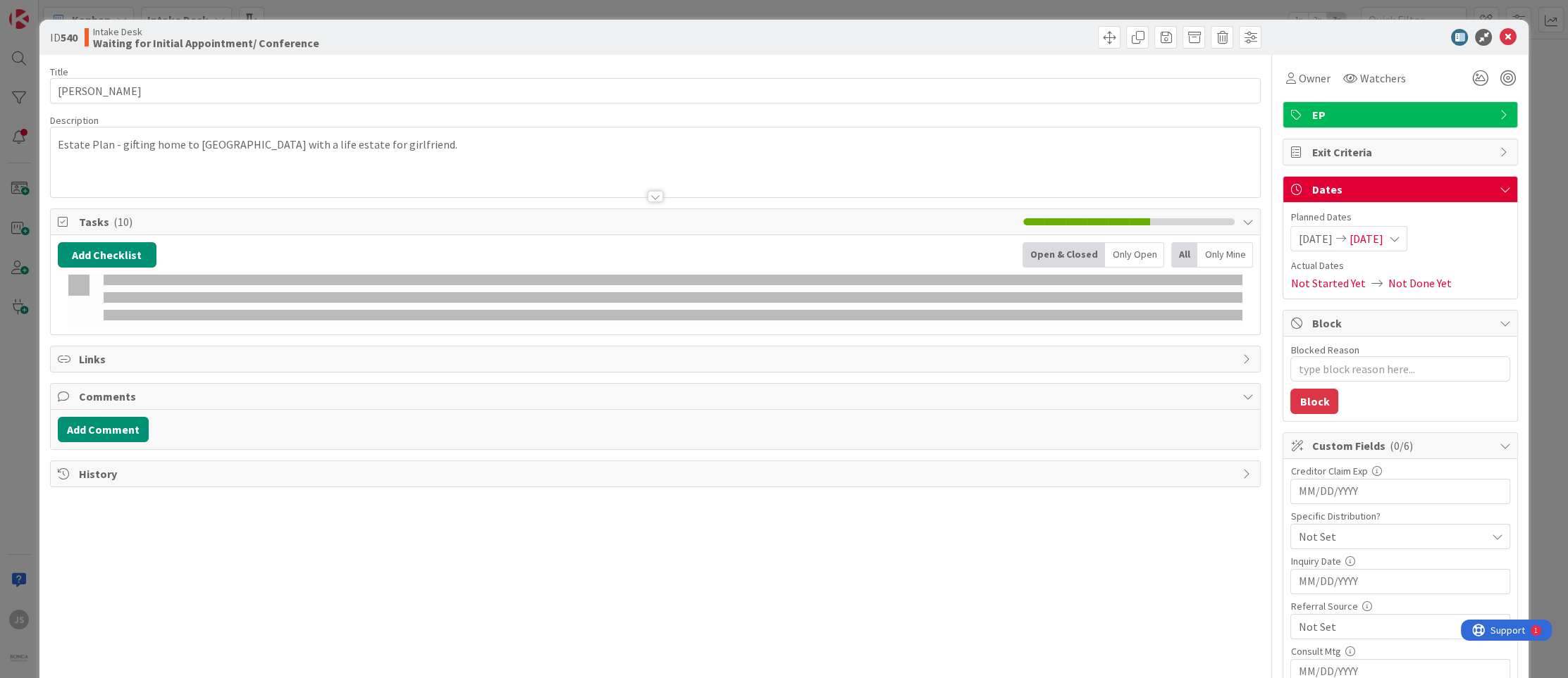
click at [778, 174] on div at bounding box center [655, 179] width 1210 height 36
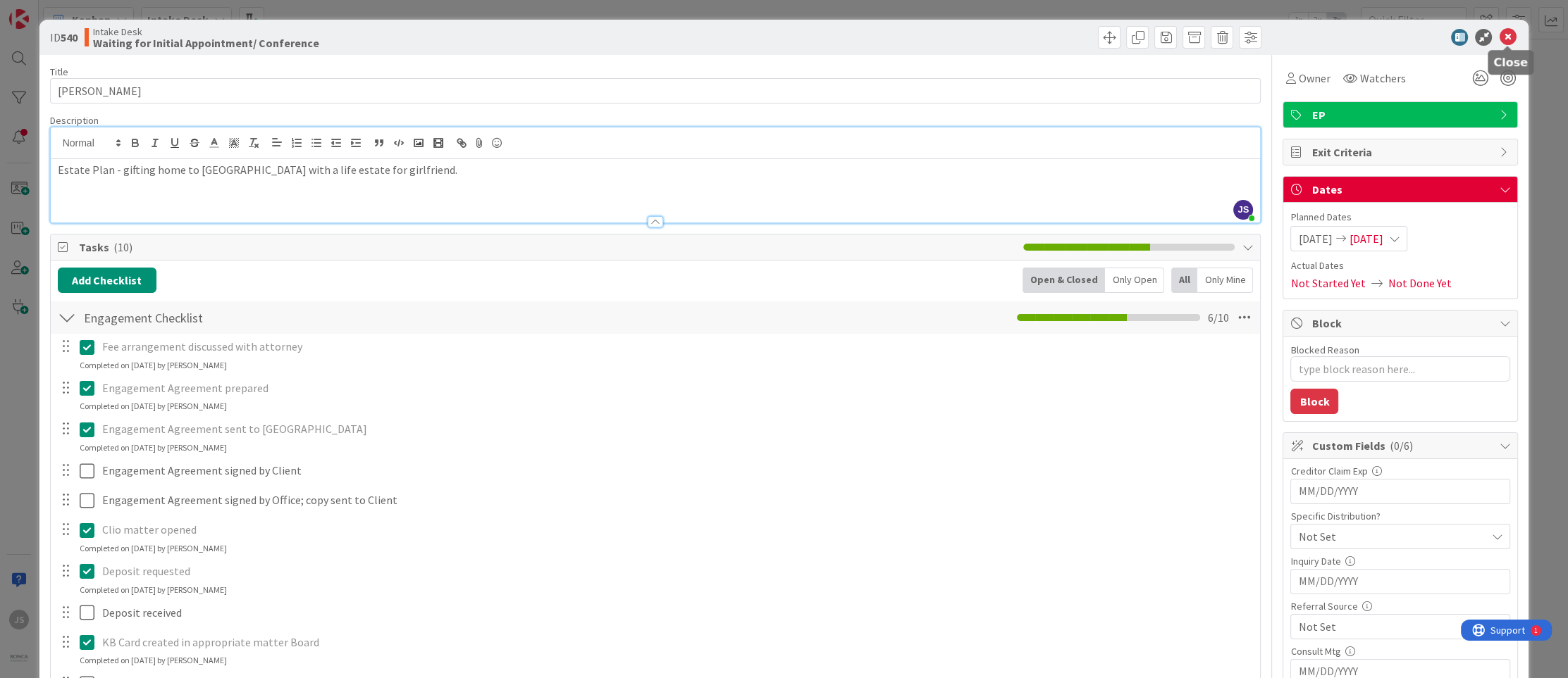
click at [1510, 30] on icon at bounding box center [1507, 37] width 17 height 17
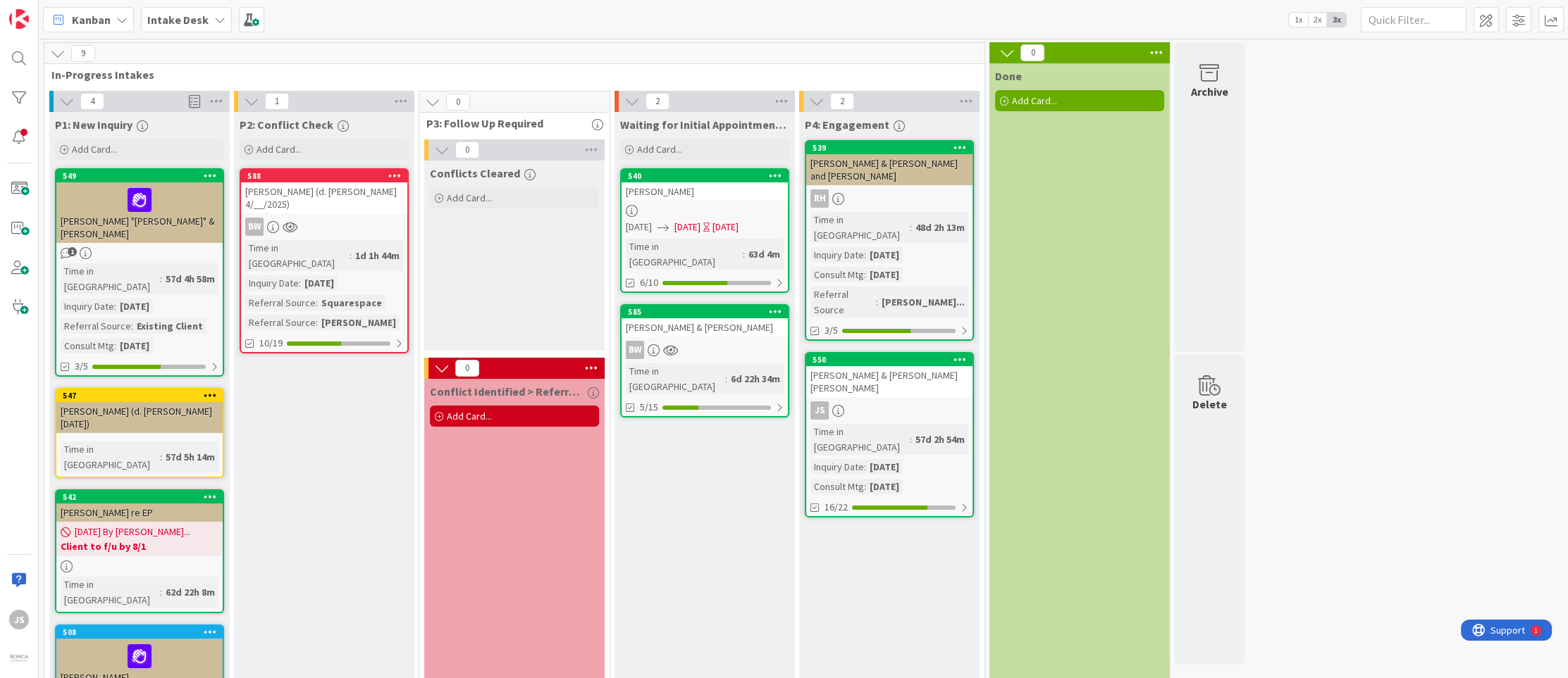
click at [775, 175] on icon at bounding box center [776, 175] width 14 height 10
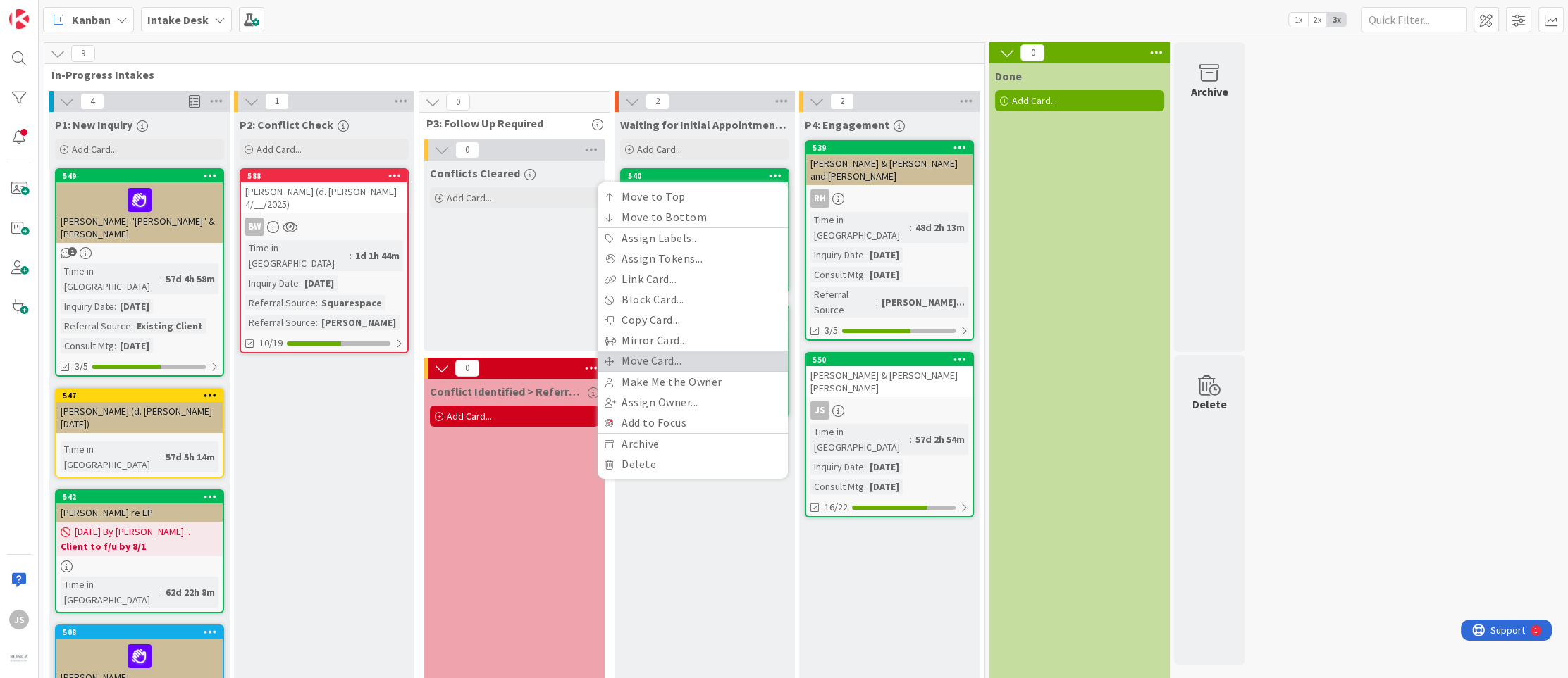
click at [630, 360] on link "Move Card..." at bounding box center [692, 361] width 190 height 20
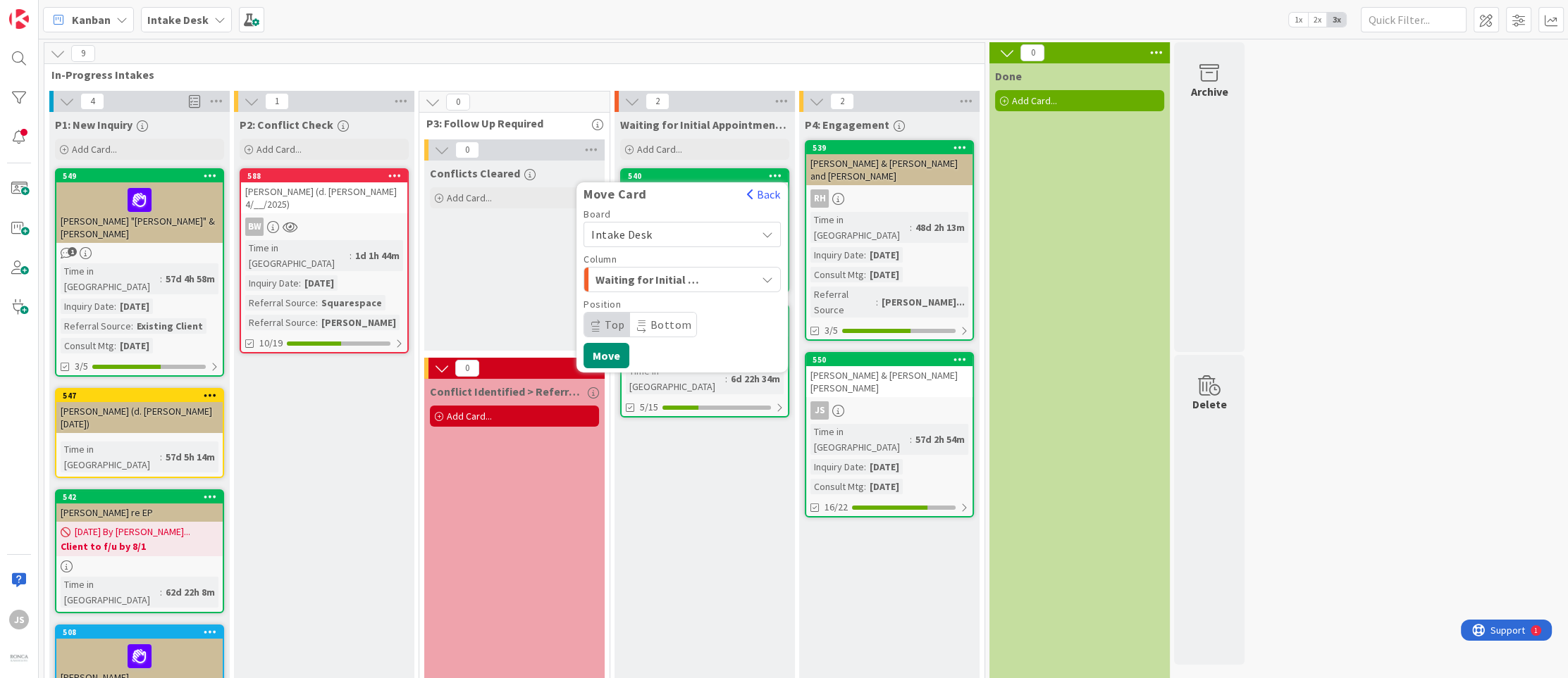
click at [768, 229] on icon at bounding box center [767, 235] width 12 height 11
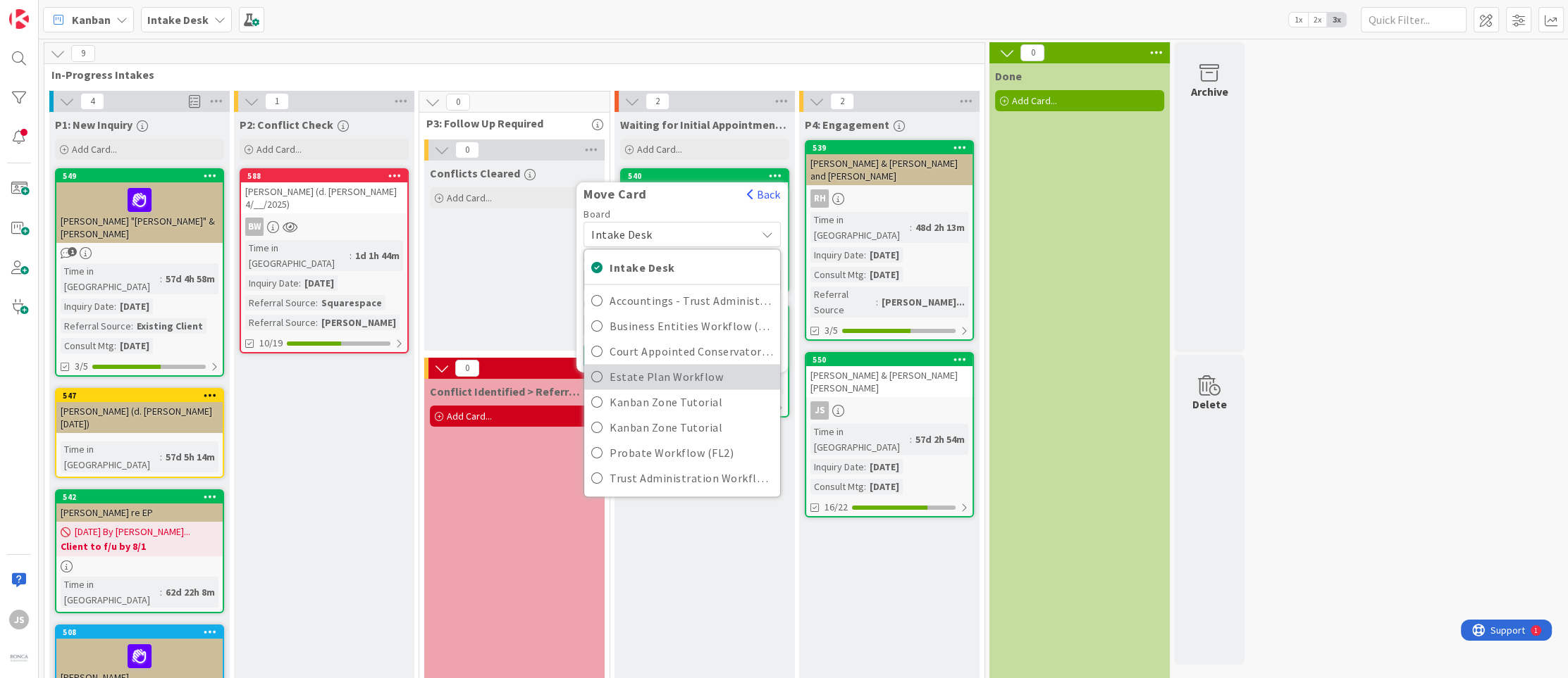
click at [599, 375] on icon at bounding box center [597, 376] width 11 height 21
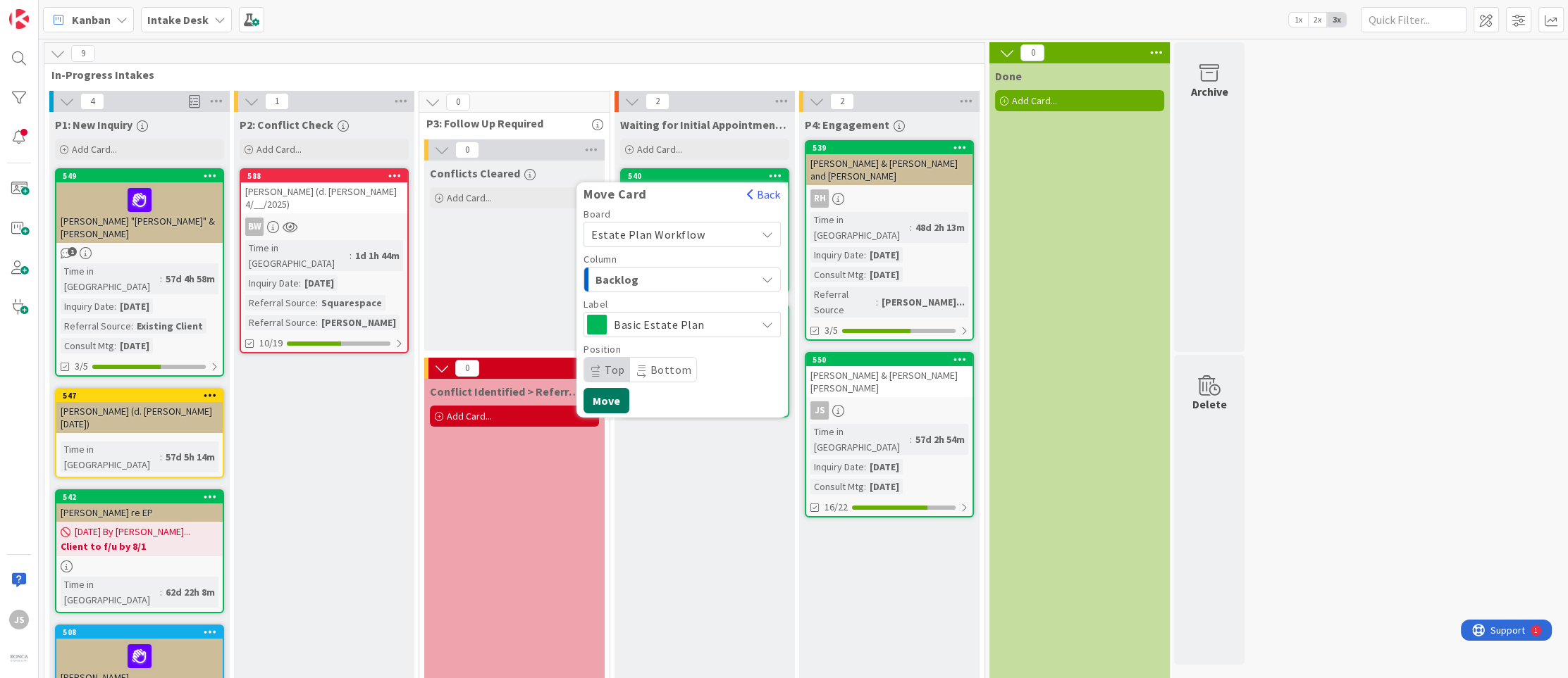
click at [611, 399] on button "Move" at bounding box center [607, 401] width 46 height 26
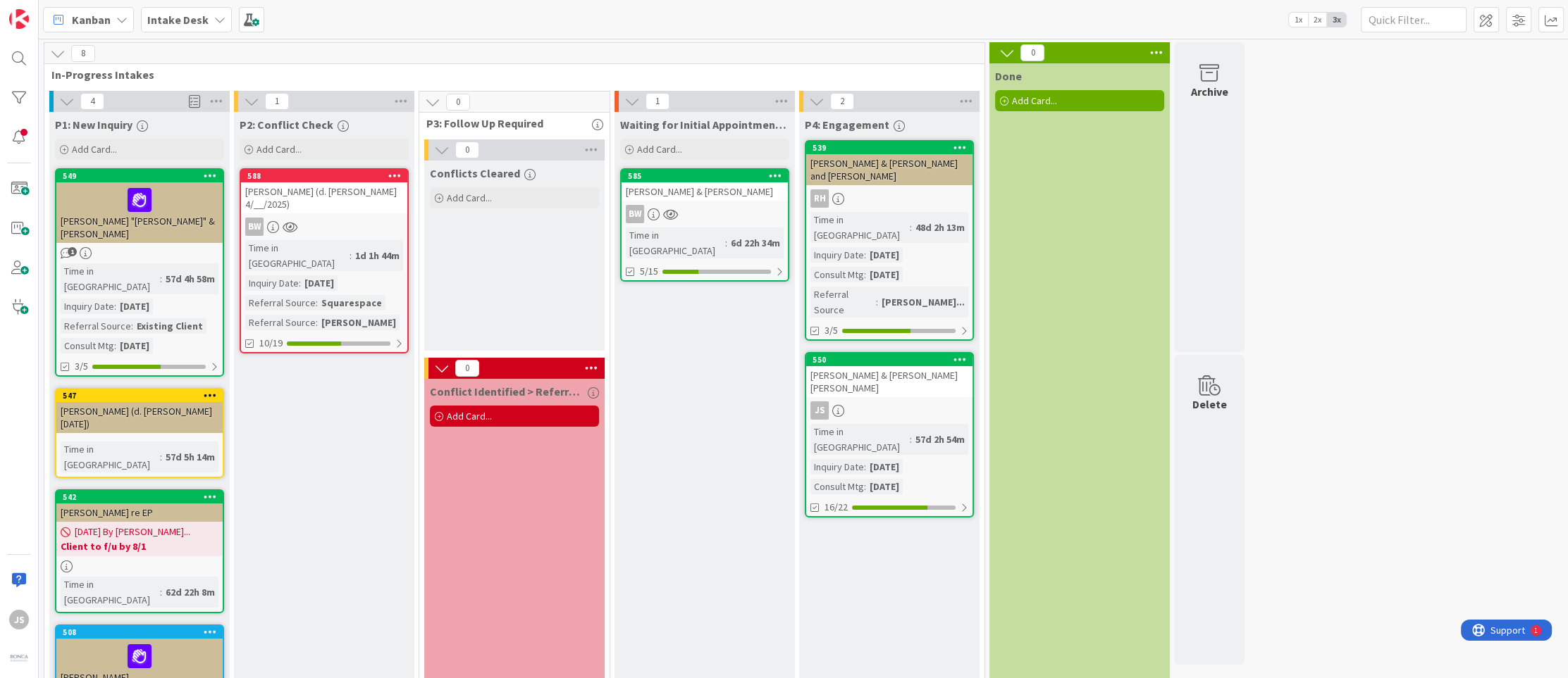
click at [69, 247] on span "1" at bounding box center [73, 251] width 9 height 9
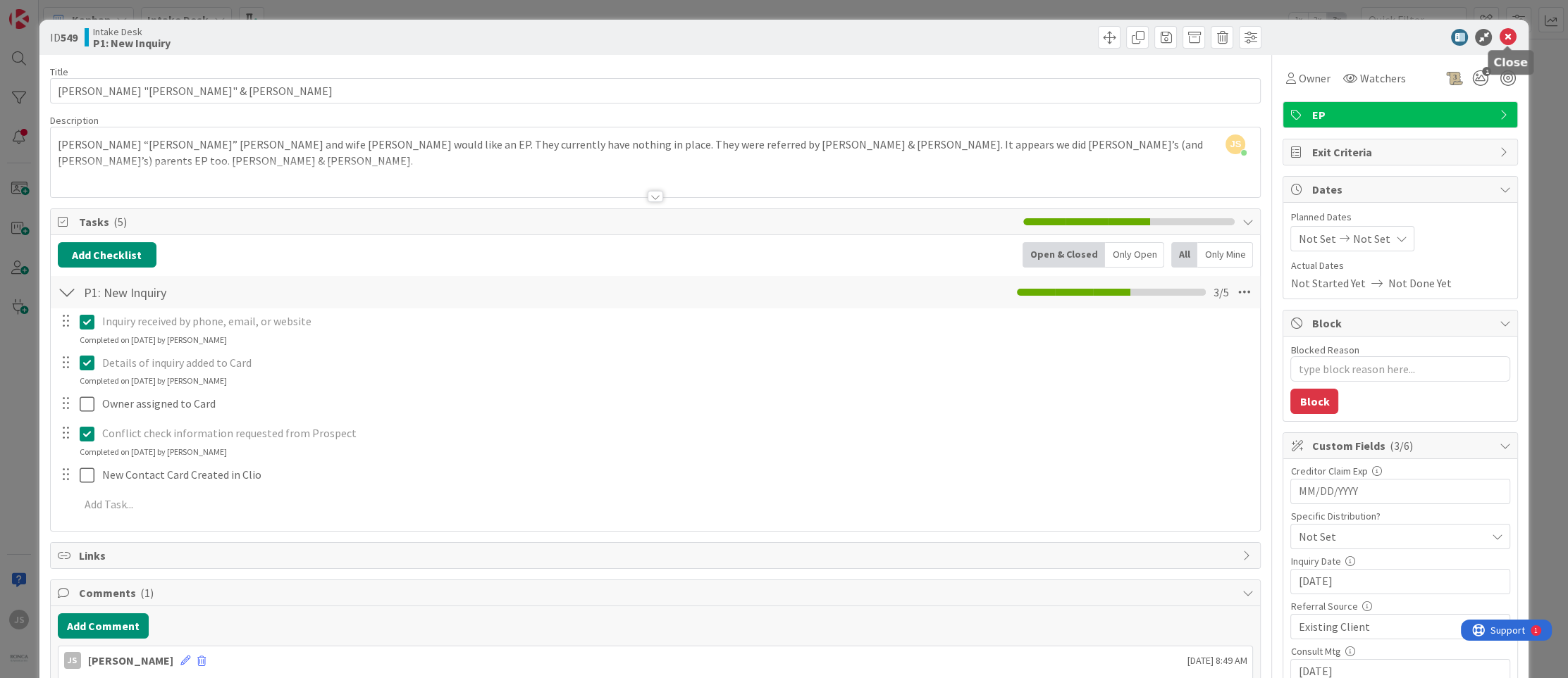
click at [1501, 33] on icon at bounding box center [1507, 37] width 17 height 17
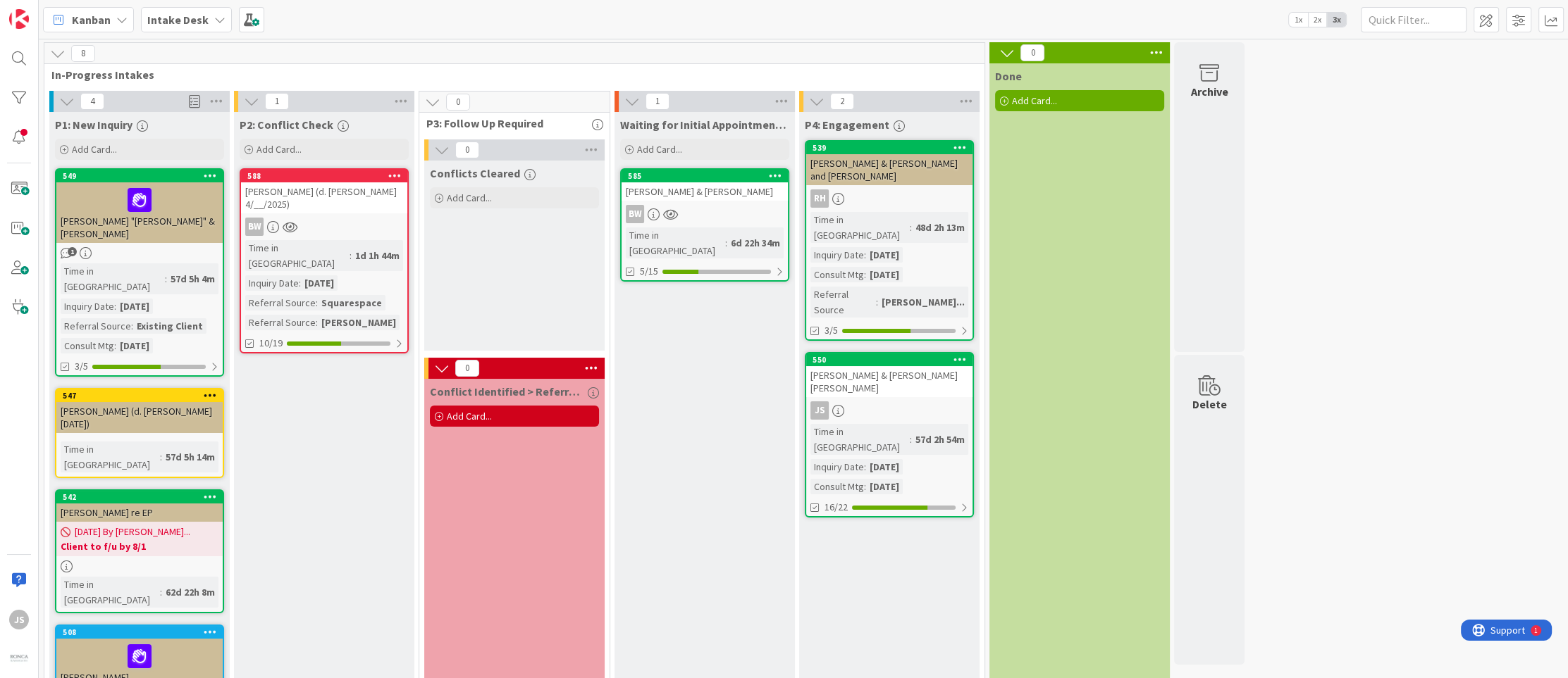
click at [93, 202] on div at bounding box center [140, 200] width 158 height 29
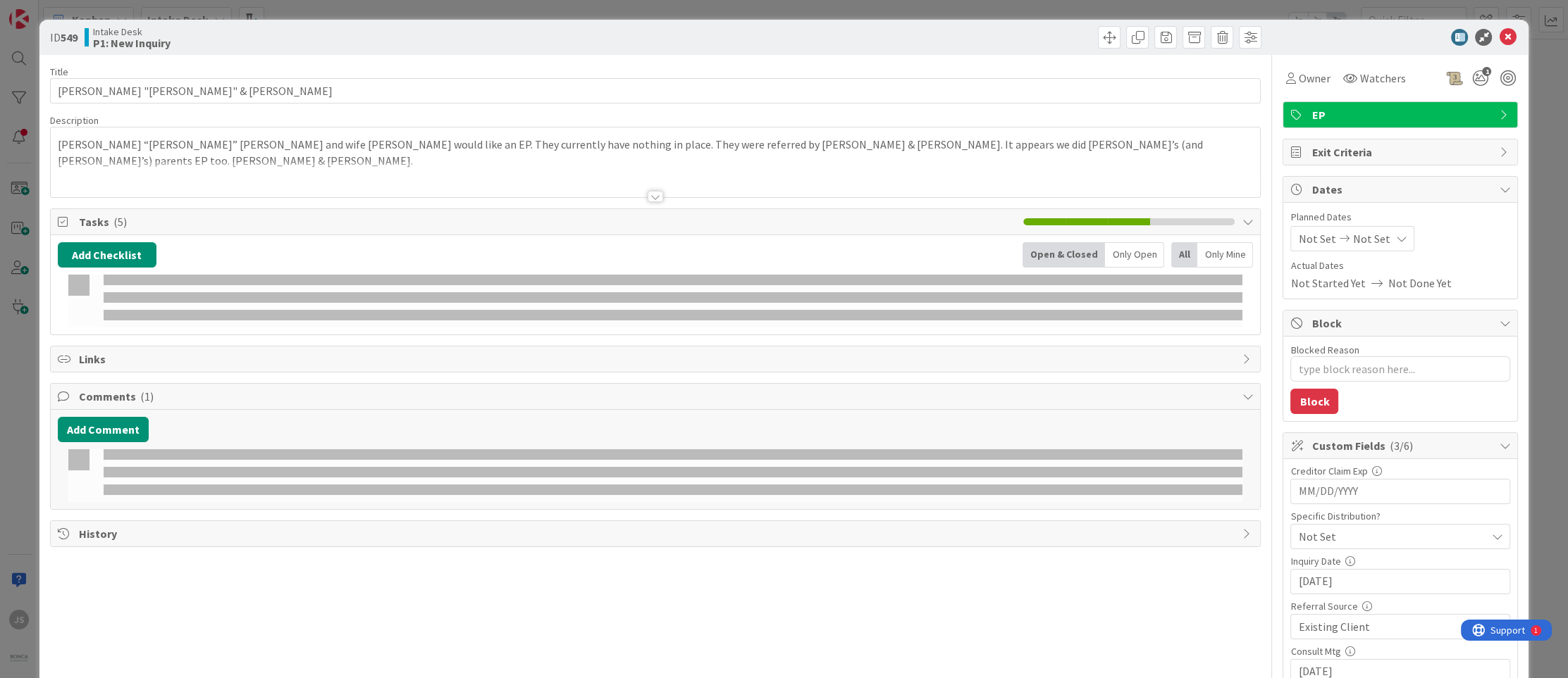
type textarea "x"
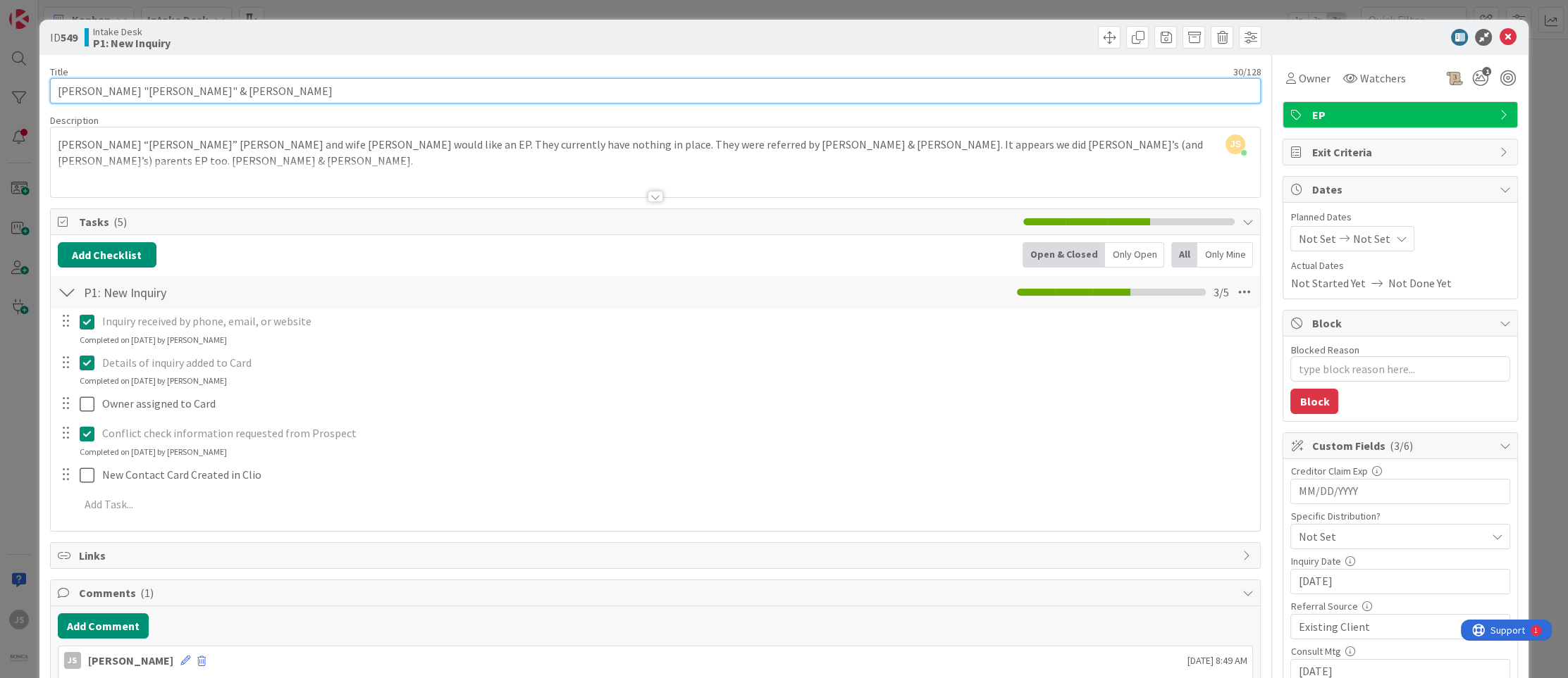
click at [239, 94] on input "[PERSON_NAME] "[PERSON_NAME]" & [PERSON_NAME]" at bounding box center [656, 91] width 1212 height 26
type input "[PERSON_NAME] "[PERSON_NAME]" & [PERSON_NAME] Cancelled Appt"
type textarea "x"
type input "[PERSON_NAME] "[PERSON_NAME]" & [PERSON_NAME] Cancelled Appt for"
type textarea "x"
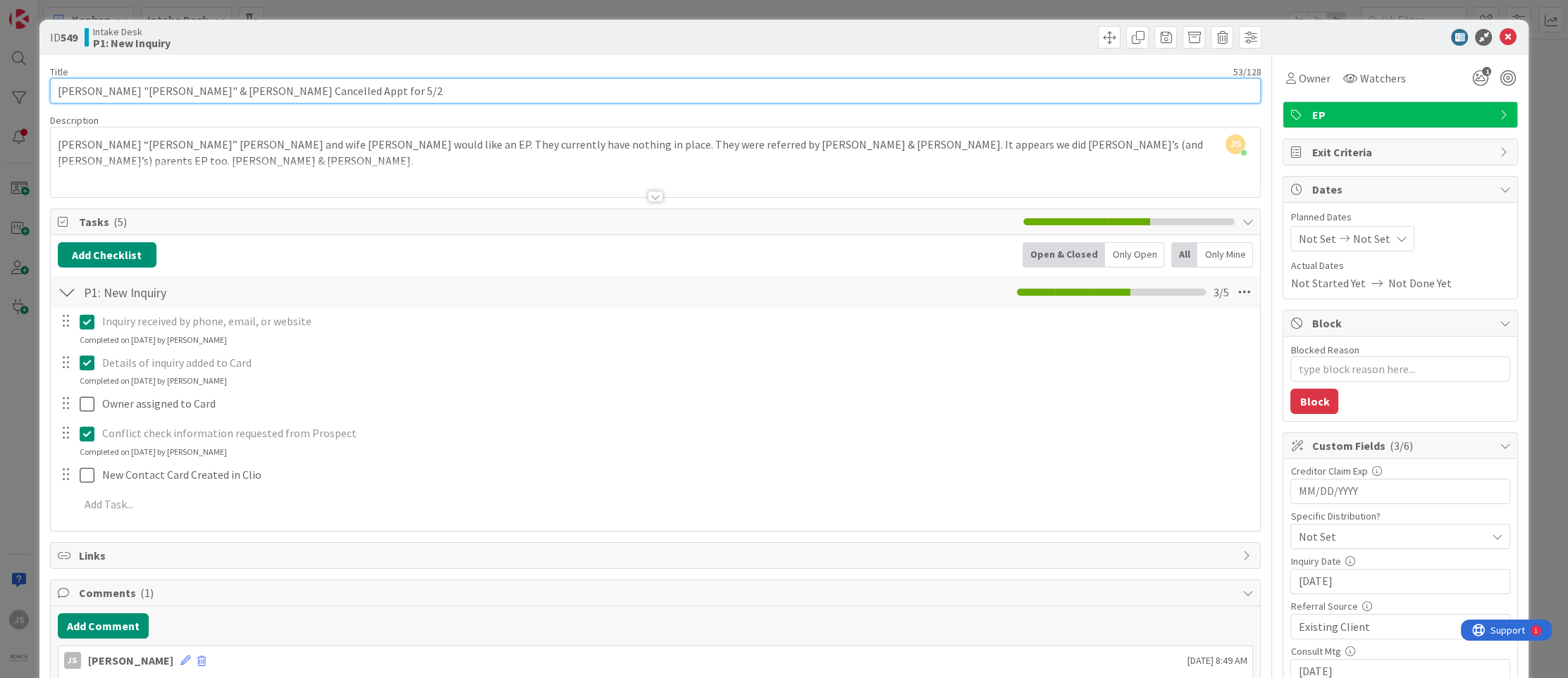
type input "[PERSON_NAME] "[PERSON_NAME]" & [PERSON_NAME] Cancelled Appt for 5/29"
type textarea "x"
type input "[PERSON_NAME] "[PERSON_NAME]" & [PERSON_NAME] Cancelled Appt for 5/29/"
type textarea "x"
type input "[PERSON_NAME] "[PERSON_NAME]" & [PERSON_NAME] Cancelled Appt for [DATE]"
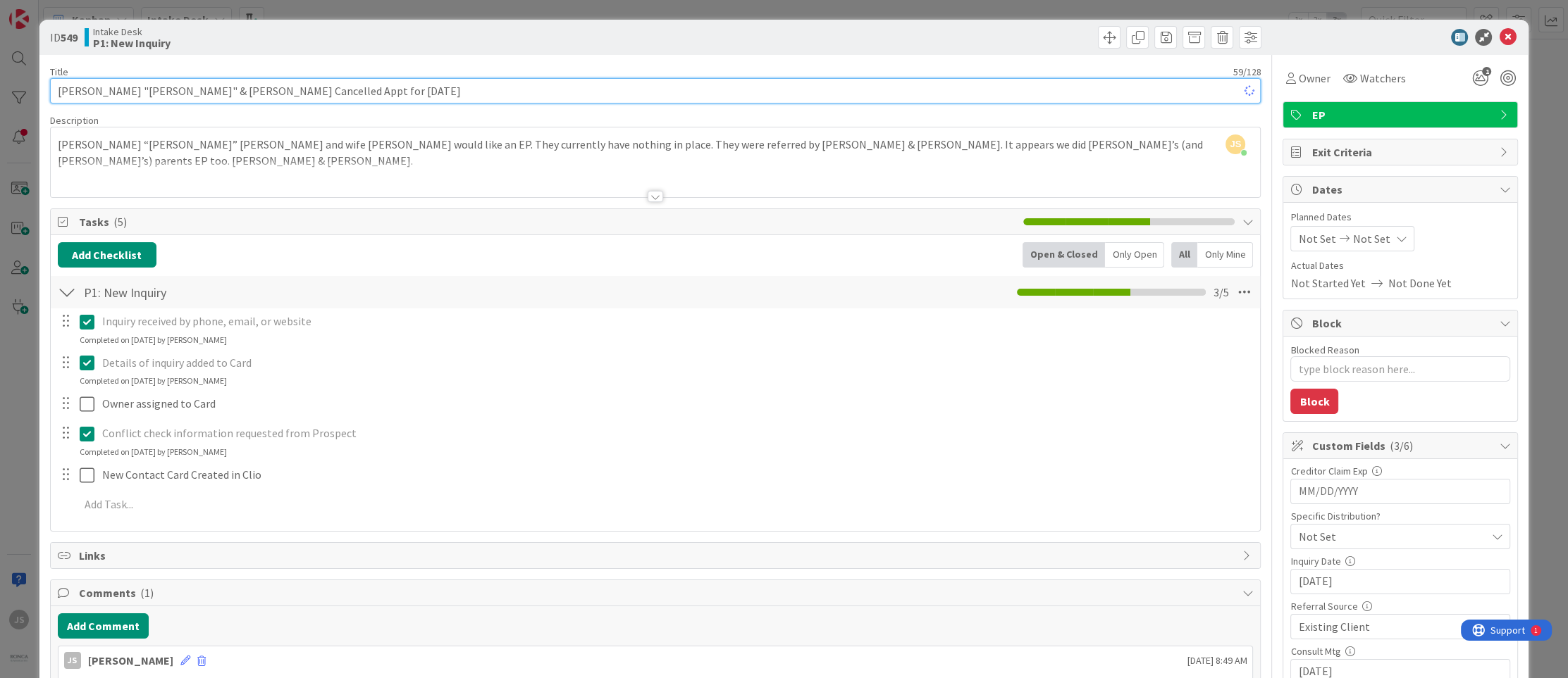
type textarea "x"
type input "[PERSON_NAME] "[PERSON_NAME]" & [PERSON_NAME] Appt for [DATE], waiting"
type textarea "x"
type input "[PERSON_NAME] "[PERSON_NAME]" & [PERSON_NAME] Appt for [DATE], waiting for"
type textarea "x"
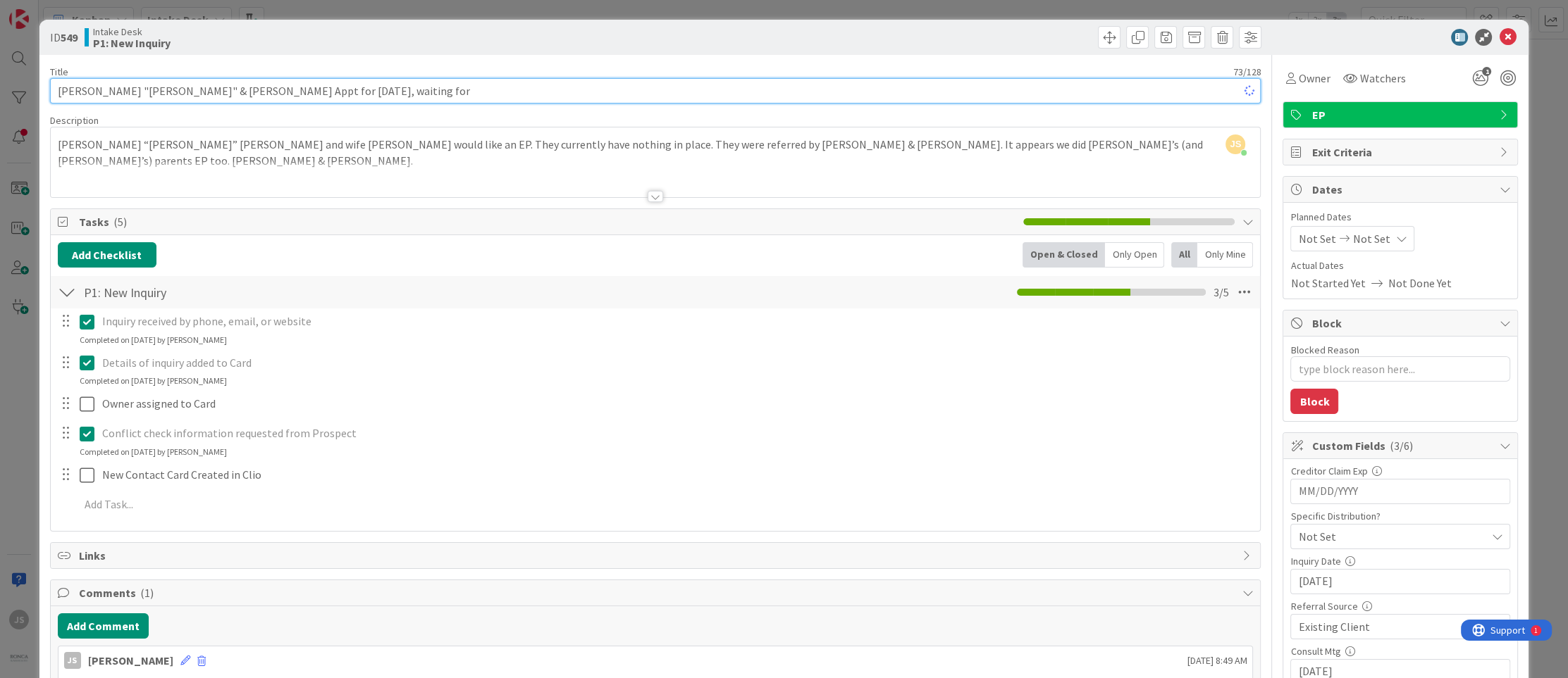
type input "[PERSON_NAME] "[PERSON_NAME]" & [PERSON_NAME] Appt for [DATE], waiting for t"
type textarea "x"
type input "[PERSON_NAME] "[PERSON_NAME]" & [PERSON_NAME] Appt for [DATE], waiting for them…"
type textarea "x"
type input "[PERSON_NAME] "[PERSON_NAME]" & [PERSON_NAME] Cancelled Appt for [DATE], waitin…"
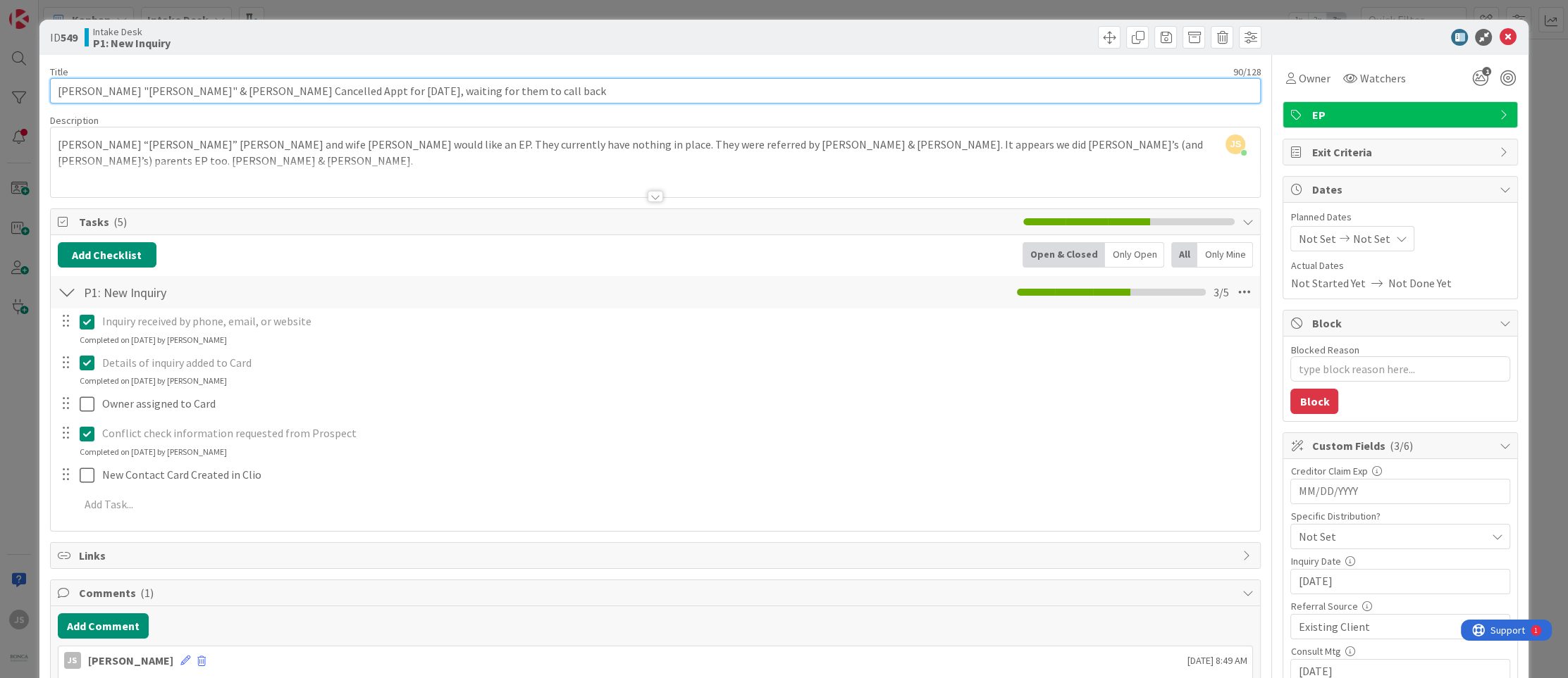
type textarea "x"
type input "[PERSON_NAME] "[PERSON_NAME]" & [PERSON_NAME] Cancelled Appt for [DATE], waitin…"
type textarea "x"
type input "[PERSON_NAME] "[PERSON_NAME]" & [PERSON_NAME] Cancelled Appt for [DATE], waitin…"
type textarea "x"
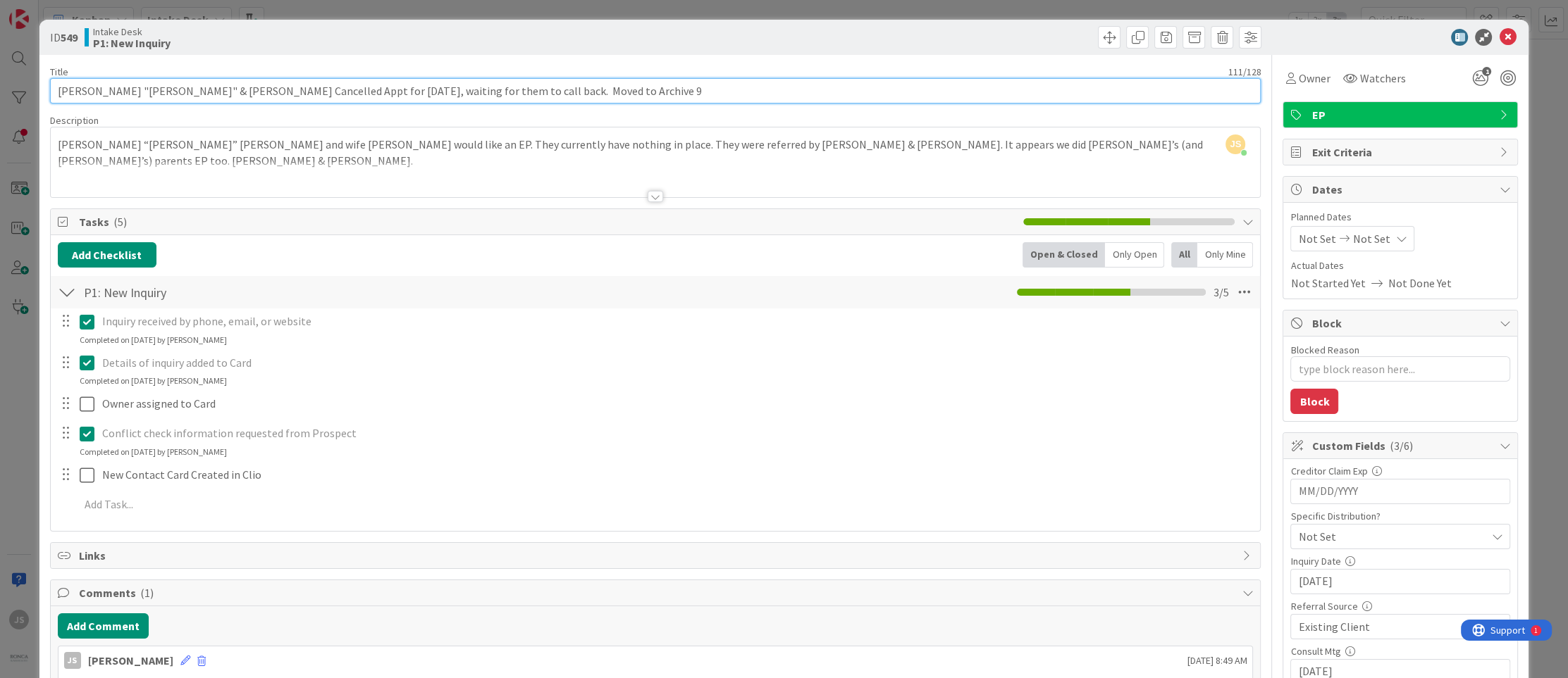
type input "[PERSON_NAME] "[PERSON_NAME]" & [PERSON_NAME] Cancelled Appt for [DATE], waitin…"
type textarea "x"
type input "[PERSON_NAME] "[PERSON_NAME]" & [PERSON_NAME] Cancelled Appt for [DATE], waitin…"
type textarea "x"
type input "[PERSON_NAME] "[PERSON_NAME]" & [PERSON_NAME] Cancelled Appt for [DATE], waitin…"
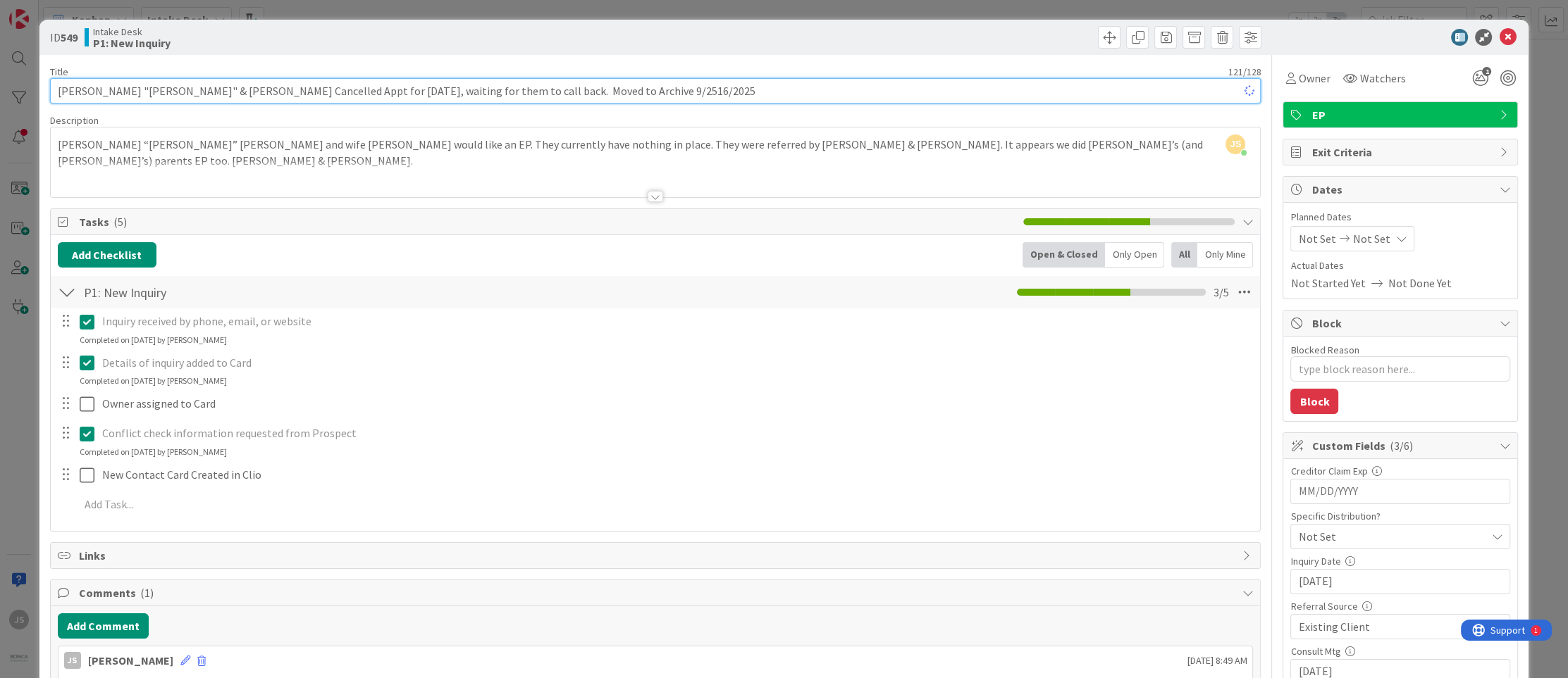
type textarea "x"
type input "[PERSON_NAME] "[PERSON_NAME]" & [PERSON_NAME] Cancelled Appt for [DATE], waitin…"
type textarea "x"
type input "[PERSON_NAME] "[PERSON_NAME]" & [PERSON_NAME] Cancelled Appt for [DATE], waitin…"
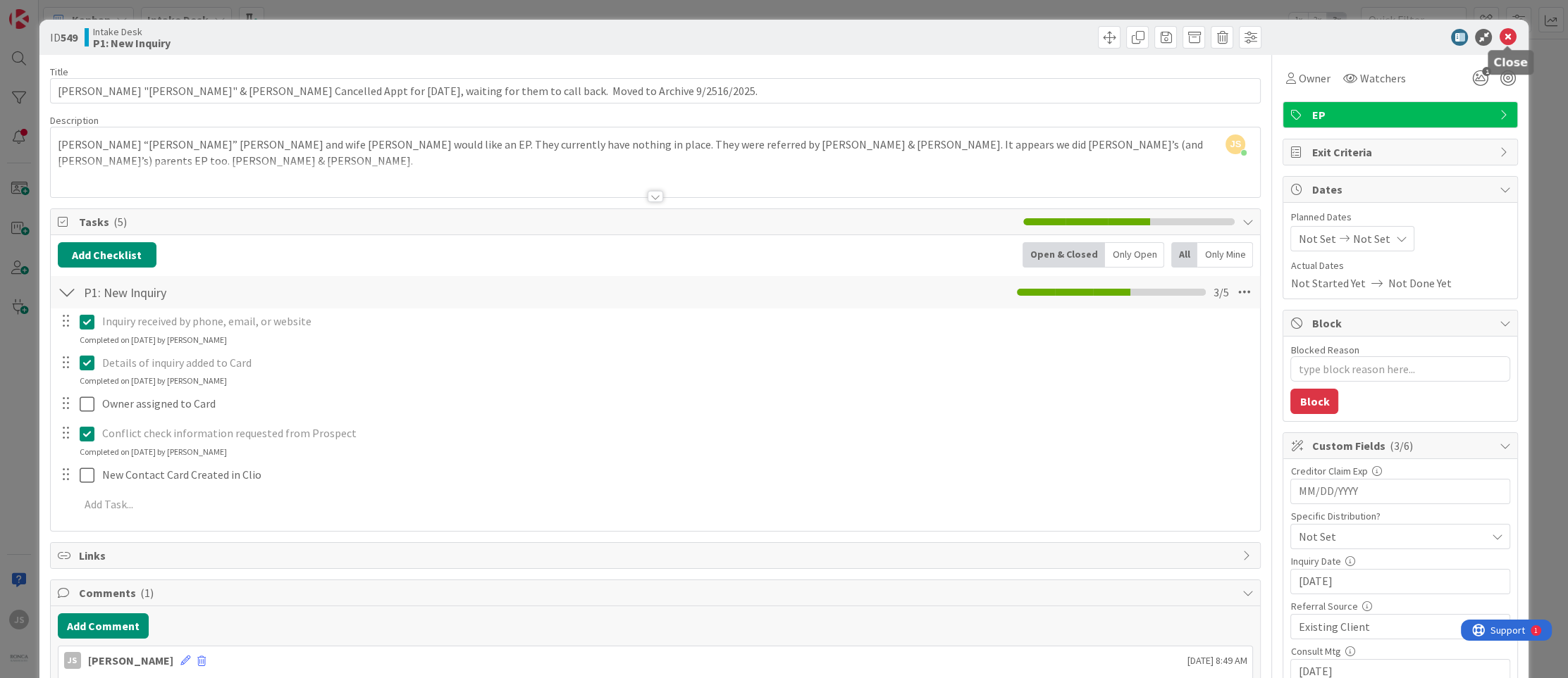
click at [1506, 37] on icon at bounding box center [1507, 37] width 17 height 17
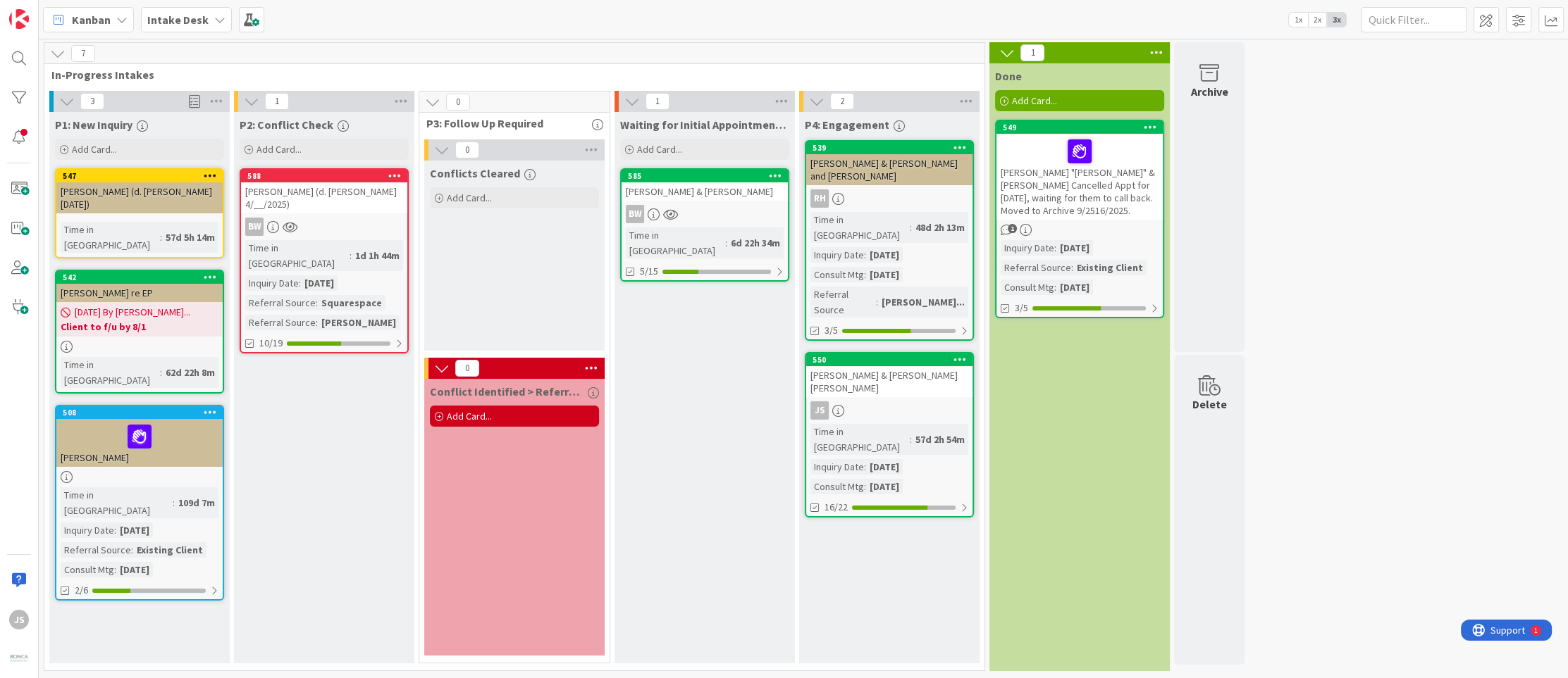
click at [1008, 227] on span "1" at bounding box center [1013, 228] width 9 height 9
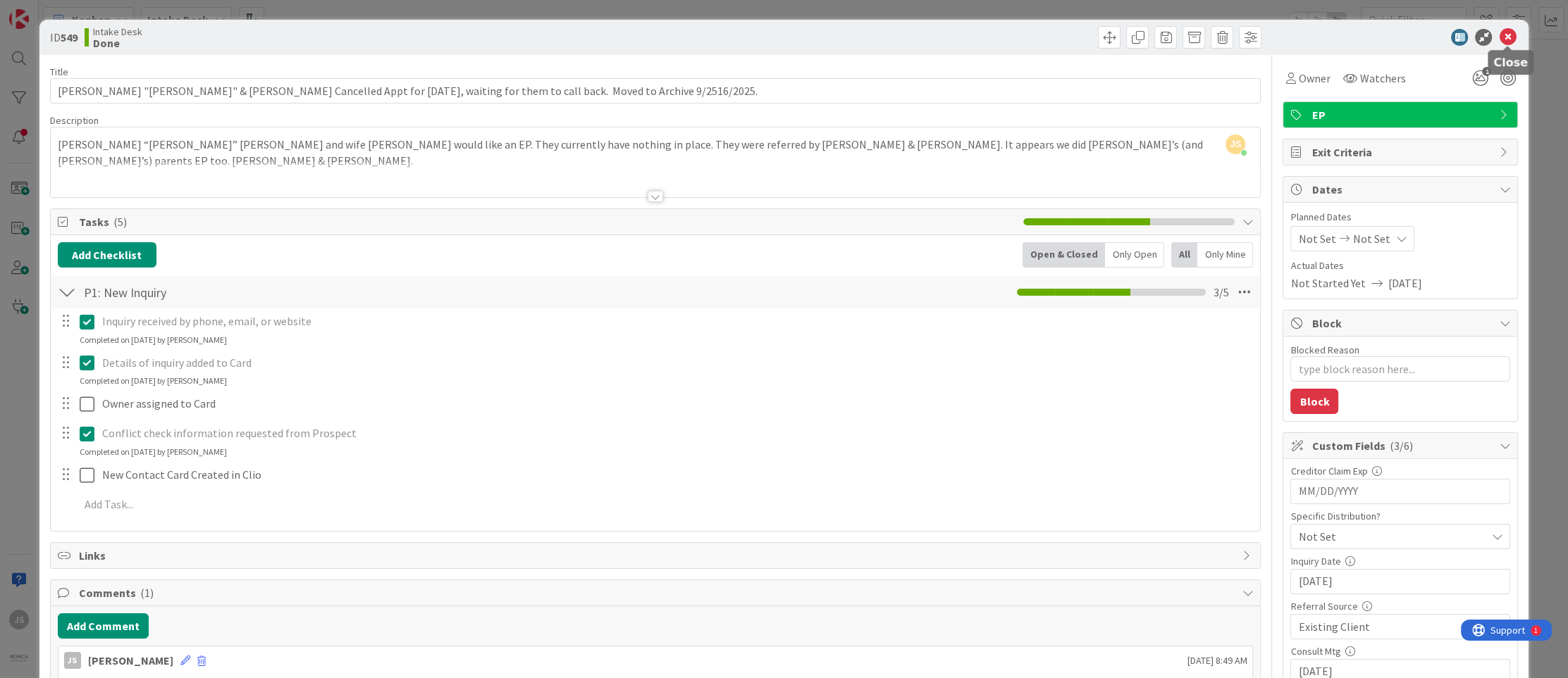
click at [1514, 41] on icon at bounding box center [1507, 37] width 17 height 17
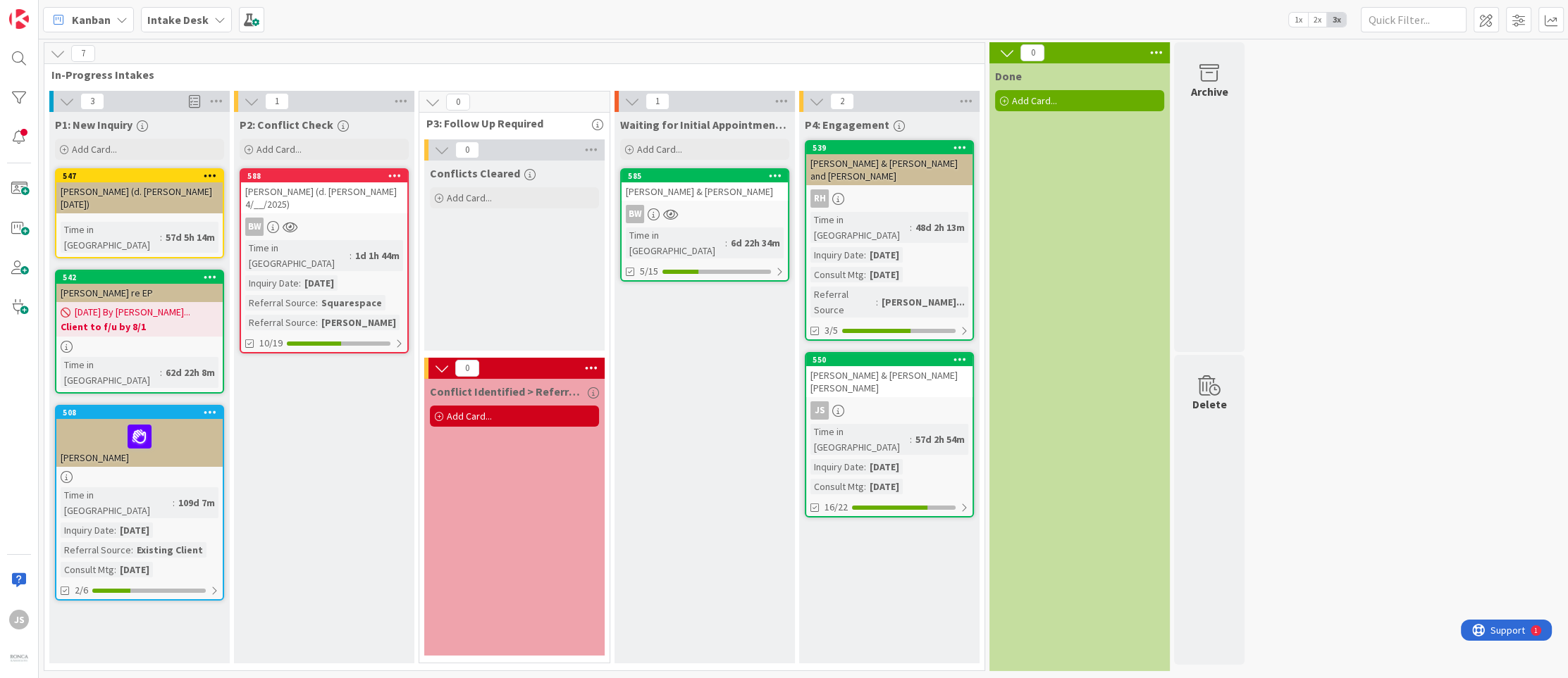
click at [174, 422] on div at bounding box center [140, 437] width 158 height 29
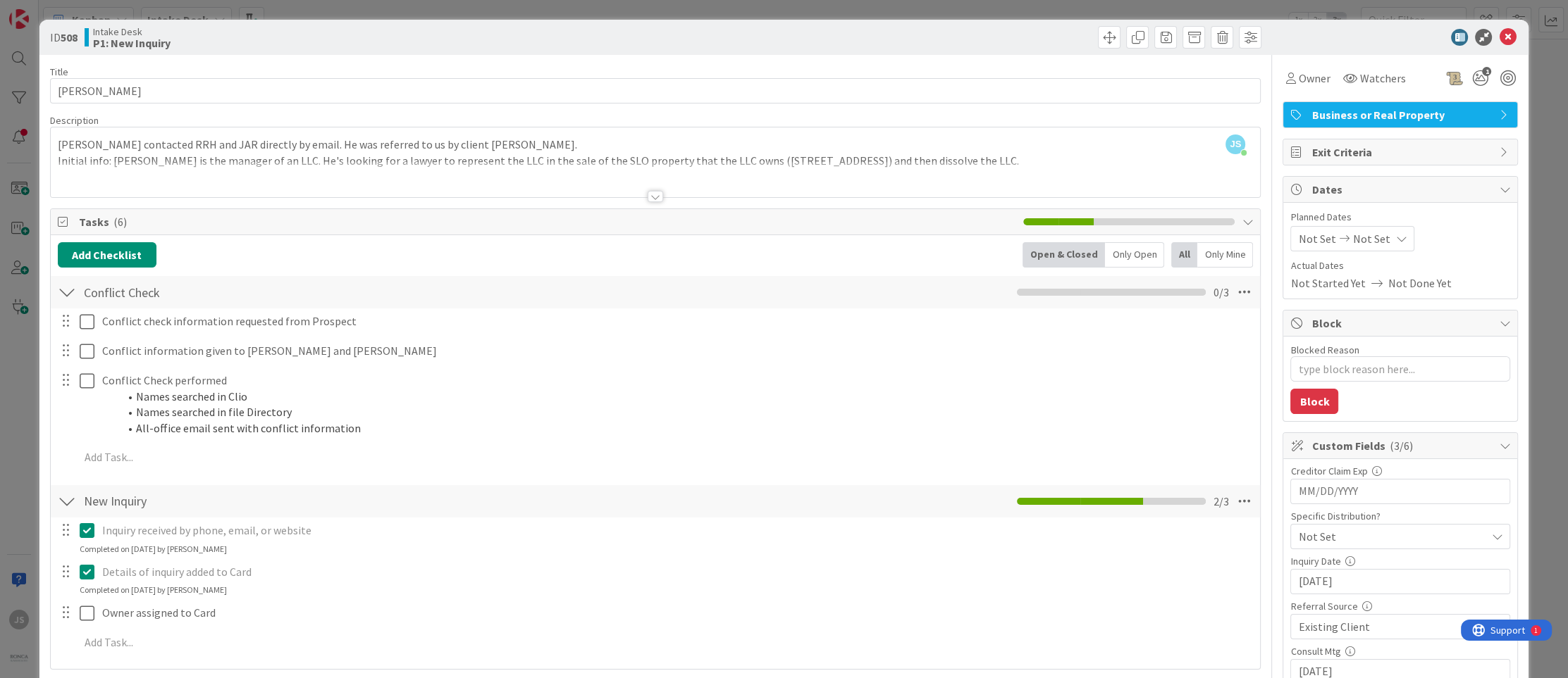
click at [1249, 218] on icon at bounding box center [1248, 222] width 11 height 11
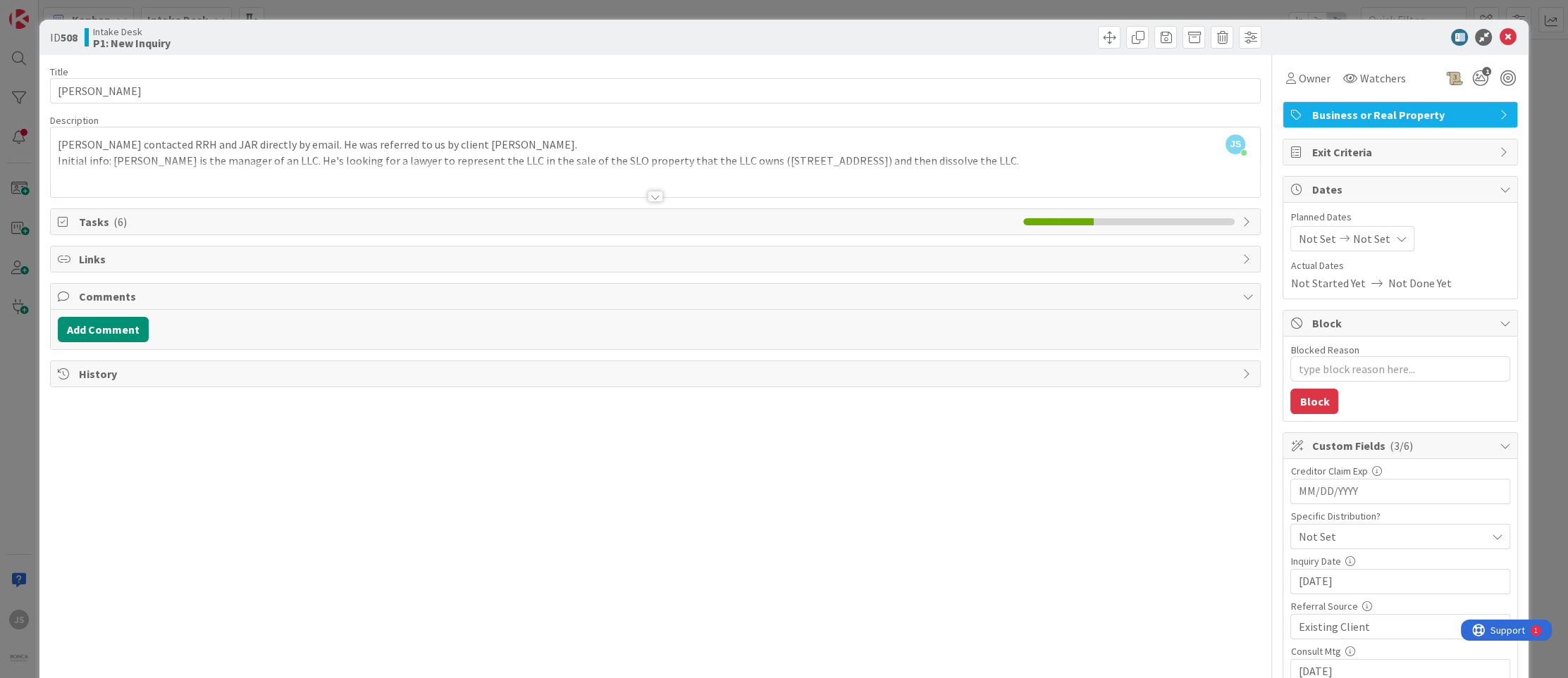
click at [1249, 218] on icon at bounding box center [1248, 222] width 11 height 11
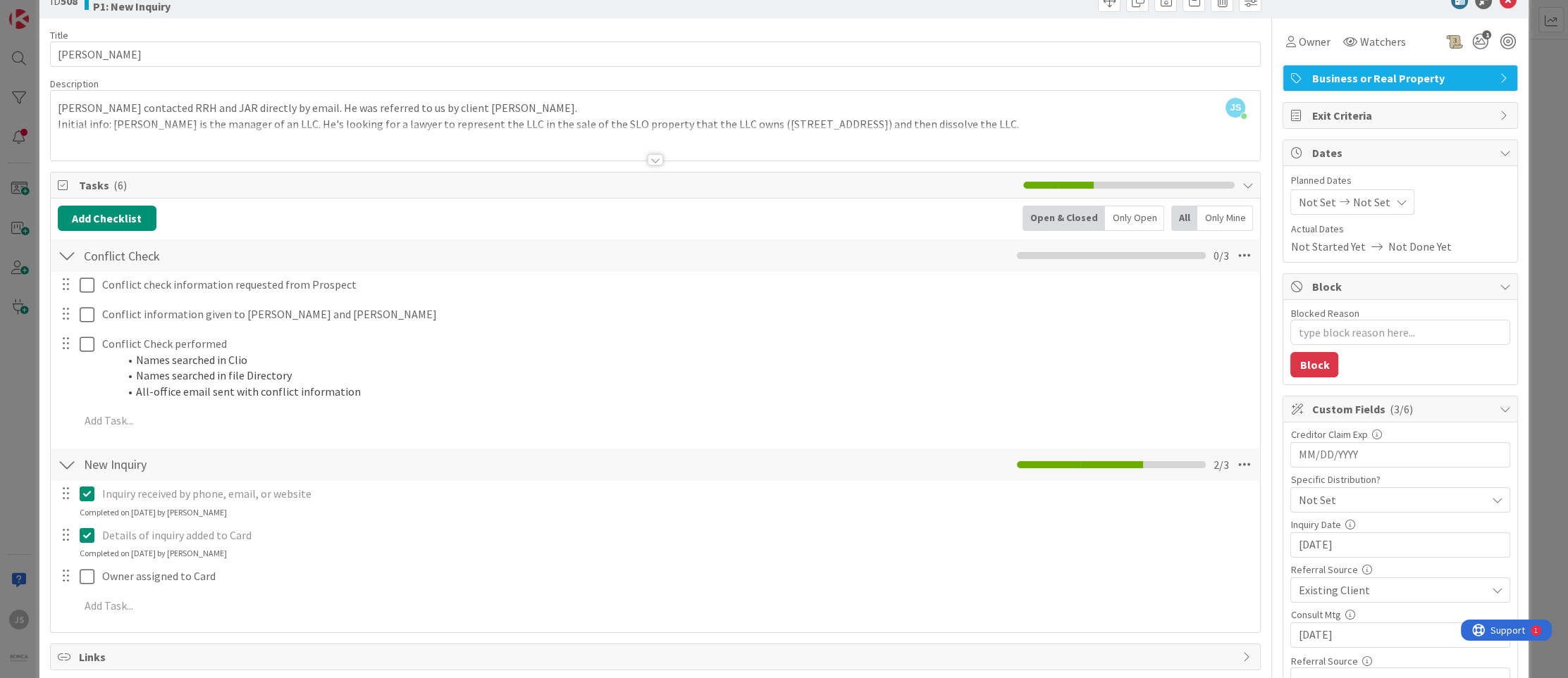
scroll to position [197, 0]
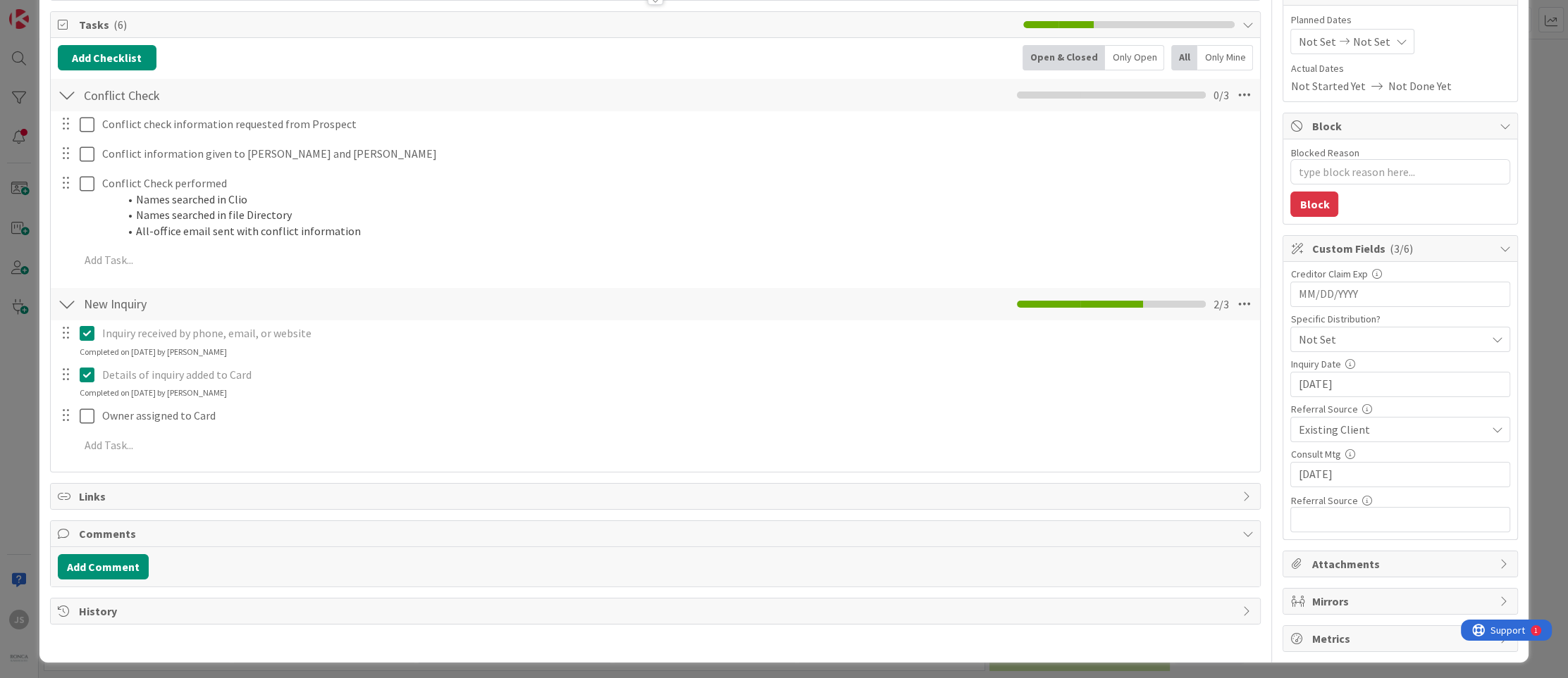
click at [1249, 607] on icon at bounding box center [1248, 611] width 11 height 11
type textarea "x"
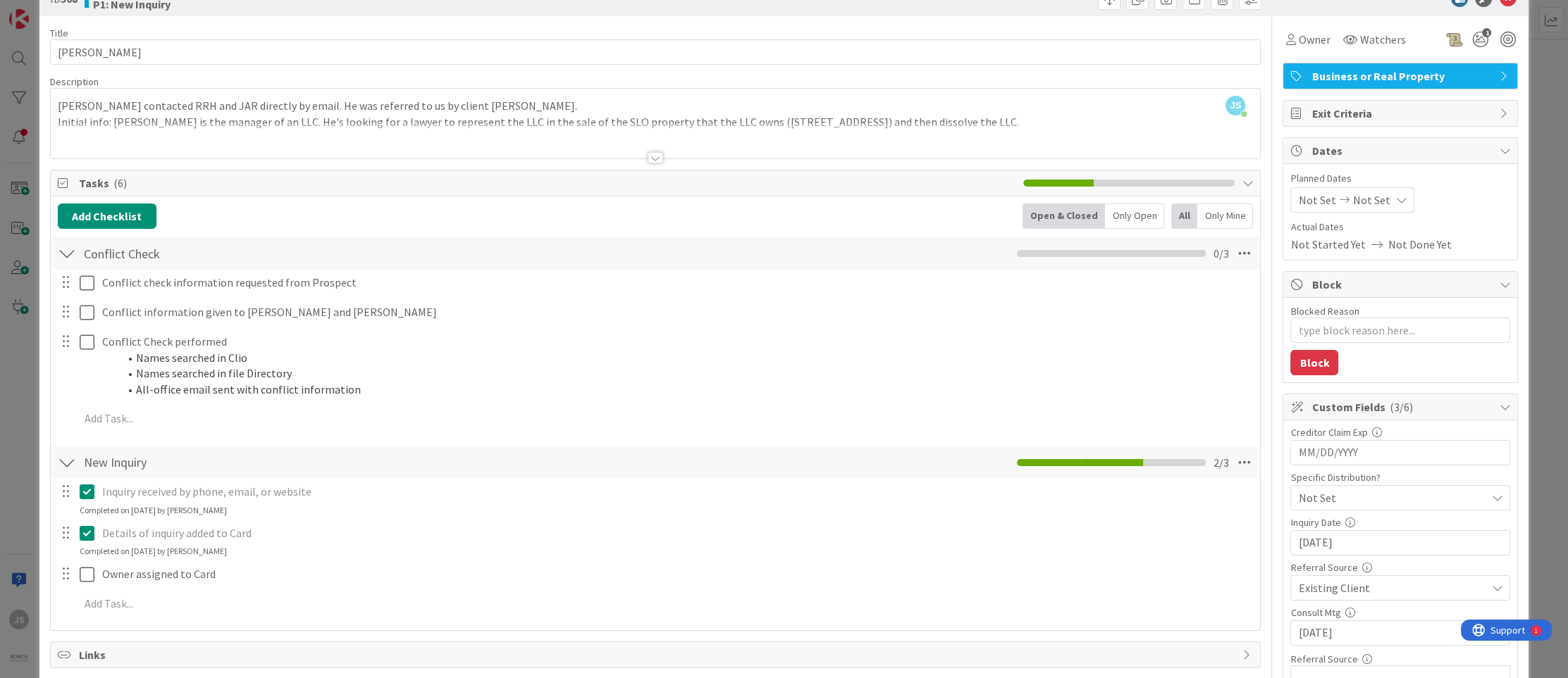
scroll to position [0, 0]
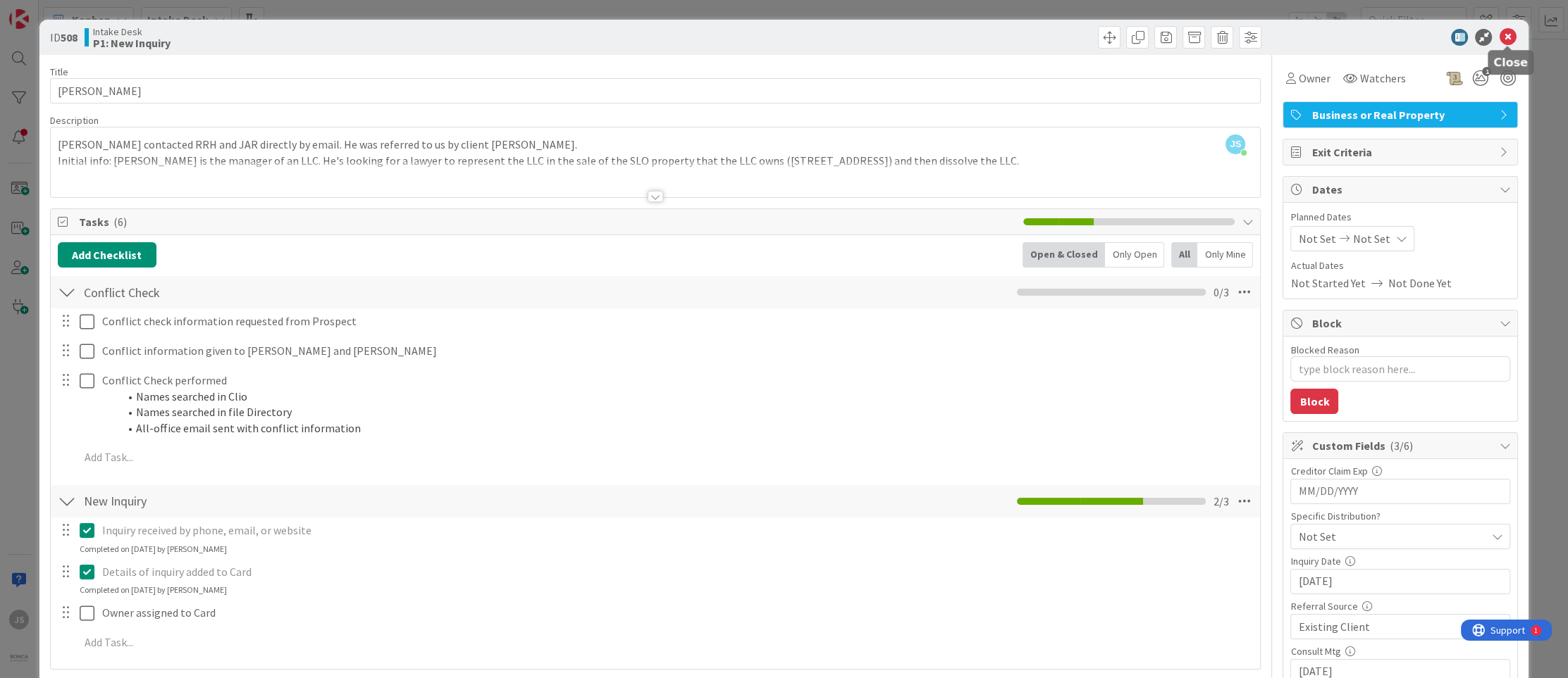
click at [1504, 39] on icon at bounding box center [1507, 37] width 17 height 17
